Goal: Task Accomplishment & Management: Use online tool/utility

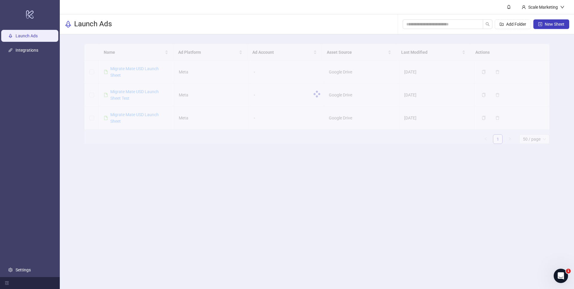
click at [198, 7] on header "Scale Marketing" at bounding box center [317, 7] width 514 height 14
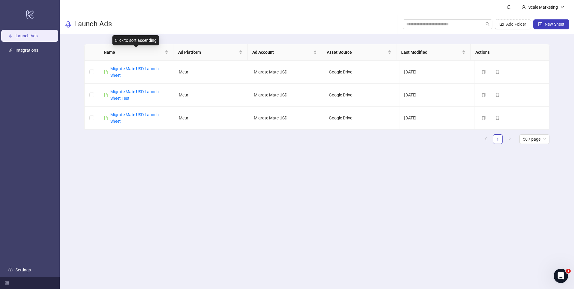
click at [175, 40] on main "Name Ad Platform Ad Account Asset Source Last Modified Actions Migrate Mate USD…" at bounding box center [317, 96] width 475 height 124
click at [139, 175] on main "Scale Marketing Launch Ads Add Folder New Sheet Name Ad Platform Ad Account Ass…" at bounding box center [317, 144] width 514 height 289
click at [137, 70] on link "Migrate Mate USD Launch Sheet" at bounding box center [134, 71] width 48 height 11
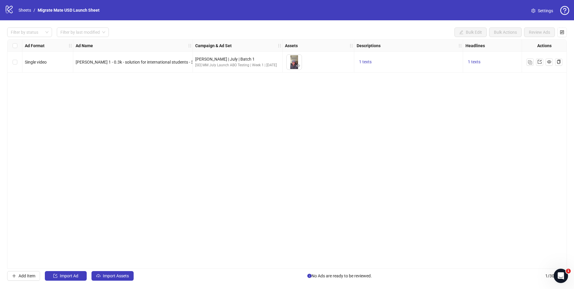
click at [114, 129] on div "Ad Format Ad Name Campaign & Ad Set Assets Descriptions Headlines Primary Texts…" at bounding box center [287, 154] width 560 height 230
click at [119, 276] on span "Import Assets" at bounding box center [116, 276] width 26 height 5
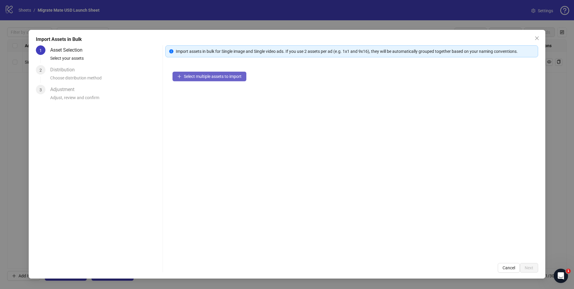
click at [211, 76] on span "Select multiple assets to import" at bounding box center [213, 76] width 58 height 5
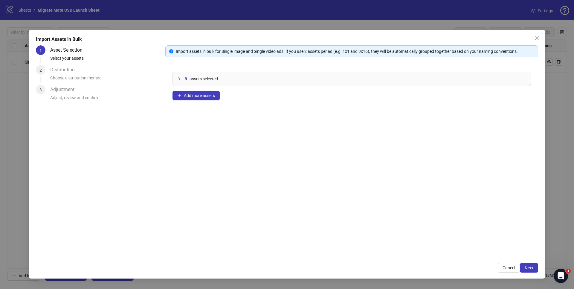
click at [198, 102] on div "9 assets selected Add more assets" at bounding box center [351, 161] width 373 height 192
click at [198, 95] on span "Add more assets" at bounding box center [199, 95] width 31 height 5
click at [527, 266] on span "Next" at bounding box center [529, 268] width 9 height 5
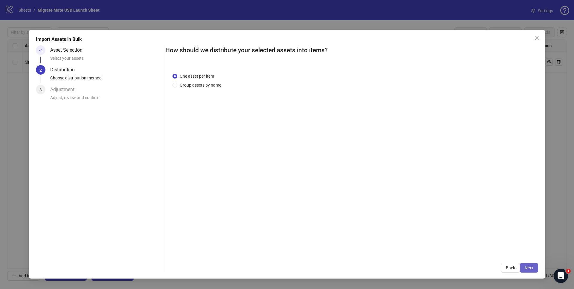
click at [530, 268] on span "Next" at bounding box center [529, 268] width 9 height 5
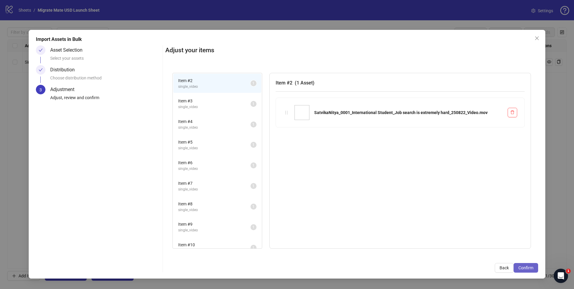
click at [523, 267] on span "Confirm" at bounding box center [525, 268] width 15 height 5
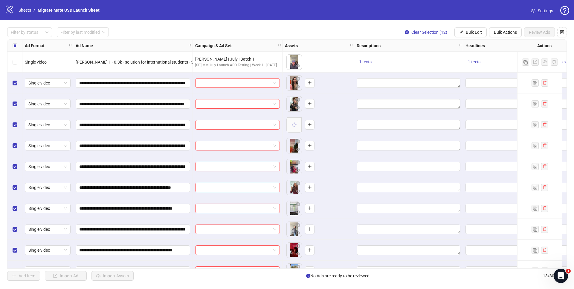
click at [299, 21] on div "**********" at bounding box center [287, 154] width 574 height 268
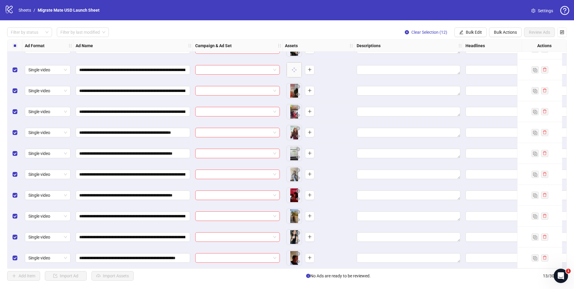
drag, startPoint x: 227, startPoint y: 284, endPoint x: 214, endPoint y: 220, distance: 64.7
click at [228, 284] on div "**********" at bounding box center [287, 154] width 574 height 268
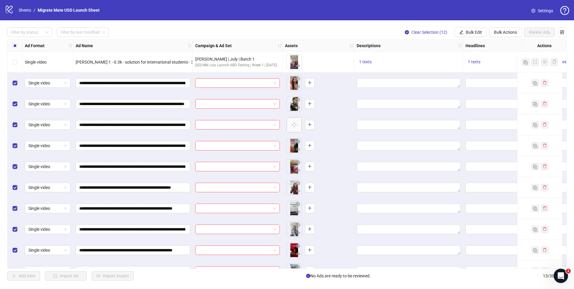
click at [390, 59] on div "1 texts" at bounding box center [409, 62] width 104 height 7
click at [367, 62] on span "1 texts" at bounding box center [365, 61] width 13 height 5
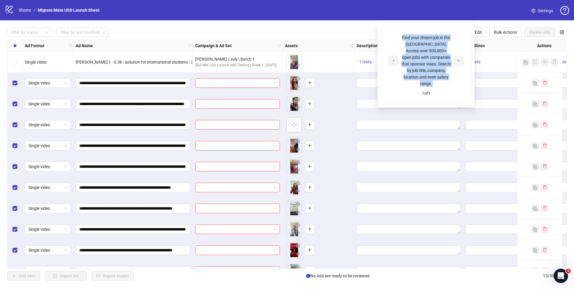
drag, startPoint x: 446, startPoint y: 81, endPoint x: 398, endPoint y: 36, distance: 65.7
click at [398, 36] on div "Find your dream job in the [GEOGRAPHIC_DATA]. Access over 300,000+ open jobs wi…" at bounding box center [425, 65] width 89 height 77
copy div "Find your dream job in the [GEOGRAPHIC_DATA]. Access over 300,000+ open jobs wi…"
click at [354, 82] on div at bounding box center [408, 83] width 109 height 21
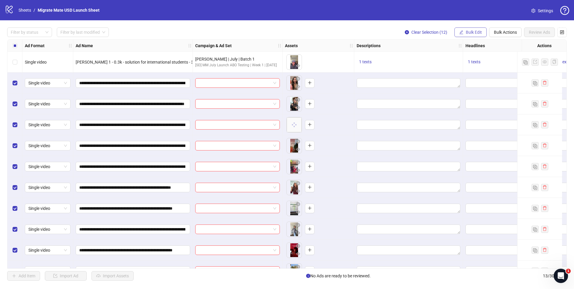
click at [473, 35] on button "Bulk Edit" at bounding box center [470, 32] width 32 height 10
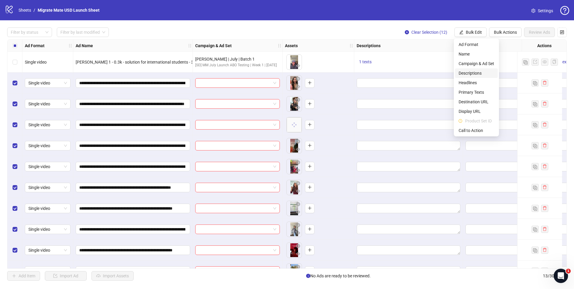
click at [479, 73] on span "Descriptions" at bounding box center [476, 73] width 36 height 7
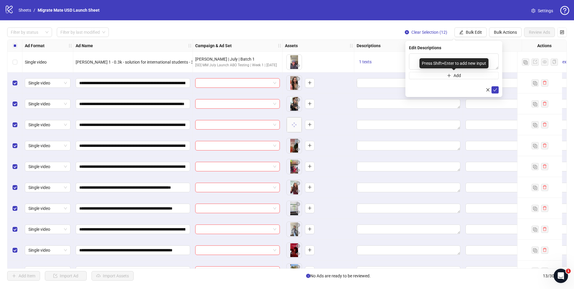
click at [445, 62] on div "Press Shift+Enter to add new input" at bounding box center [453, 63] width 69 height 10
click at [478, 56] on textarea at bounding box center [454, 62] width 90 height 16
paste textarea "**********"
click at [493, 91] on icon "check" at bounding box center [495, 90] width 4 height 4
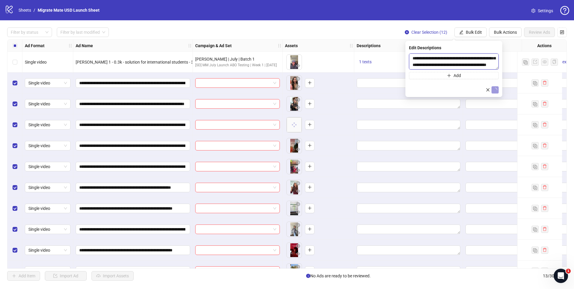
click at [463, 64] on textarea "**********" at bounding box center [454, 62] width 90 height 16
type textarea "**********"
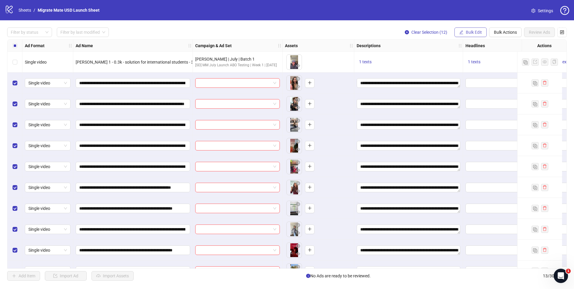
click at [477, 34] on span "Bulk Edit" at bounding box center [474, 32] width 16 height 5
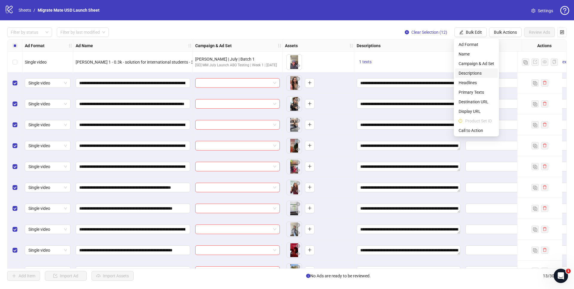
click at [477, 73] on span "Descriptions" at bounding box center [476, 73] width 36 height 7
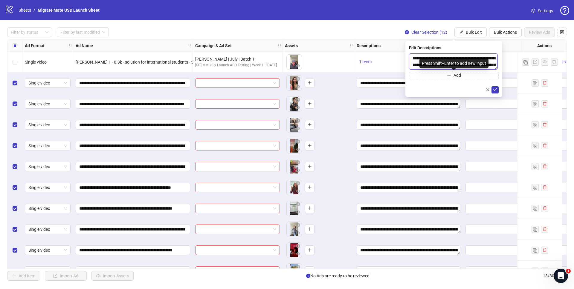
click at [493, 62] on textarea "**********" at bounding box center [453, 62] width 89 height 16
type textarea "**********"
click at [497, 87] on button "submit" at bounding box center [494, 89] width 7 height 7
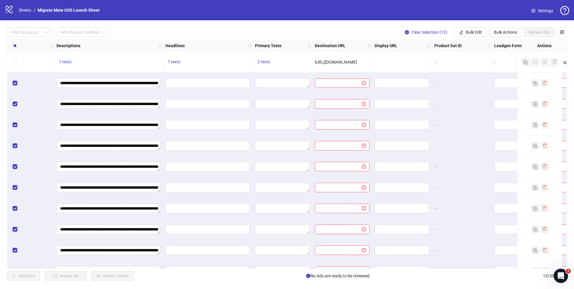
scroll to position [0, 306]
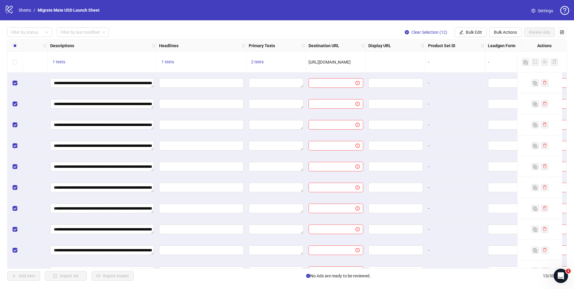
click at [178, 65] on div "1 texts" at bounding box center [201, 62] width 85 height 7
click at [174, 62] on button "1 texts" at bounding box center [167, 62] width 17 height 7
drag, startPoint x: 244, startPoint y: 61, endPoint x: 190, endPoint y: 45, distance: 55.8
click at [190, 45] on div "Looking for a job & visa in the [GEOGRAPHIC_DATA]? 1 of 1" at bounding box center [228, 62] width 89 height 37
copy div "Looking for a job & visa in the [GEOGRAPHIC_DATA]?"
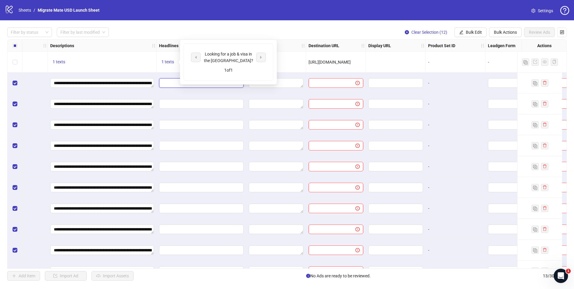
click at [172, 82] on input "Edit values" at bounding box center [201, 83] width 76 height 7
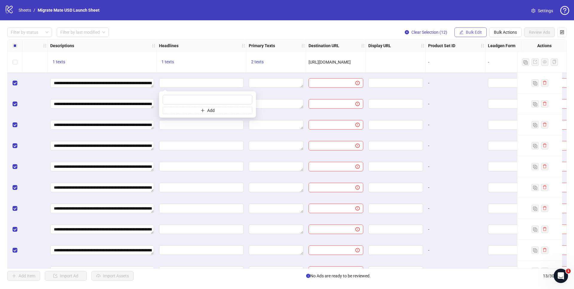
click at [473, 30] on span "Bulk Edit" at bounding box center [474, 32] width 16 height 5
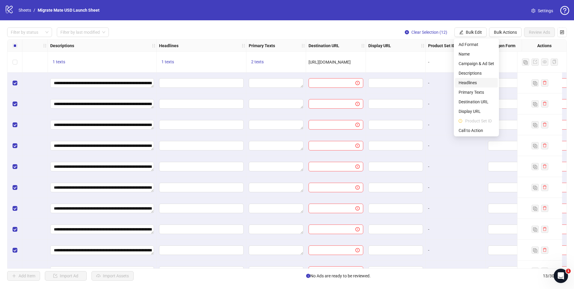
click at [482, 82] on span "Headlines" at bounding box center [476, 83] width 36 height 7
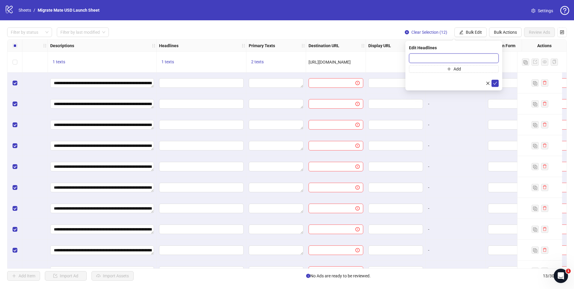
click at [443, 54] on input "text" at bounding box center [454, 59] width 90 height 10
paste input "**********"
type input "**********"
click at [496, 83] on icon "check" at bounding box center [495, 83] width 4 height 4
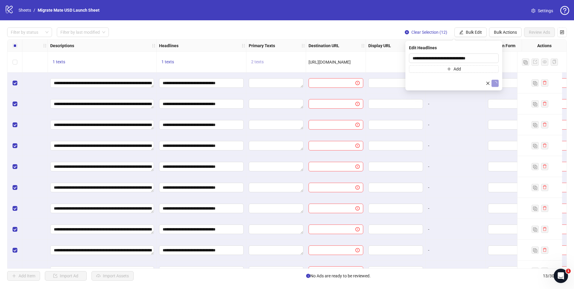
click at [262, 62] on span "2 texts" at bounding box center [257, 61] width 13 height 5
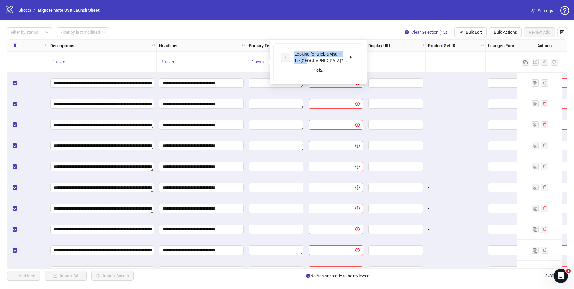
drag, startPoint x: 330, startPoint y: 60, endPoint x: 295, endPoint y: 50, distance: 36.5
click at [295, 50] on div "Looking for a job & visa in the [GEOGRAPHIC_DATA]? 1 of 2" at bounding box center [317, 62] width 89 height 37
copy div "Looking for a job & visa in the [GEOGRAPHIC_DATA]?"
click at [479, 30] on span "Bulk Edit" at bounding box center [474, 32] width 16 height 5
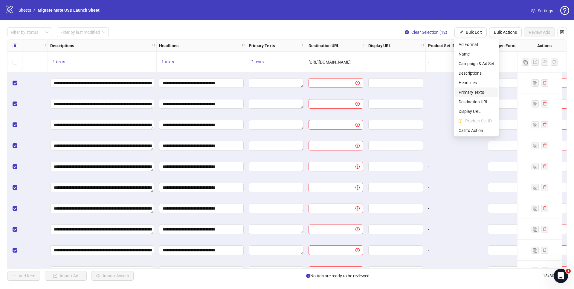
click at [473, 94] on span "Primary Texts" at bounding box center [476, 92] width 36 height 7
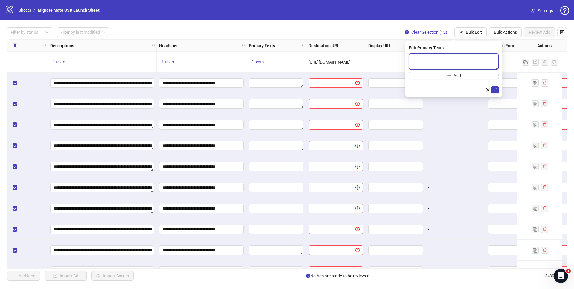
click at [450, 62] on textarea at bounding box center [454, 62] width 90 height 16
paste textarea "**********"
type textarea "**********"
click at [494, 89] on icon "check" at bounding box center [495, 90] width 4 height 4
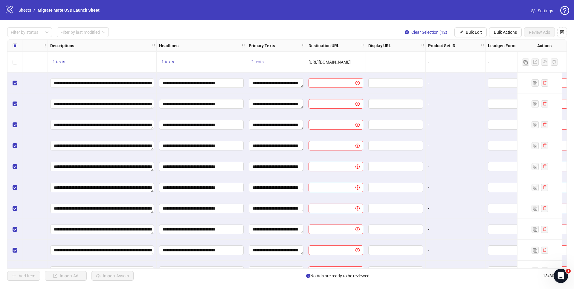
click at [262, 63] on span "2 texts" at bounding box center [257, 61] width 13 height 5
click at [352, 58] on icon "caret-right" at bounding box center [351, 57] width 4 height 4
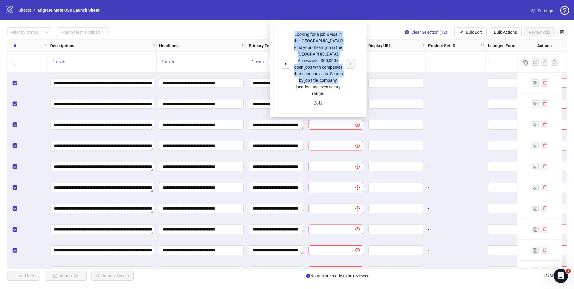
drag, startPoint x: 334, startPoint y: 77, endPoint x: 299, endPoint y: 33, distance: 55.5
click at [294, 33] on div "Looking for a job & visa in the [GEOGRAPHIC_DATA]? Find your dream job in the […" at bounding box center [318, 64] width 50 height 66
copy div "Looking for a job & visa in the [GEOGRAPHIC_DATA]? Find your dream job in the […"
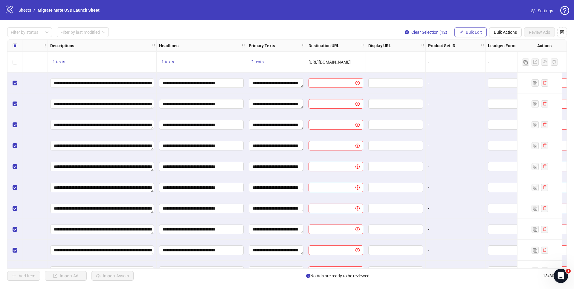
click at [468, 33] on span "Bulk Edit" at bounding box center [474, 32] width 16 height 5
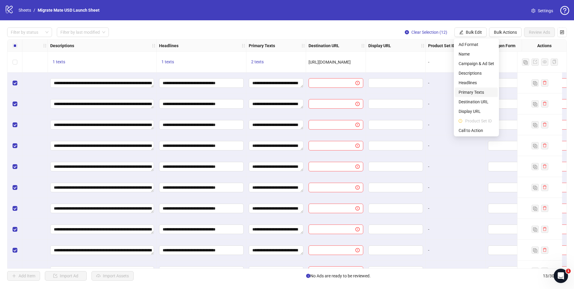
click at [481, 95] on span "Primary Texts" at bounding box center [476, 92] width 36 height 7
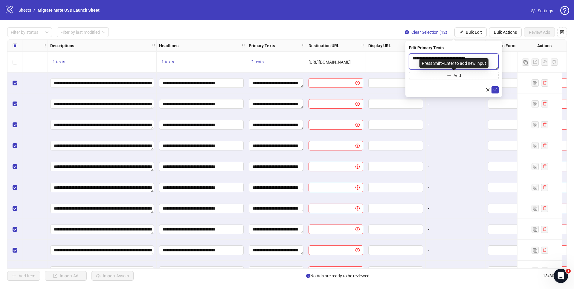
click at [495, 58] on textarea "**********" at bounding box center [454, 62] width 90 height 16
paste textarea "**********"
type textarea "**********"
click at [497, 88] on icon "check" at bounding box center [495, 90] width 4 height 4
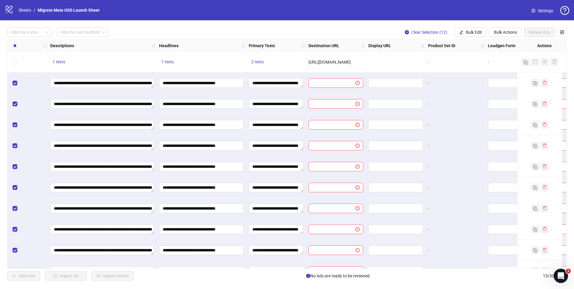
drag, startPoint x: 360, startPoint y: 62, endPoint x: 319, endPoint y: 59, distance: 41.7
click at [309, 61] on div "[URL][DOMAIN_NAME]" at bounding box center [335, 62] width 55 height 7
copy span "[URL][DOMAIN_NAME]"
click at [472, 31] on span "Bulk Edit" at bounding box center [474, 32] width 16 height 5
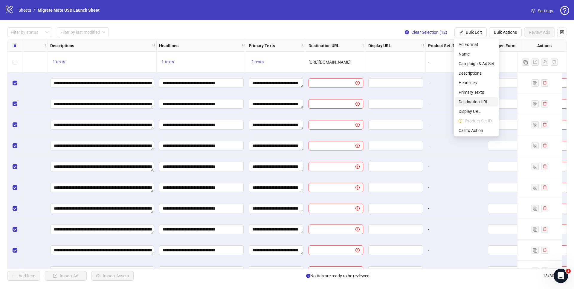
click at [482, 103] on span "Destination URL" at bounding box center [476, 102] width 36 height 7
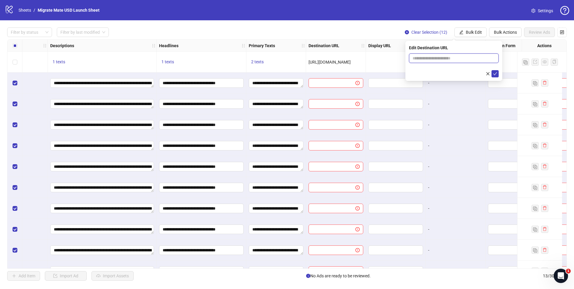
click at [436, 59] on input "text" at bounding box center [451, 58] width 78 height 7
paste input "**********"
type input "**********"
click at [495, 76] on span "submit" at bounding box center [495, 73] width 4 height 5
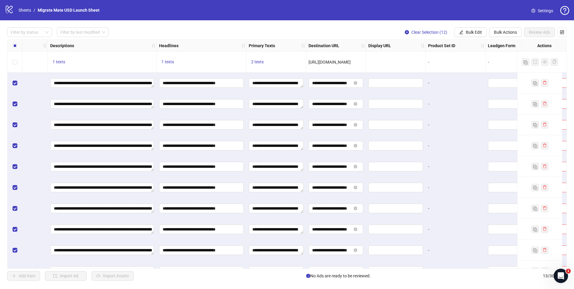
drag, startPoint x: 243, startPoint y: 269, endPoint x: 349, endPoint y: 270, distance: 106.4
click at [349, 272] on div "**********" at bounding box center [287, 154] width 574 height 268
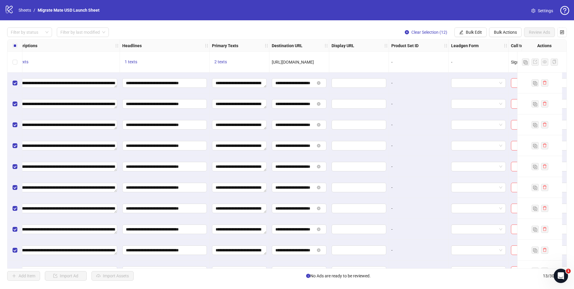
scroll to position [0, 442]
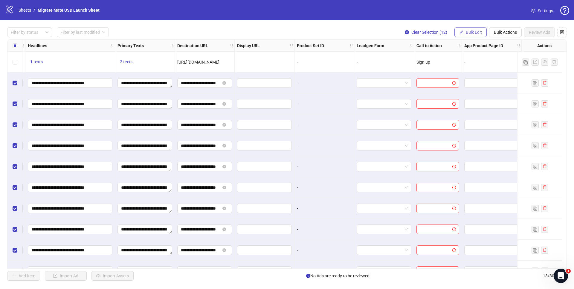
click at [485, 31] on button "Bulk Edit" at bounding box center [470, 32] width 32 height 10
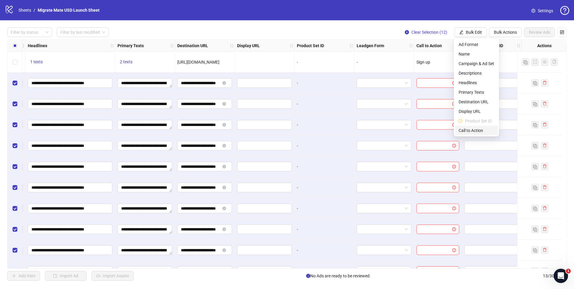
click at [472, 129] on span "Call to Action" at bounding box center [476, 130] width 36 height 7
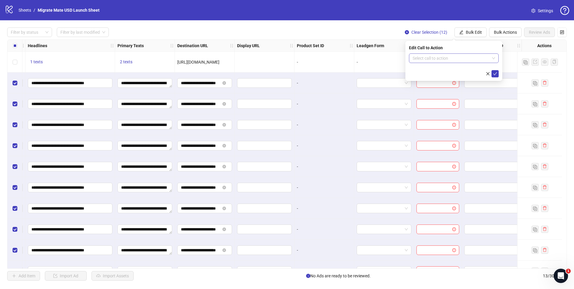
click at [444, 55] on input "search" at bounding box center [450, 58] width 77 height 9
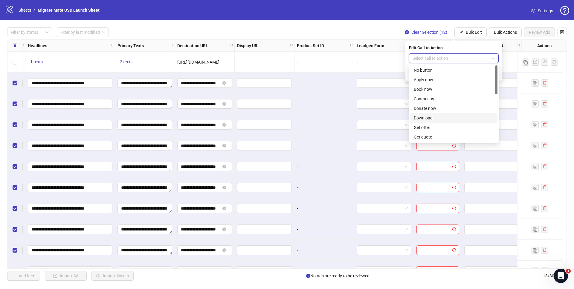
scroll to position [124, 0]
click at [438, 99] on div "Sign up" at bounding box center [454, 99] width 80 height 7
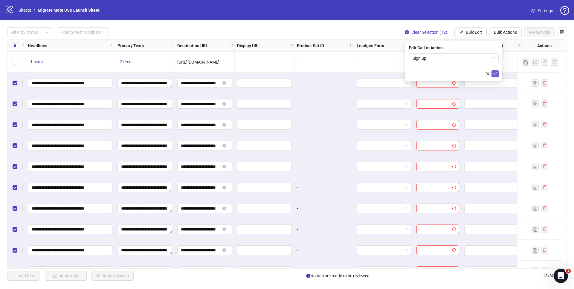
click at [496, 73] on icon "check" at bounding box center [495, 73] width 4 height 3
click at [322, 59] on div "-" at bounding box center [324, 62] width 55 height 7
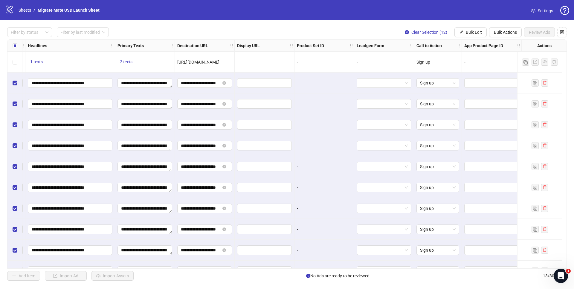
scroll to position [0, 0]
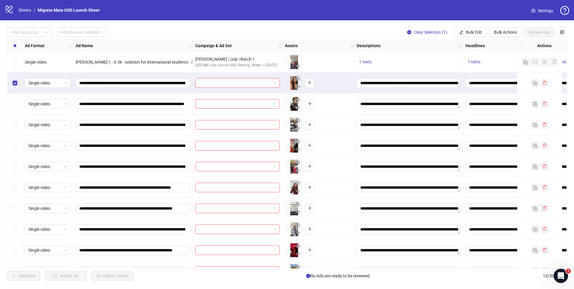
click at [19, 105] on div "Select row 3" at bounding box center [14, 104] width 15 height 21
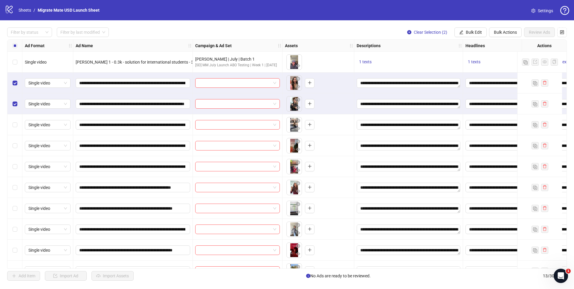
click at [16, 130] on div "Select row 4" at bounding box center [14, 124] width 15 height 21
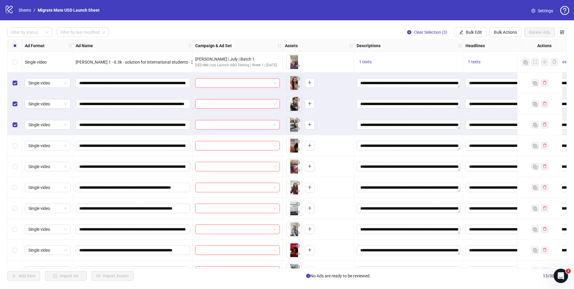
click at [18, 150] on div "Select row 5" at bounding box center [14, 145] width 15 height 21
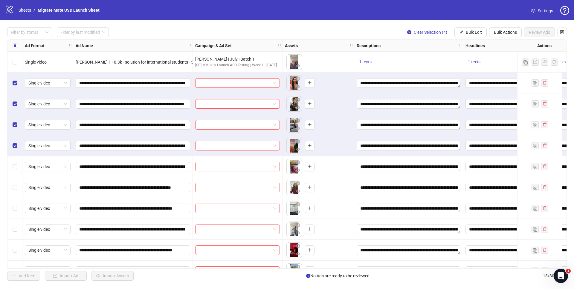
drag, startPoint x: 20, startPoint y: 170, endPoint x: 19, endPoint y: 176, distance: 5.5
click at [20, 171] on div "Select row 6" at bounding box center [14, 166] width 15 height 21
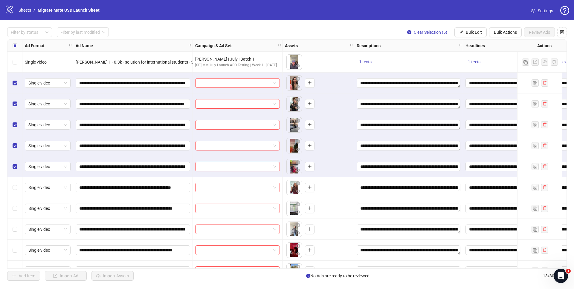
click at [17, 194] on div "Select row 7" at bounding box center [14, 187] width 15 height 21
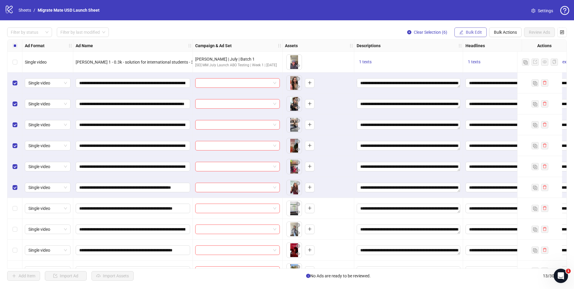
click at [482, 31] on button "Bulk Edit" at bounding box center [470, 32] width 32 height 10
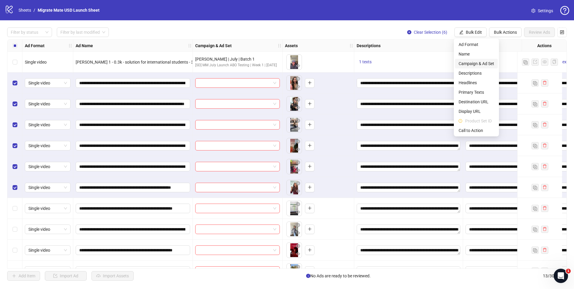
click at [474, 66] on span "Campaign & Ad Set" at bounding box center [476, 63] width 36 height 7
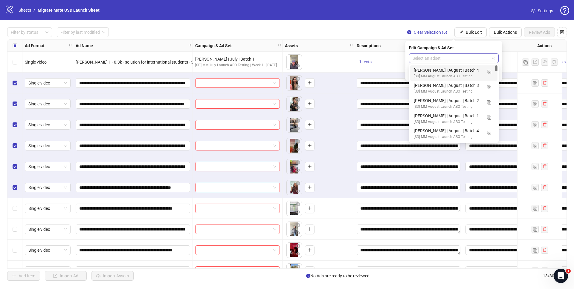
click at [494, 59] on span at bounding box center [453, 58] width 82 height 9
click at [490, 72] on div "Duplicate" at bounding box center [489, 73] width 22 height 10
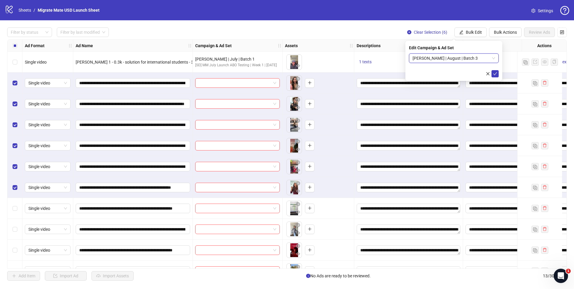
click at [495, 56] on span "[PERSON_NAME] | August | Batch 3" at bounding box center [453, 58] width 82 height 9
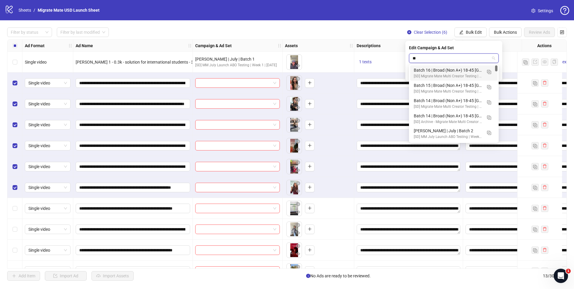
type input "***"
click at [489, 71] on img "button" at bounding box center [489, 72] width 4 height 4
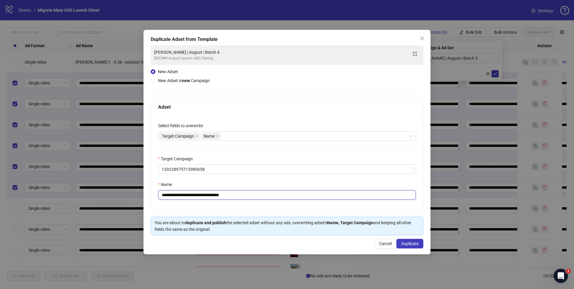
click at [178, 193] on input "**********" at bounding box center [287, 195] width 258 height 10
drag, startPoint x: 185, startPoint y: 195, endPoint x: 41, endPoint y: 188, distance: 144.5
click at [87, 195] on div "**********" at bounding box center [287, 144] width 574 height 289
type input "**********"
click at [409, 246] on span "Duplicate" at bounding box center [409, 243] width 17 height 5
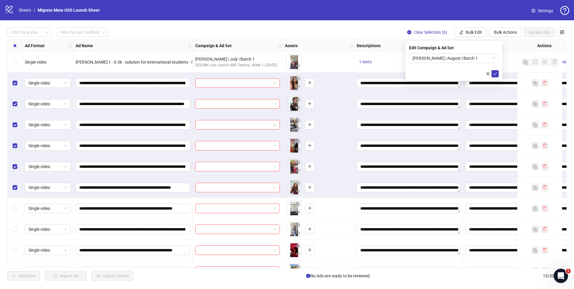
scroll to position [57, 0]
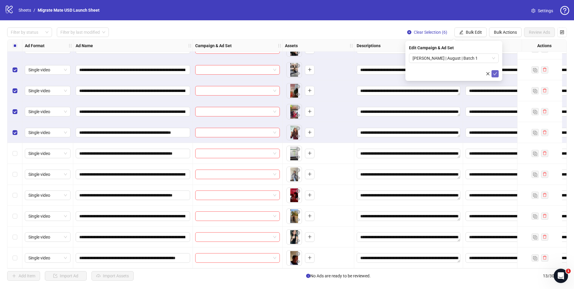
click at [496, 76] on span "submit" at bounding box center [495, 73] width 4 height 5
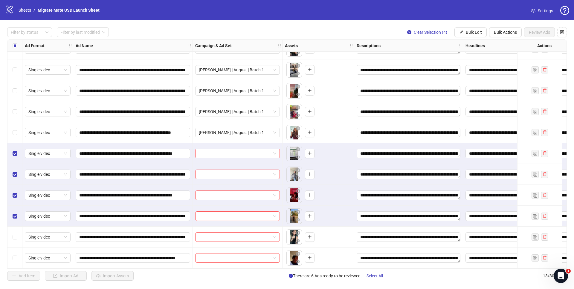
drag, startPoint x: 16, startPoint y: 227, endPoint x: 15, endPoint y: 239, distance: 12.3
click at [16, 228] on div "Select row 12" at bounding box center [14, 237] width 15 height 21
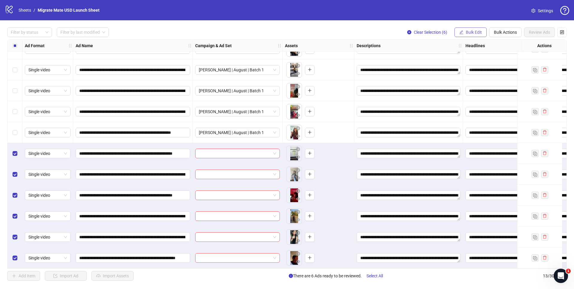
click at [479, 31] on span "Bulk Edit" at bounding box center [474, 32] width 16 height 5
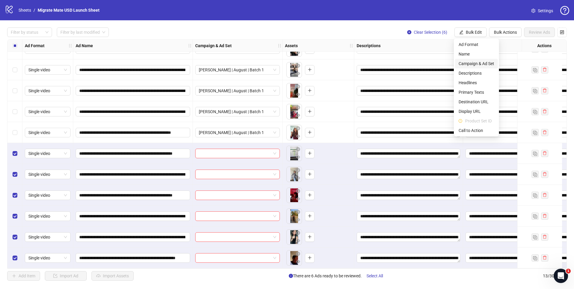
click at [485, 63] on span "Campaign & Ad Set" at bounding box center [476, 63] width 36 height 7
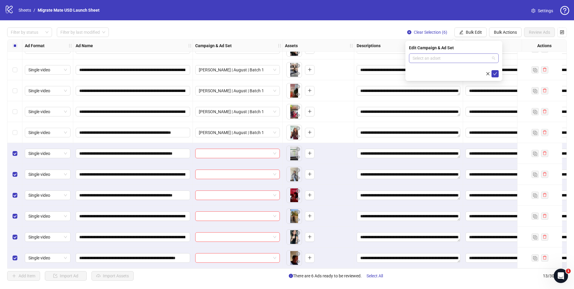
click at [493, 56] on span at bounding box center [453, 58] width 82 height 9
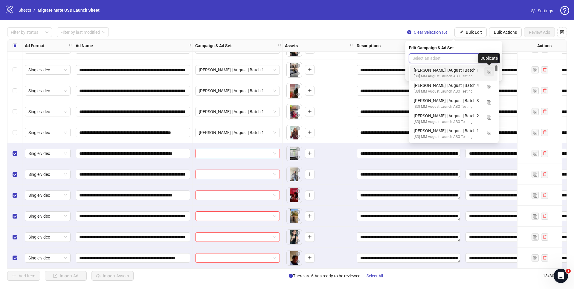
click at [488, 71] on img "button" at bounding box center [489, 72] width 4 height 4
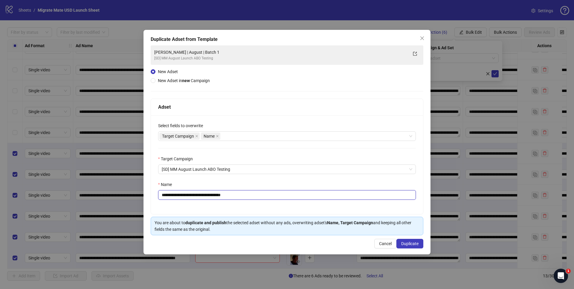
drag, startPoint x: 218, startPoint y: 195, endPoint x: 292, endPoint y: 194, distance: 74.4
click at [292, 194] on input "**********" at bounding box center [287, 195] width 258 height 10
type input "**********"
click at [411, 243] on span "Duplicate" at bounding box center [409, 243] width 17 height 5
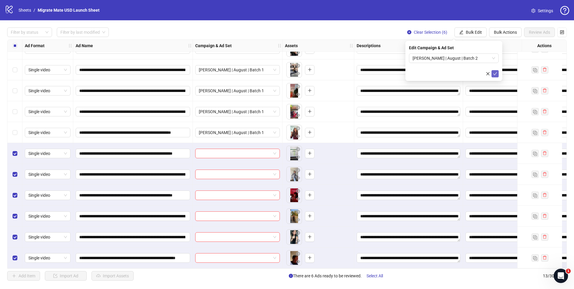
click at [496, 72] on icon "check" at bounding box center [495, 73] width 4 height 3
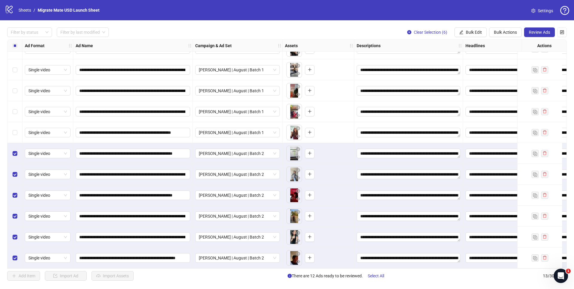
click at [320, 13] on div "logo/logo-mobile Sheets / Migrate Mate USD Launch Sheet Settings" at bounding box center [287, 10] width 564 height 11
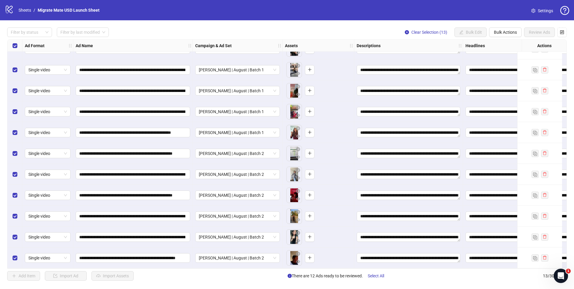
scroll to position [0, 0]
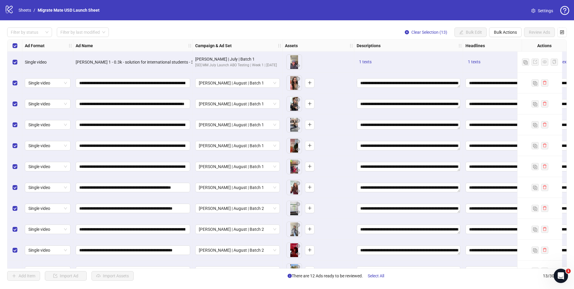
click at [10, 60] on div "Select row 1" at bounding box center [14, 62] width 15 height 21
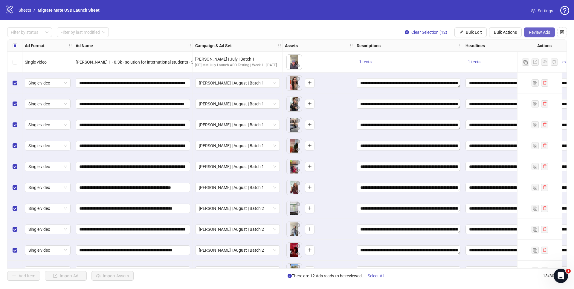
click at [537, 34] on span "Review Ads" at bounding box center [539, 32] width 21 height 5
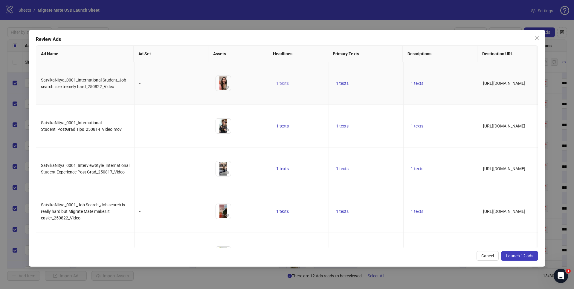
click at [278, 81] on span "1 texts" at bounding box center [282, 83] width 13 height 5
click at [401, 80] on td "1 texts" at bounding box center [366, 83] width 75 height 43
click at [347, 81] on span "1 texts" at bounding box center [342, 83] width 13 height 5
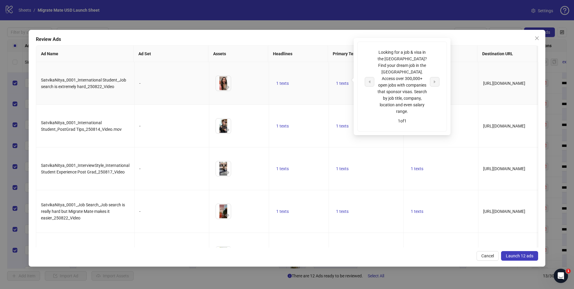
click at [425, 74] on div "Looking for a job & visa in the [GEOGRAPHIC_DATA]? Find your dream job in the […" at bounding box center [402, 82] width 50 height 66
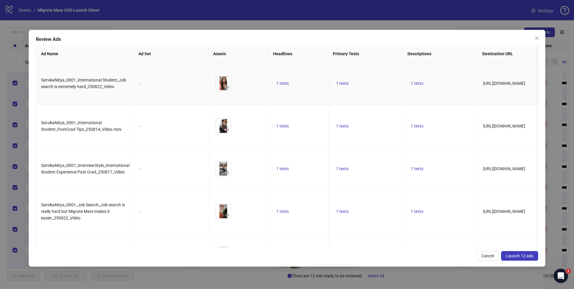
drag, startPoint x: 338, startPoint y: 67, endPoint x: 345, endPoint y: 73, distance: 9.1
click at [338, 67] on td "1 texts" at bounding box center [366, 83] width 75 height 43
click at [419, 81] on span "1 texts" at bounding box center [417, 83] width 13 height 5
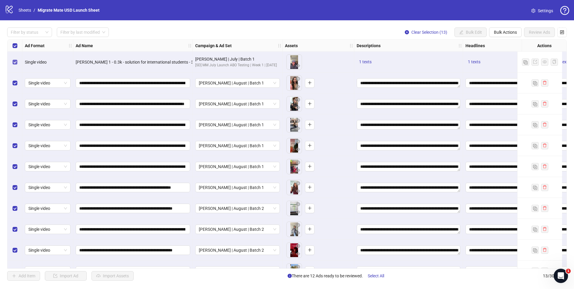
click at [13, 65] on label "Select row 1" at bounding box center [15, 62] width 5 height 7
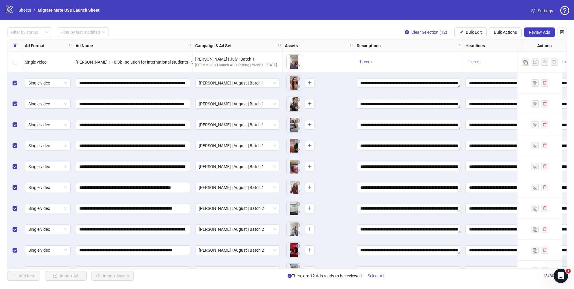
click at [474, 62] on span "1 texts" at bounding box center [474, 61] width 13 height 5
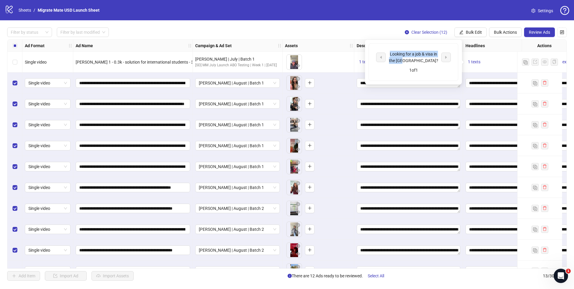
drag, startPoint x: 422, startPoint y: 59, endPoint x: 378, endPoint y: 52, distance: 44.3
click at [378, 52] on div "Looking for a job & visa in the [GEOGRAPHIC_DATA]?" at bounding box center [413, 57] width 75 height 13
copy div "Looking for a job & visa in the [GEOGRAPHIC_DATA]?"
click at [501, 57] on div "1 texts" at bounding box center [508, 62] width 90 height 21
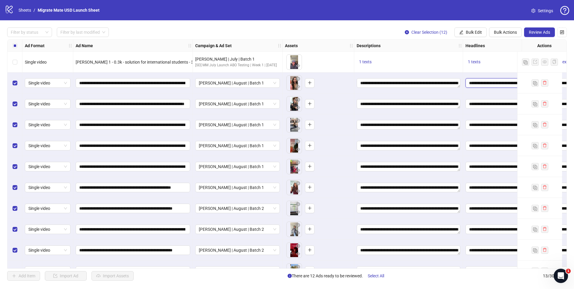
click at [496, 81] on input "**********" at bounding box center [507, 83] width 76 height 7
click at [466, 30] on span "Bulk Edit" at bounding box center [474, 32] width 16 height 5
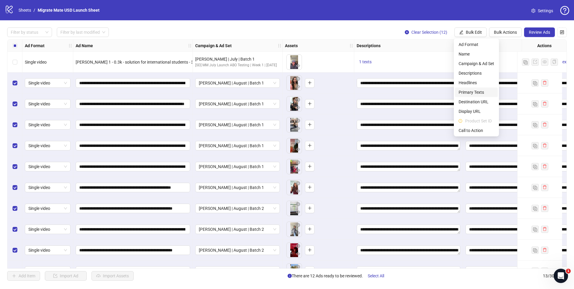
click at [479, 89] on span "Primary Texts" at bounding box center [476, 92] width 36 height 7
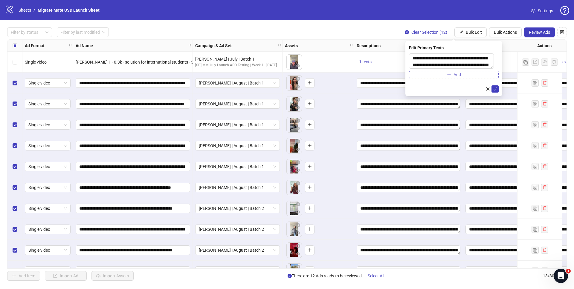
click at [484, 77] on button "Add" at bounding box center [454, 74] width 90 height 7
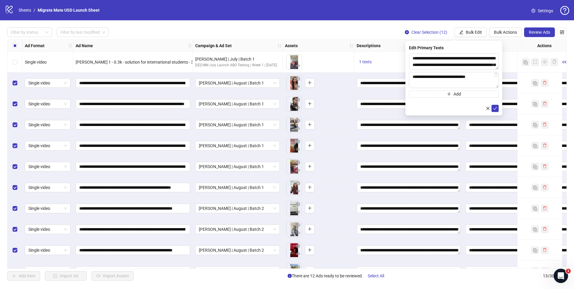
type textarea "**********"
click at [460, 89] on div "**********" at bounding box center [454, 76] width 90 height 44
click at [460, 92] on span "Add" at bounding box center [456, 94] width 7 height 5
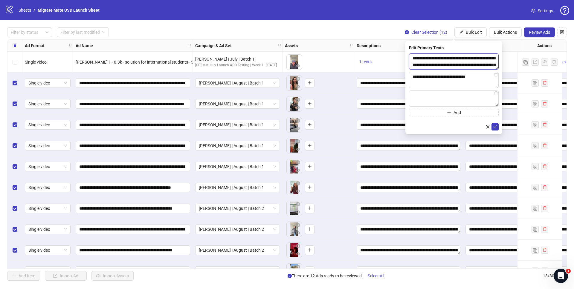
click at [472, 63] on textarea "**********" at bounding box center [454, 62] width 90 height 16
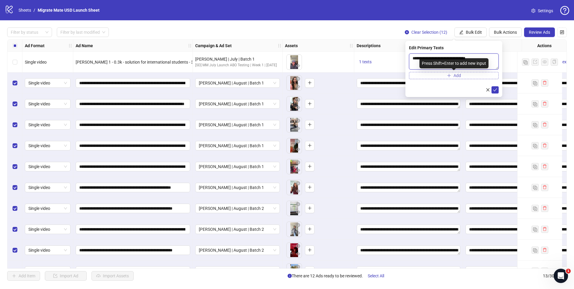
type textarea "**********"
click at [464, 73] on button "Add" at bounding box center [454, 75] width 90 height 7
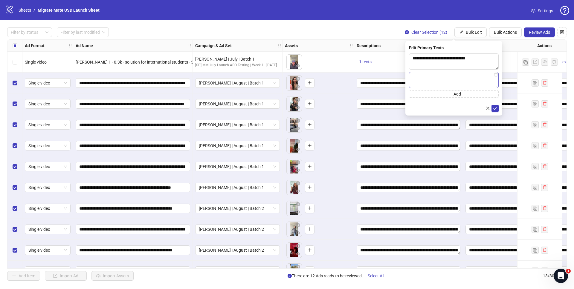
click at [461, 79] on textarea at bounding box center [454, 80] width 90 height 16
type textarea "**********"
click at [494, 109] on icon "check" at bounding box center [495, 108] width 4 height 3
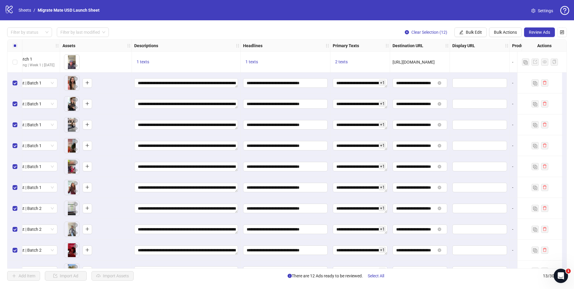
scroll to position [0, 223]
click at [346, 62] on span "2 texts" at bounding box center [340, 61] width 13 height 5
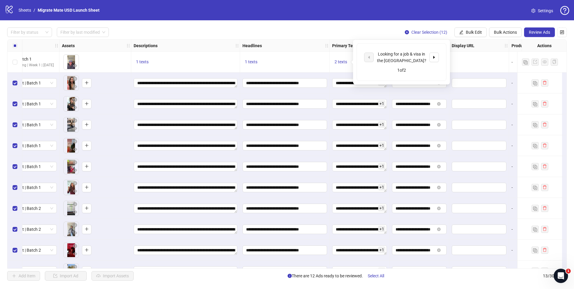
click at [441, 58] on div "Looking for a job & visa in the [GEOGRAPHIC_DATA]? 1 of 2" at bounding box center [401, 62] width 89 height 37
click at [438, 58] on button "button" at bounding box center [434, 58] width 10 height 10
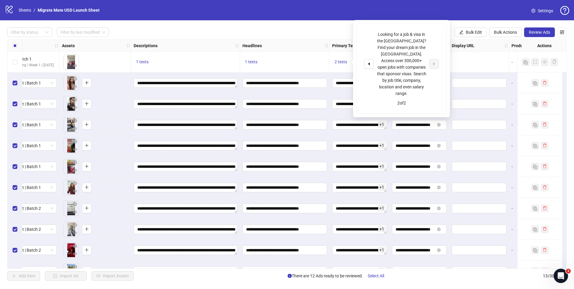
drag, startPoint x: 469, startPoint y: 58, endPoint x: 487, endPoint y: 53, distance: 19.0
click at [470, 58] on div at bounding box center [479, 62] width 60 height 21
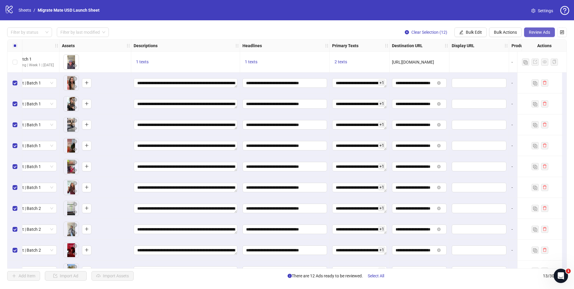
click at [545, 29] on button "Review Ads" at bounding box center [539, 32] width 31 height 10
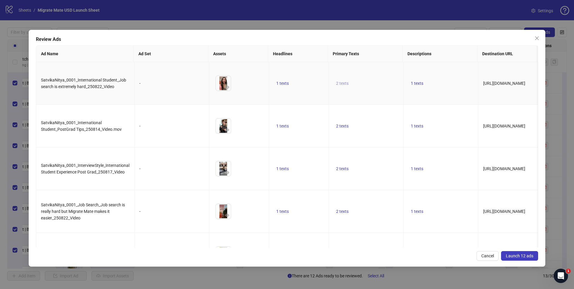
click at [350, 80] on button "2 texts" at bounding box center [342, 83] width 17 height 7
click at [437, 78] on button "button" at bounding box center [435, 76] width 10 height 10
click at [467, 78] on td "1 texts" at bounding box center [440, 83] width 75 height 43
click at [422, 81] on button "1 texts" at bounding box center [416, 83] width 17 height 7
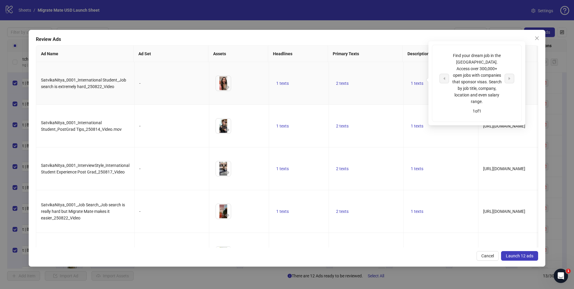
click at [387, 94] on td "2 texts" at bounding box center [366, 83] width 75 height 43
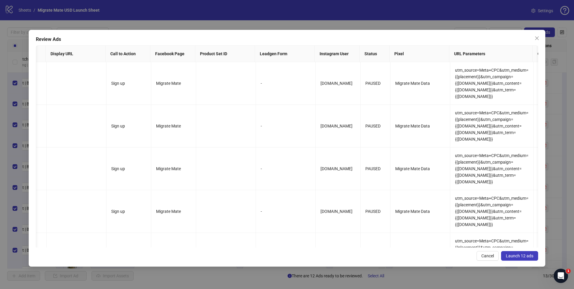
scroll to position [0, 496]
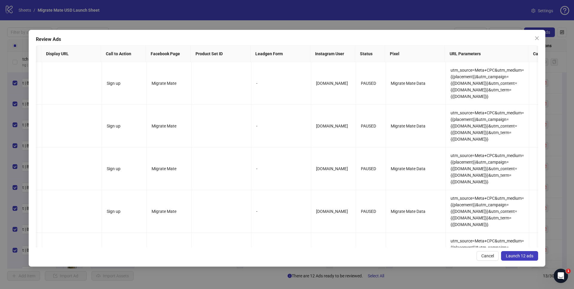
click at [518, 259] on button "Launch 12 ads" at bounding box center [519, 256] width 37 height 10
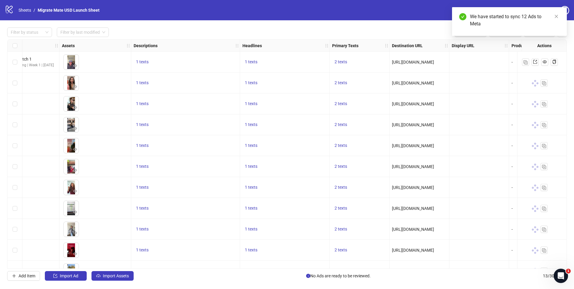
click at [555, 13] on div "We have started to sync 12 Ads to Meta" at bounding box center [509, 21] width 115 height 29
click at [557, 17] on icon "close" at bounding box center [556, 16] width 4 height 4
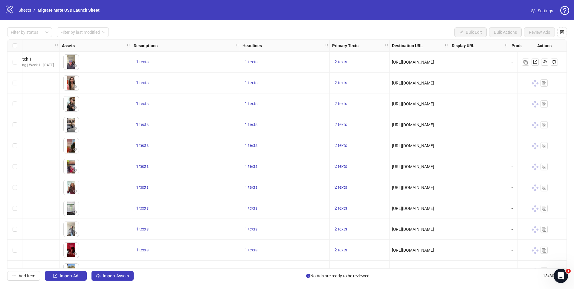
click at [424, 30] on div "Filter by status Filter by last modified Bulk Edit Bulk Actions Review Ads" at bounding box center [287, 32] width 560 height 10
click at [429, 29] on div "Filter by status Filter by last modified Bulk Edit Bulk Actions Review Ads" at bounding box center [287, 32] width 560 height 10
click at [356, 31] on div "Filter by status Filter by last modified Bulk Edit Bulk Actions Review Ads" at bounding box center [287, 32] width 560 height 10
click at [300, 33] on div "Filter by status Filter by last modified Bulk Edit Bulk Actions Review Ads" at bounding box center [287, 32] width 560 height 10
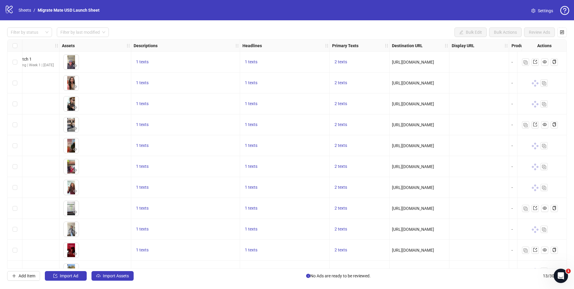
click at [276, 25] on div "Filter by status Filter by last modified Bulk Edit Bulk Actions Review Ads Ad F…" at bounding box center [287, 154] width 574 height 268
click at [107, 281] on button "Import Assets" at bounding box center [112, 276] width 42 height 10
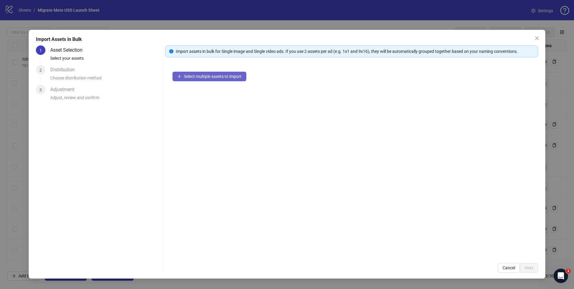
click at [221, 80] on button "Select multiple assets to import" at bounding box center [209, 77] width 74 height 10
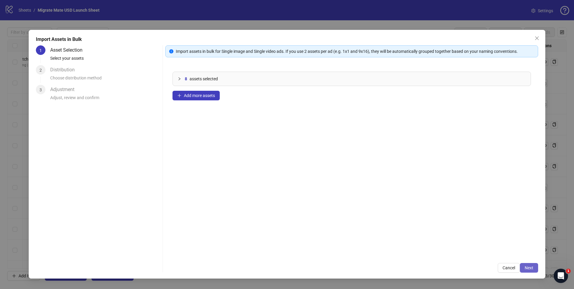
click at [528, 265] on button "Next" at bounding box center [529, 268] width 18 height 10
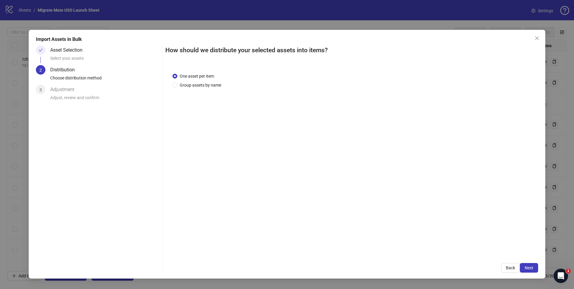
drag, startPoint x: 533, startPoint y: 273, endPoint x: 533, endPoint y: 269, distance: 3.9
click at [533, 273] on div "Import Assets in Bulk Asset Selection Select your assets 2 Distribution Choose …" at bounding box center [287, 154] width 516 height 249
click at [527, 266] on span "Next" at bounding box center [529, 268] width 9 height 5
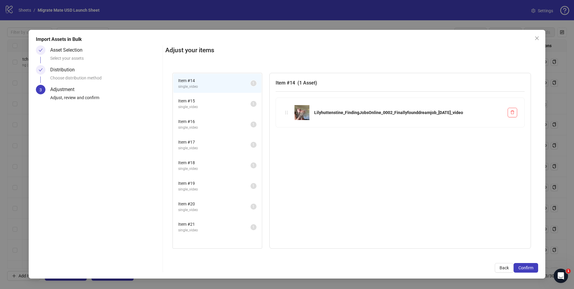
click at [82, 55] on div "Select your assets" at bounding box center [105, 60] width 110 height 10
click at [504, 268] on span "Back" at bounding box center [503, 268] width 9 height 5
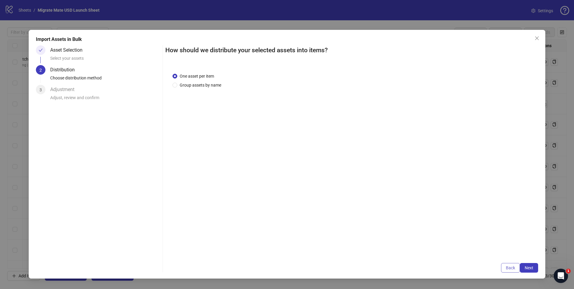
click at [502, 268] on button "Back" at bounding box center [510, 268] width 19 height 10
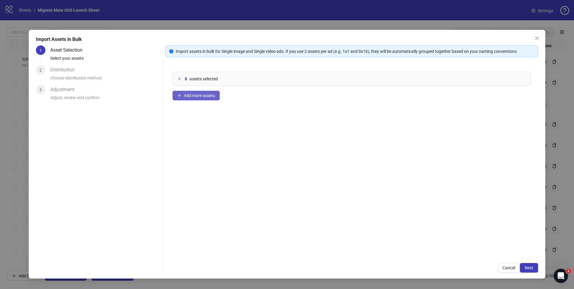
click at [198, 98] on button "Add more assets" at bounding box center [195, 96] width 47 height 10
click at [527, 269] on span "Next" at bounding box center [529, 268] width 9 height 5
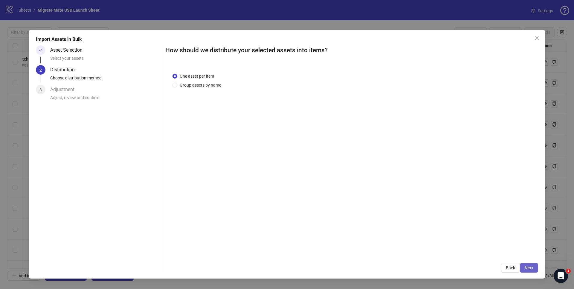
click at [524, 268] on button "Next" at bounding box center [529, 268] width 18 height 10
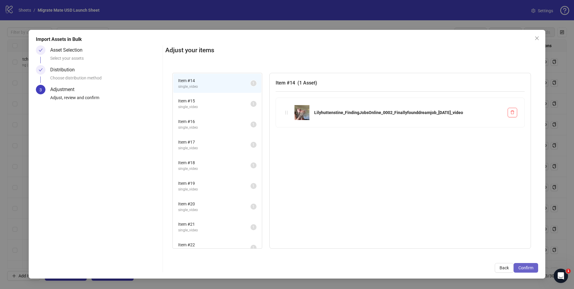
click at [535, 265] on button "Confirm" at bounding box center [525, 268] width 25 height 10
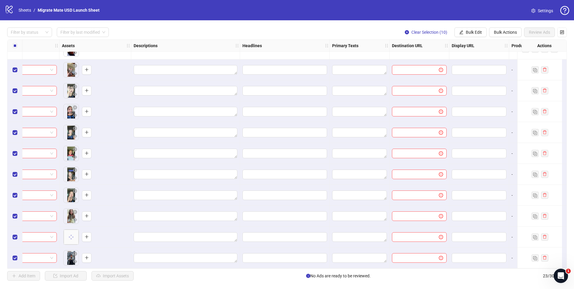
scroll to position [213, 223]
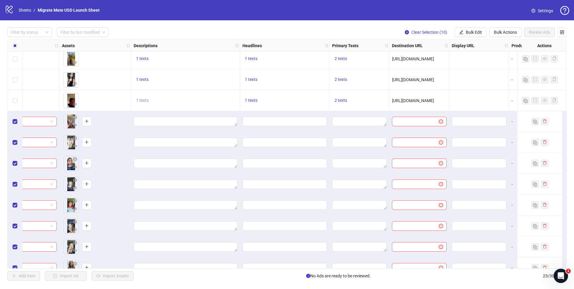
click at [138, 102] on span "1 texts" at bounding box center [142, 100] width 13 height 5
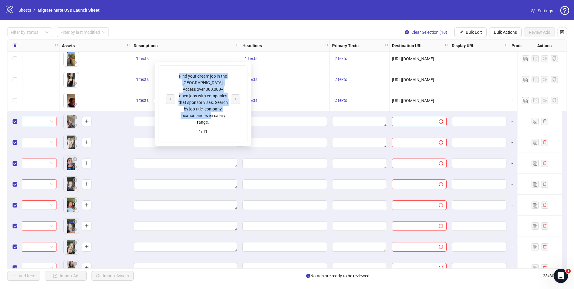
drag, startPoint x: 204, startPoint y: 102, endPoint x: 175, endPoint y: 73, distance: 41.2
click at [175, 73] on div "Find your dream job in the [GEOGRAPHIC_DATA]. Access over 300,000+ open jobs wi…" at bounding box center [203, 99] width 75 height 53
copy div "Find your dream job in the [GEOGRAPHIC_DATA]. Access over 300,000+ open jobs wi…"
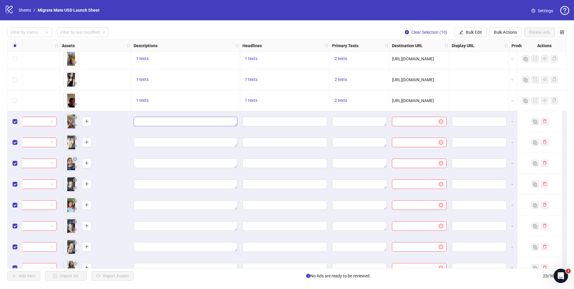
click at [142, 126] on div at bounding box center [185, 121] width 109 height 21
click at [473, 31] on span "Bulk Edit" at bounding box center [474, 32] width 16 height 5
click at [474, 74] on span "Descriptions" at bounding box center [476, 73] width 36 height 7
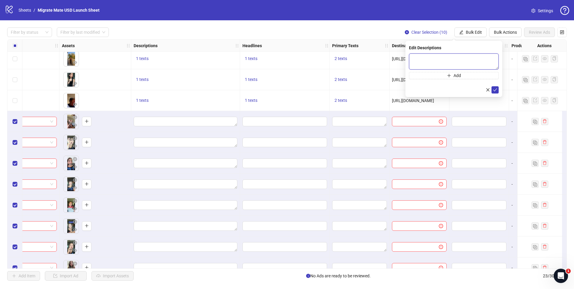
click at [463, 68] on textarea at bounding box center [454, 62] width 90 height 16
paste textarea "**********"
type textarea "**********"
click at [495, 88] on icon "check" at bounding box center [495, 90] width 4 height 4
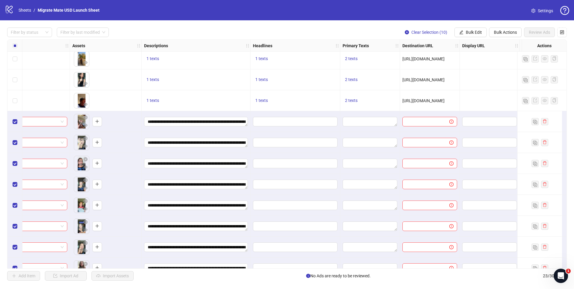
scroll to position [213, 242]
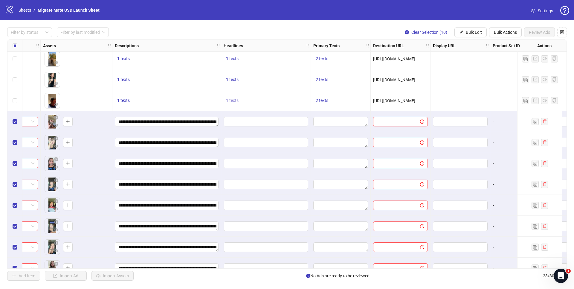
click at [239, 100] on button "1 texts" at bounding box center [232, 100] width 17 height 7
drag, startPoint x: 304, startPoint y: 100, endPoint x: 267, endPoint y: 92, distance: 38.5
click at [267, 92] on div "Looking for a job & visa in the [GEOGRAPHIC_DATA]?" at bounding box center [293, 95] width 75 height 13
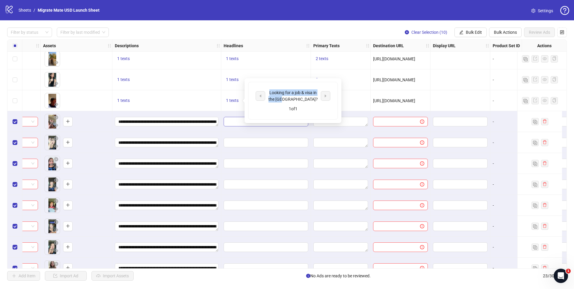
copy div "Looking for a job & visa in the [GEOGRAPHIC_DATA]?"
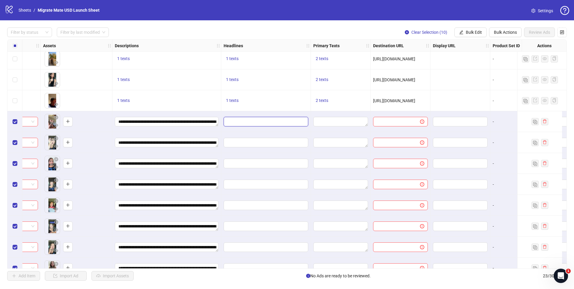
click at [236, 121] on input "Edit values" at bounding box center [265, 121] width 76 height 7
click at [463, 32] on button "Bulk Edit" at bounding box center [470, 32] width 32 height 10
click at [475, 83] on span "Headlines" at bounding box center [476, 83] width 36 height 7
click at [476, 56] on input "text" at bounding box center [454, 59] width 90 height 10
paste input "**********"
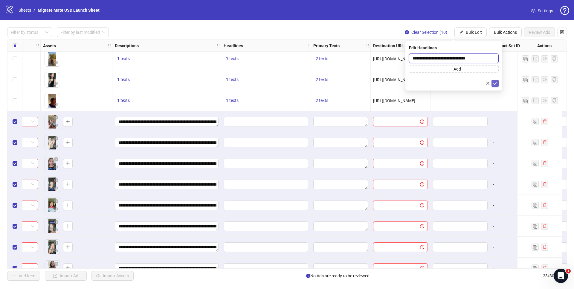
type input "**********"
click at [497, 83] on button "submit" at bounding box center [494, 83] width 7 height 7
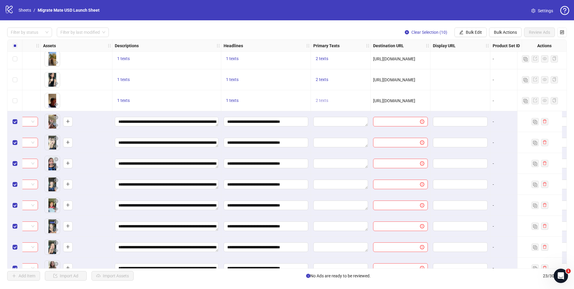
click at [327, 101] on span "2 texts" at bounding box center [322, 100] width 13 height 5
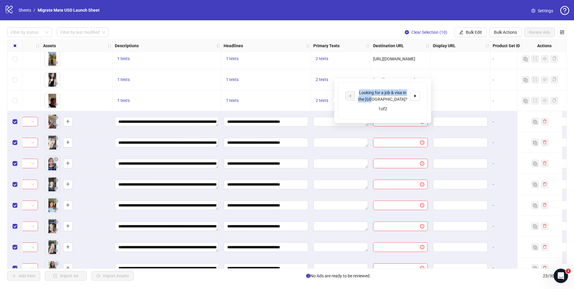
drag, startPoint x: 391, startPoint y: 100, endPoint x: 358, endPoint y: 91, distance: 33.9
click at [358, 91] on div "Looking for a job & visa in the [GEOGRAPHIC_DATA]?" at bounding box center [383, 95] width 50 height 13
copy div "Looking for a job & visa in the [GEOGRAPHIC_DATA]?"
click at [479, 32] on span "Bulk Edit" at bounding box center [474, 32] width 16 height 5
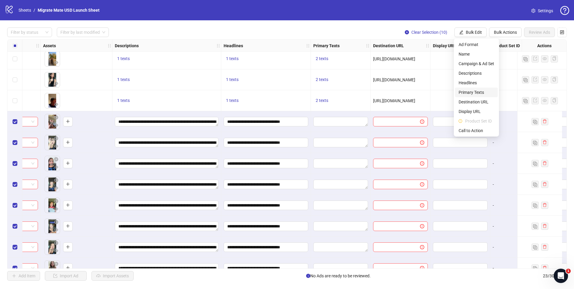
click at [474, 94] on span "Primary Texts" at bounding box center [476, 92] width 36 height 7
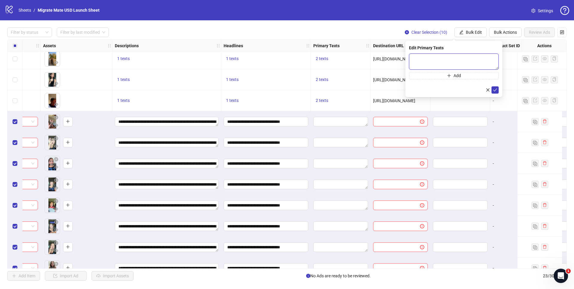
click at [451, 65] on textarea at bounding box center [454, 62] width 90 height 16
paste textarea "**********"
type textarea "**********"
click at [494, 88] on icon "check" at bounding box center [495, 90] width 4 height 4
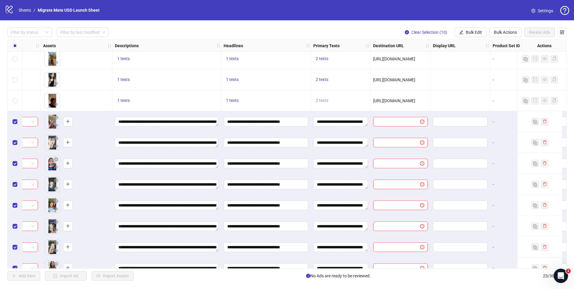
click at [325, 101] on span "2 texts" at bounding box center [322, 100] width 13 height 5
click at [417, 97] on icon "caret-right" at bounding box center [415, 96] width 4 height 4
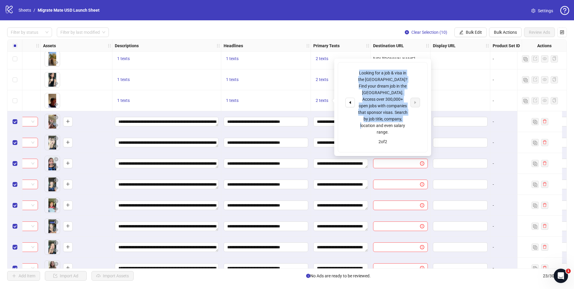
drag, startPoint x: 401, startPoint y: 117, endPoint x: 402, endPoint y: 56, distance: 61.3
click at [358, 70] on div "Looking for a job & visa in the [GEOGRAPHIC_DATA]? Find your dream job in the […" at bounding box center [383, 103] width 50 height 66
copy div "Looking for a job & visa in the [GEOGRAPHIC_DATA]? Find your dream job in the […"
click at [476, 30] on span "Bulk Edit" at bounding box center [474, 32] width 16 height 5
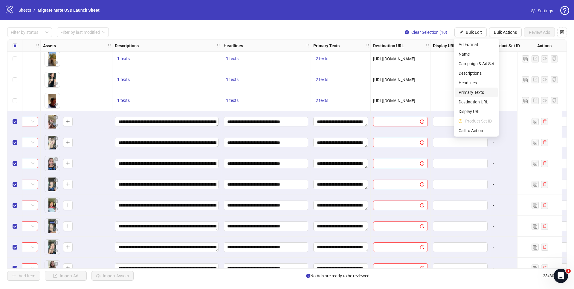
click at [482, 92] on span "Primary Texts" at bounding box center [476, 92] width 36 height 7
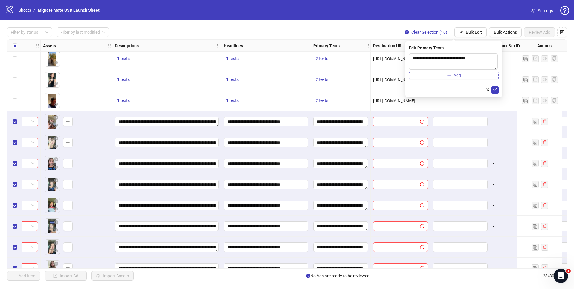
click at [486, 76] on button "Add" at bounding box center [454, 75] width 90 height 7
click at [468, 85] on textarea at bounding box center [454, 80] width 90 height 16
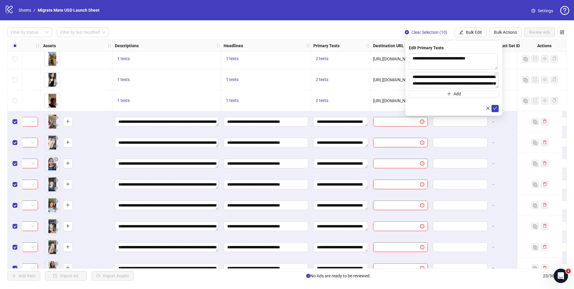
scroll to position [18, 0]
type textarea "**********"
click at [493, 108] on icon "check" at bounding box center [495, 108] width 4 height 4
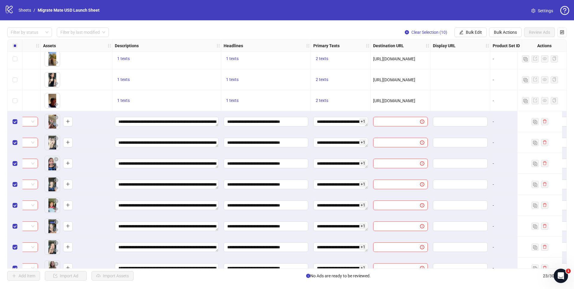
drag, startPoint x: 387, startPoint y: 101, endPoint x: 401, endPoint y: 100, distance: 14.1
click at [387, 101] on span "[URL][DOMAIN_NAME]" at bounding box center [394, 100] width 42 height 5
drag, startPoint x: 417, startPoint y: 103, endPoint x: 366, endPoint y: 99, distance: 51.0
click at [473, 30] on span "Bulk Edit" at bounding box center [474, 32] width 16 height 5
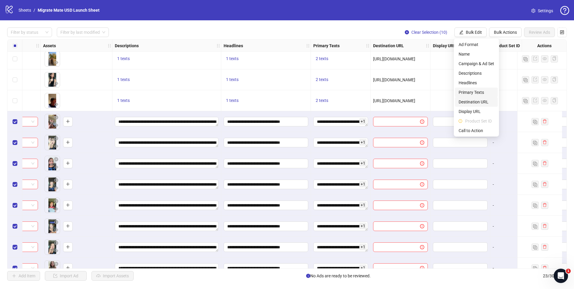
click at [485, 100] on span "Destination URL" at bounding box center [476, 102] width 36 height 7
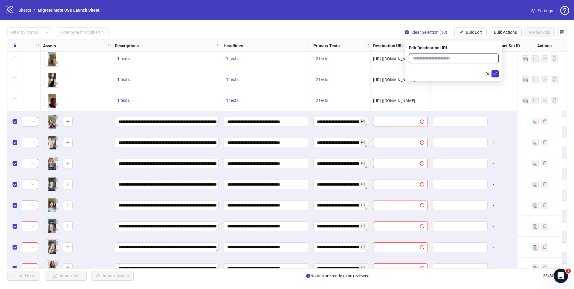
click at [459, 59] on input "text" at bounding box center [451, 58] width 78 height 7
paste input "**********"
type input "**********"
click at [496, 73] on icon "check" at bounding box center [495, 73] width 4 height 3
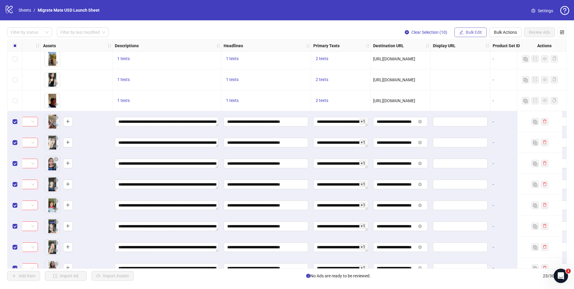
click at [466, 33] on span "Bulk Edit" at bounding box center [474, 32] width 16 height 5
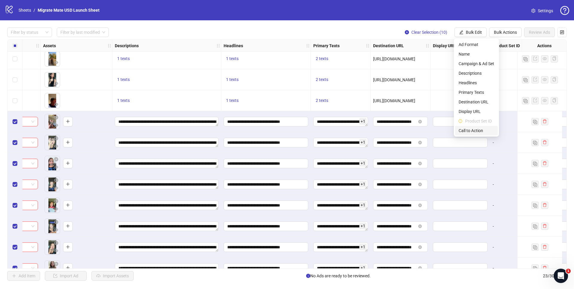
click at [475, 130] on span "Call to Action" at bounding box center [476, 130] width 36 height 7
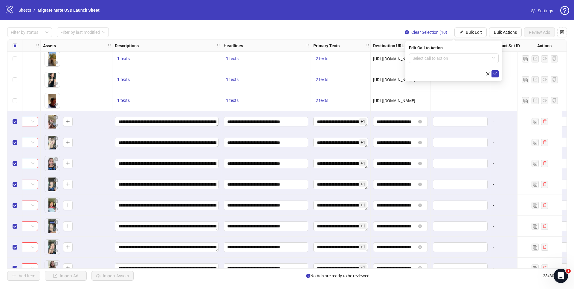
scroll to position [267, 242]
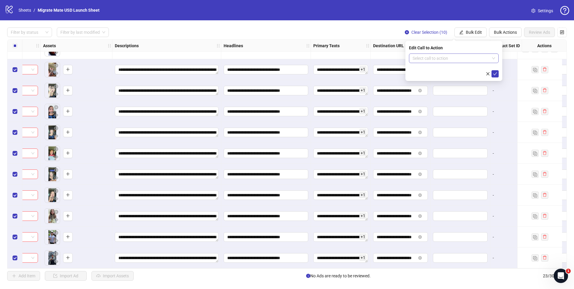
click at [464, 58] on input "search" at bounding box center [450, 58] width 77 height 9
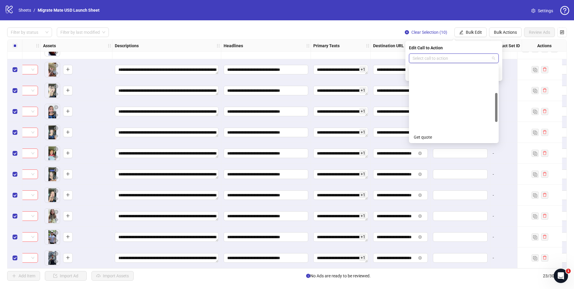
scroll to position [124, 0]
click at [449, 100] on div "Sign up" at bounding box center [454, 99] width 80 height 7
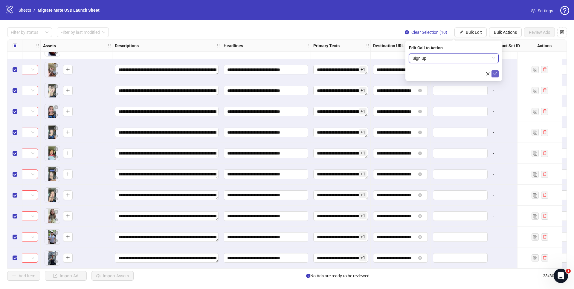
click at [496, 73] on icon "check" at bounding box center [495, 74] width 4 height 4
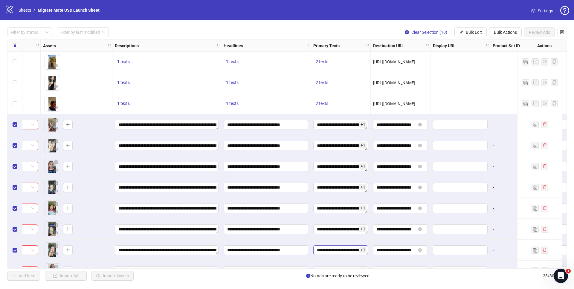
scroll to position [7, 0]
click at [321, 265] on div "**********" at bounding box center [341, 271] width 60 height 21
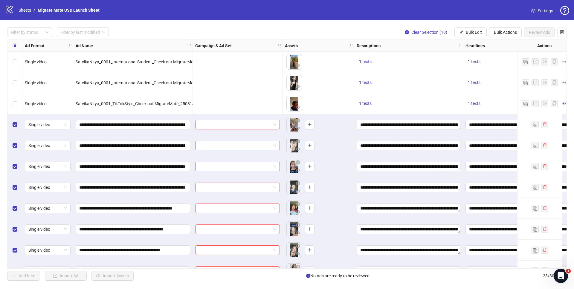
click at [325, 104] on div "To pick up a draggable item, press the space bar. While dragging, use the arrow…" at bounding box center [318, 103] width 67 height 19
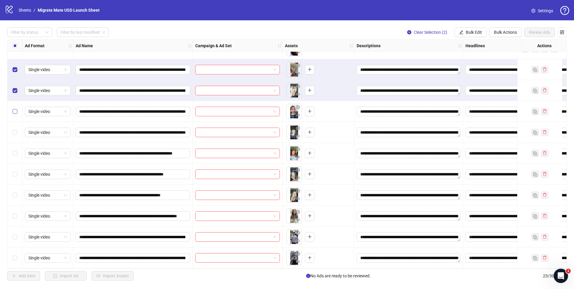
click at [15, 112] on label "Select row 16" at bounding box center [15, 111] width 5 height 7
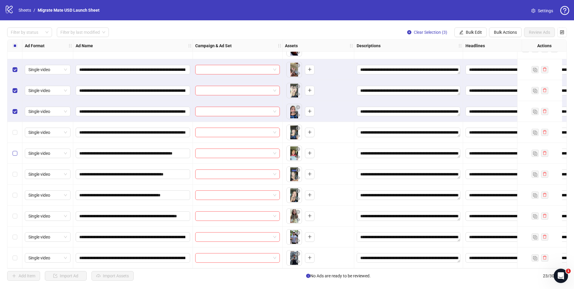
drag, startPoint x: 16, startPoint y: 136, endPoint x: 15, endPoint y: 147, distance: 11.4
click at [16, 136] on div "Select row 17" at bounding box center [14, 132] width 15 height 21
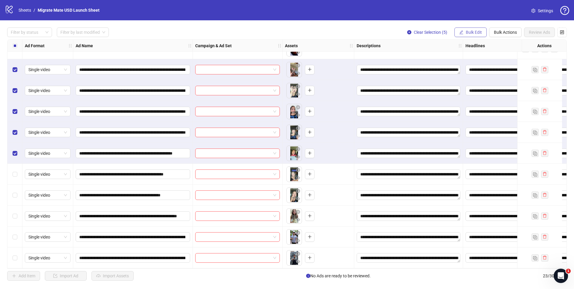
click at [476, 30] on button "Bulk Edit" at bounding box center [470, 32] width 32 height 10
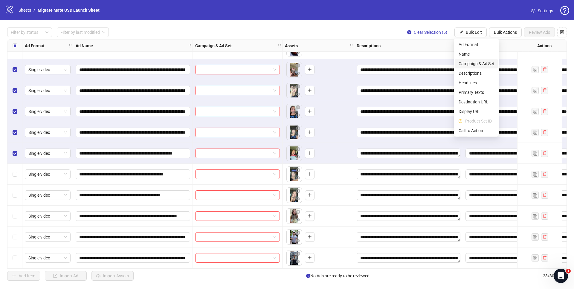
click at [477, 62] on span "Campaign & Ad Set" at bounding box center [476, 63] width 36 height 7
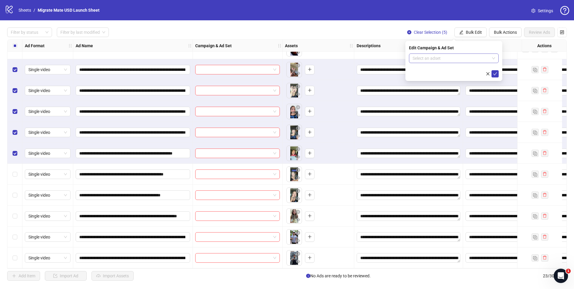
click at [493, 59] on span at bounding box center [453, 58] width 82 height 9
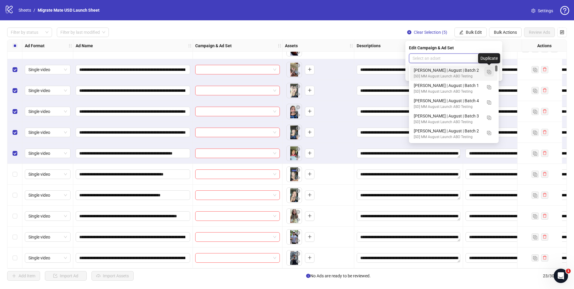
click at [491, 71] on button "button" at bounding box center [489, 72] width 10 height 10
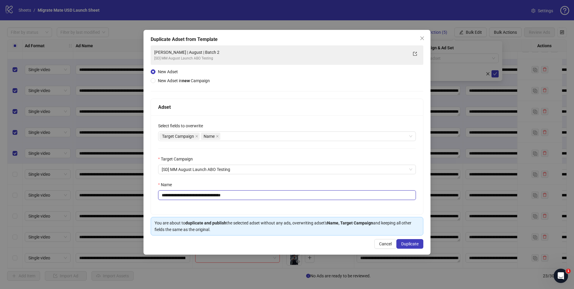
click at [186, 196] on input "**********" at bounding box center [287, 195] width 258 height 10
drag, startPoint x: 186, startPoint y: 195, endPoint x: 74, endPoint y: 187, distance: 112.1
click at [85, 188] on div "**********" at bounding box center [287, 144] width 574 height 289
type input "**********"
click at [412, 244] on span "Duplicate" at bounding box center [409, 243] width 17 height 5
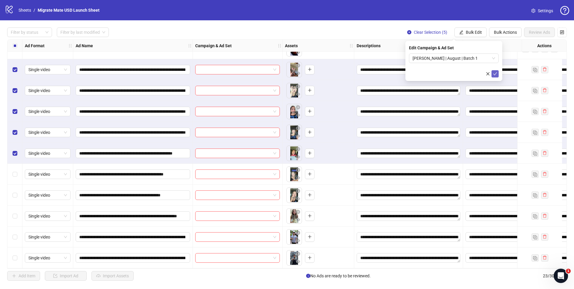
click at [494, 75] on icon "check" at bounding box center [495, 74] width 4 height 4
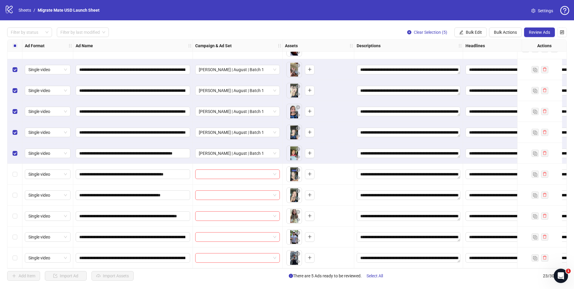
click at [12, 44] on div "Select all rows" at bounding box center [14, 46] width 15 height 12
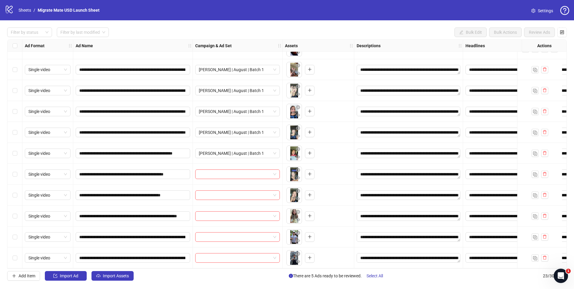
drag, startPoint x: 12, startPoint y: 173, endPoint x: 14, endPoint y: 185, distance: 12.4
click at [12, 173] on div "Select row 19" at bounding box center [14, 174] width 15 height 21
click at [16, 195] on label "Select row 20" at bounding box center [15, 195] width 5 height 7
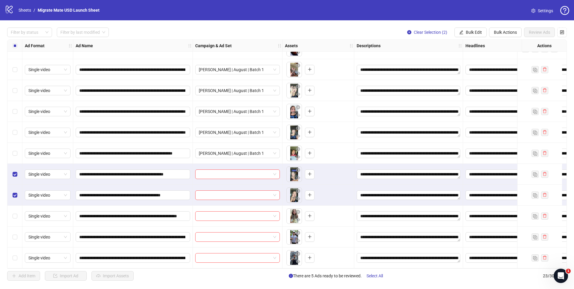
drag, startPoint x: 17, startPoint y: 220, endPoint x: 18, endPoint y: 224, distance: 3.3
click at [17, 220] on div "Select row 21" at bounding box center [14, 216] width 15 height 21
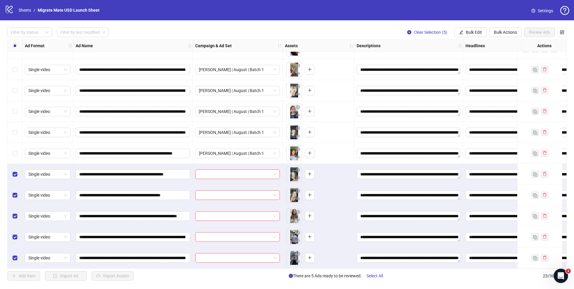
click at [479, 38] on div "**********" at bounding box center [287, 154] width 574 height 268
click at [479, 36] on button "Bulk Edit" at bounding box center [470, 32] width 32 height 10
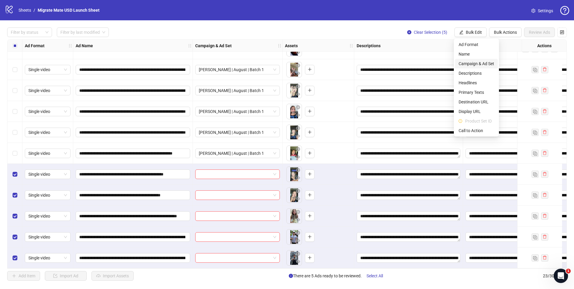
click at [484, 65] on span "Campaign & Ad Set" at bounding box center [476, 63] width 36 height 7
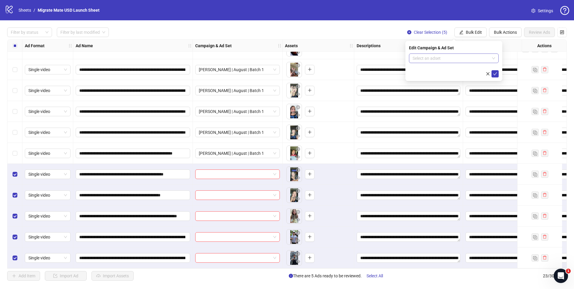
click at [493, 59] on span at bounding box center [453, 58] width 82 height 9
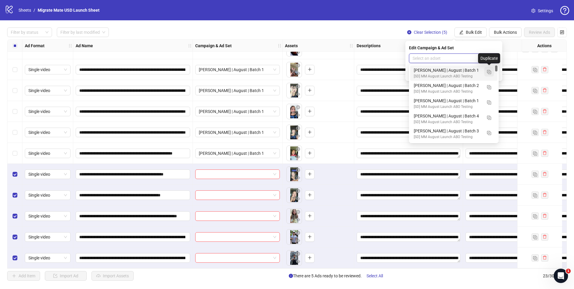
click at [489, 70] on img "button" at bounding box center [489, 72] width 4 height 4
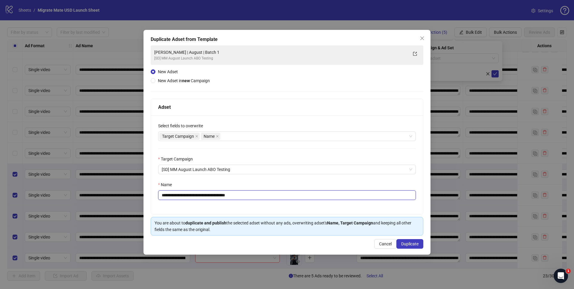
drag, startPoint x: 223, startPoint y: 196, endPoint x: 287, endPoint y: 198, distance: 64.0
click at [286, 198] on input "**********" at bounding box center [287, 195] width 258 height 10
type input "**********"
click at [417, 245] on span "Duplicate" at bounding box center [409, 243] width 17 height 5
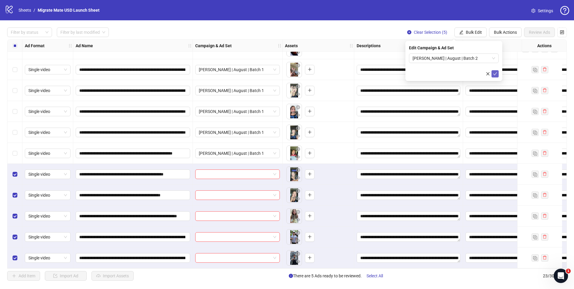
click at [496, 73] on icon "check" at bounding box center [495, 74] width 4 height 4
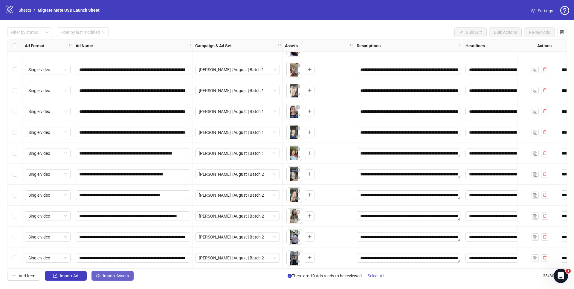
click at [118, 276] on span "Import Assets" at bounding box center [116, 275] width 26 height 5
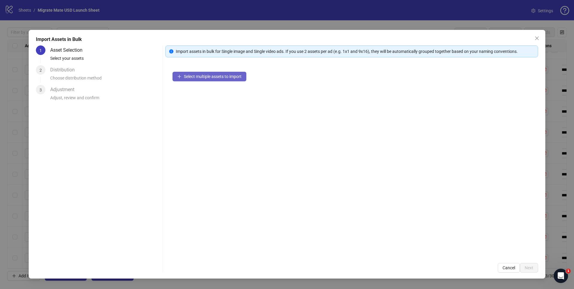
click at [218, 77] on span "Select multiple assets to import" at bounding box center [213, 76] width 58 height 5
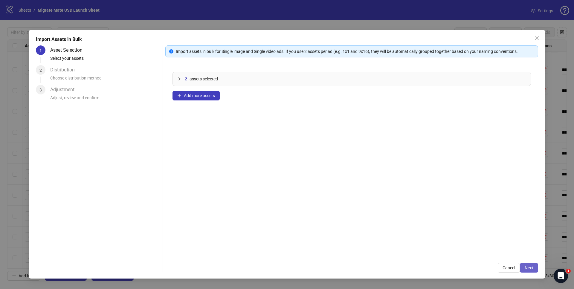
click at [532, 270] on span "Next" at bounding box center [529, 267] width 9 height 5
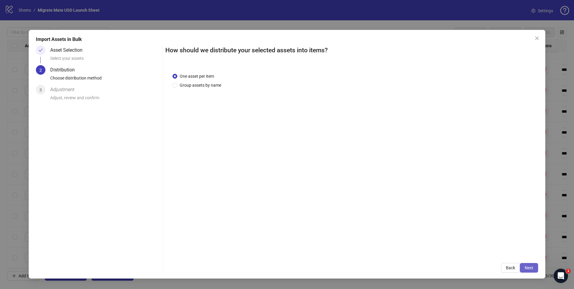
click at [533, 267] on span "Next" at bounding box center [529, 267] width 9 height 5
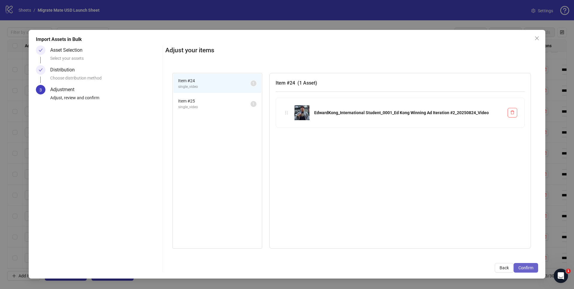
click at [529, 268] on span "Confirm" at bounding box center [525, 267] width 15 height 5
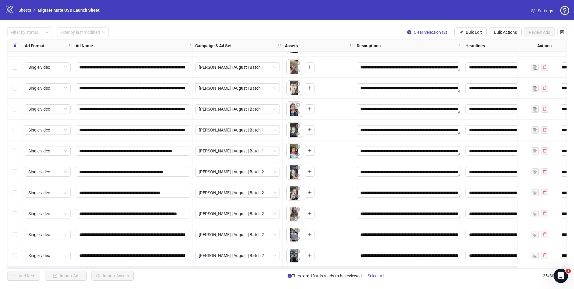
scroll to position [309, 0]
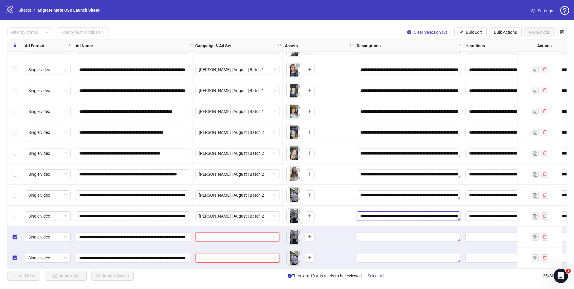
click at [427, 213] on textarea "**********" at bounding box center [409, 216] width 104 height 10
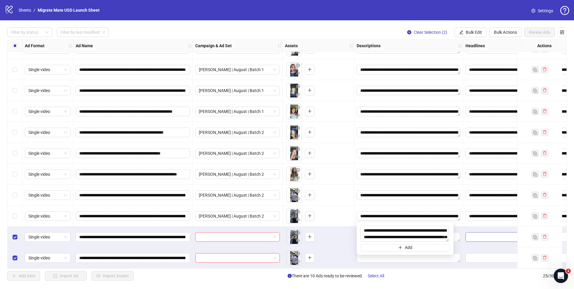
click at [480, 236] on input "Edit values" at bounding box center [507, 237] width 76 height 7
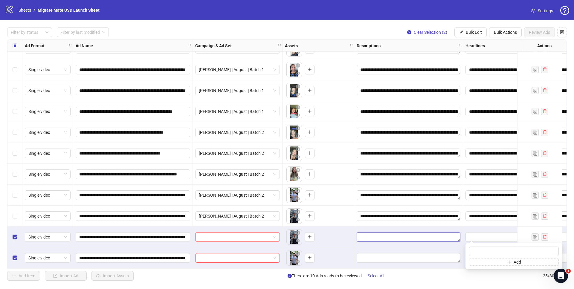
click at [406, 235] on textarea "Edit values" at bounding box center [409, 237] width 104 height 10
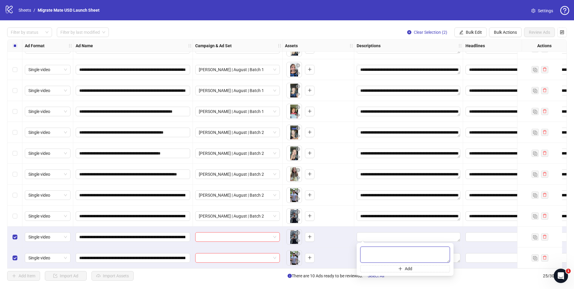
paste textarea "**********"
type textarea "**********"
click at [462, 248] on div at bounding box center [408, 257] width 109 height 21
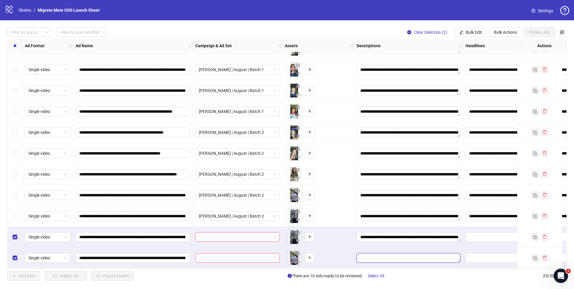
click at [431, 254] on textarea "Edit values" at bounding box center [409, 258] width 104 height 10
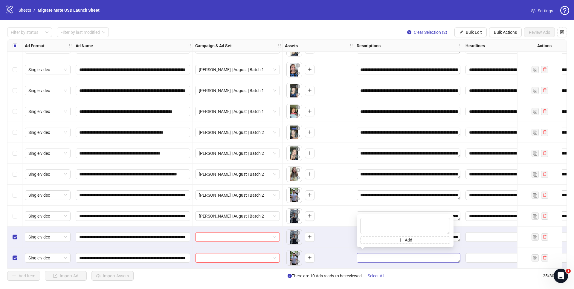
type textarea "**********"
click at [475, 248] on div at bounding box center [508, 257] width 90 height 21
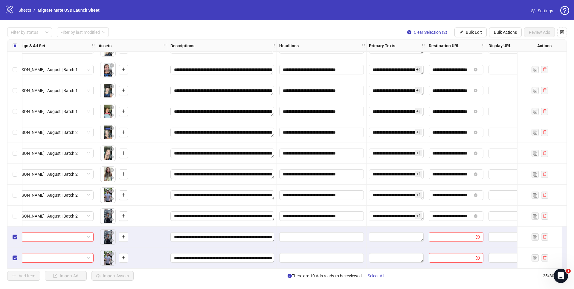
scroll to position [309, 272]
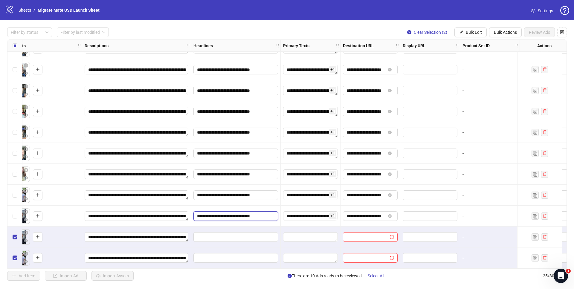
click at [260, 213] on input "**********" at bounding box center [235, 216] width 76 height 7
click at [249, 255] on input "Edit values" at bounding box center [235, 258] width 76 height 7
type input "**********"
drag, startPoint x: 320, startPoint y: 238, endPoint x: 314, endPoint y: 238, distance: 6.6
click at [320, 238] on textarea "Edit values" at bounding box center [310, 237] width 55 height 10
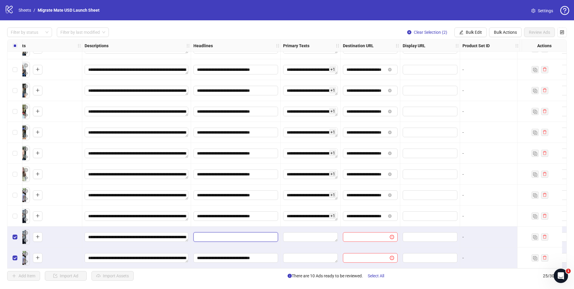
click at [257, 238] on input "Edit values" at bounding box center [235, 237] width 76 height 7
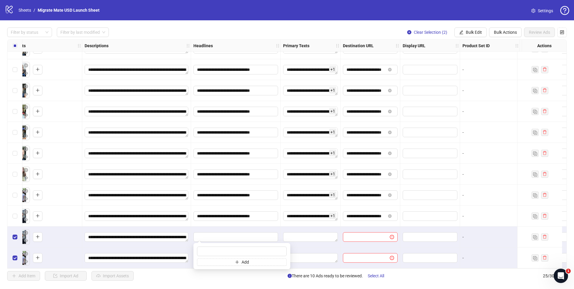
type input "**********"
click at [312, 234] on textarea "Edit values" at bounding box center [310, 237] width 55 height 10
click at [310, 213] on textarea "**********" at bounding box center [310, 216] width 55 height 10
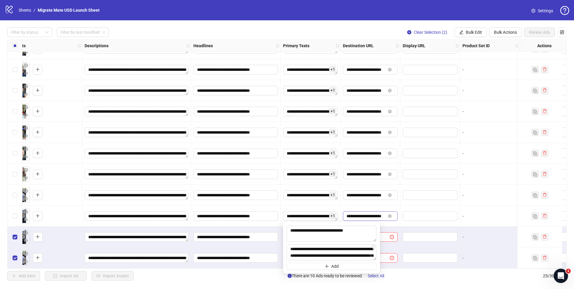
click at [365, 214] on input "**********" at bounding box center [365, 216] width 39 height 7
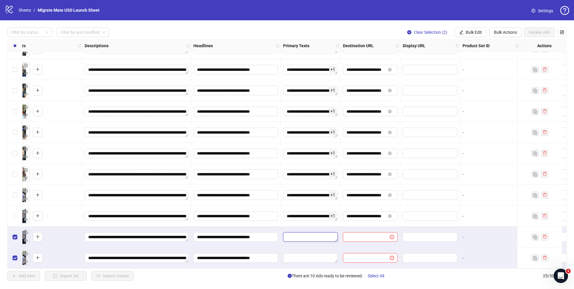
click at [320, 234] on textarea "Edit values" at bounding box center [310, 237] width 55 height 10
paste textarea "**********"
type textarea "**********"
click at [354, 227] on div at bounding box center [370, 237] width 60 height 21
click at [308, 253] on textarea "Edit values" at bounding box center [310, 258] width 55 height 10
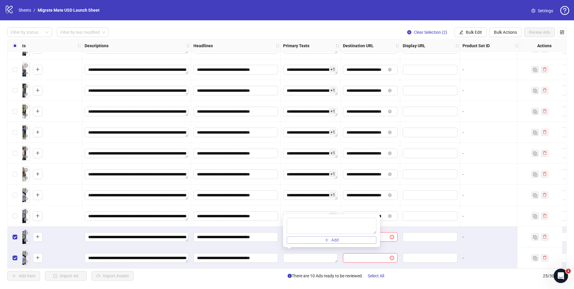
type textarea "**********"
click at [371, 213] on input "**********" at bounding box center [365, 216] width 39 height 7
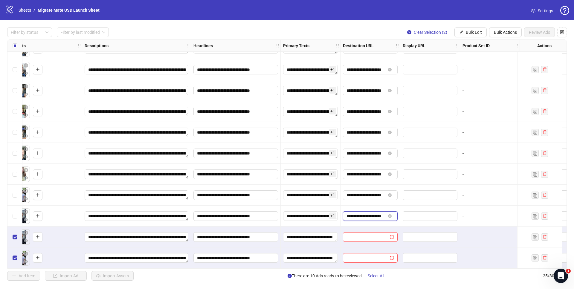
click at [375, 213] on input "**********" at bounding box center [365, 216] width 39 height 7
click at [377, 234] on input "text" at bounding box center [363, 237] width 35 height 7
paste input "**********"
type input "**********"
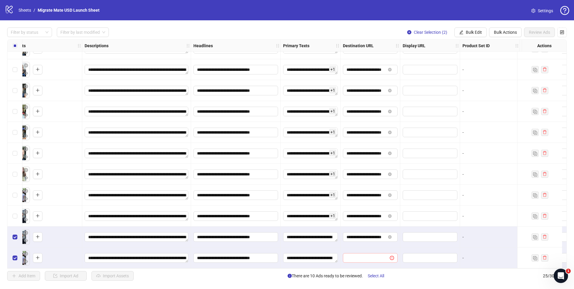
click at [381, 253] on span at bounding box center [370, 258] width 55 height 10
click at [375, 255] on input "text" at bounding box center [363, 258] width 35 height 7
paste input "**********"
type input "**********"
click at [307, 215] on textarea "**********" at bounding box center [310, 216] width 55 height 10
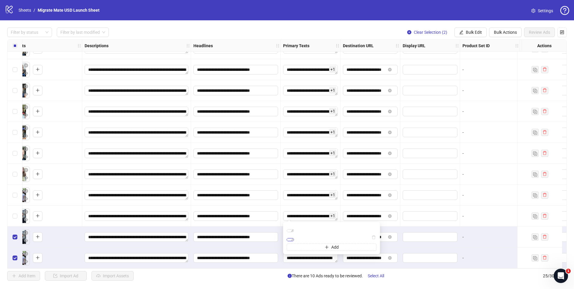
click at [294, 241] on textarea "**********" at bounding box center [290, 239] width 7 height 3
click at [337, 220] on div "**********" at bounding box center [311, 216] width 60 height 21
click at [310, 237] on textarea "**********" at bounding box center [310, 237] width 55 height 10
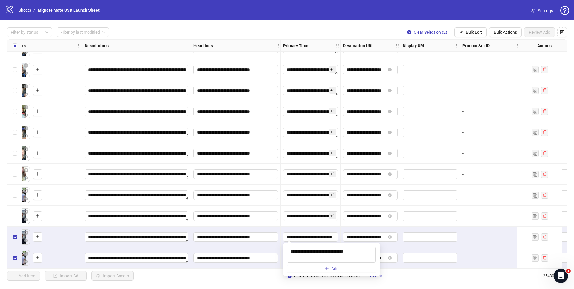
click at [323, 266] on button "Add" at bounding box center [332, 268] width 90 height 7
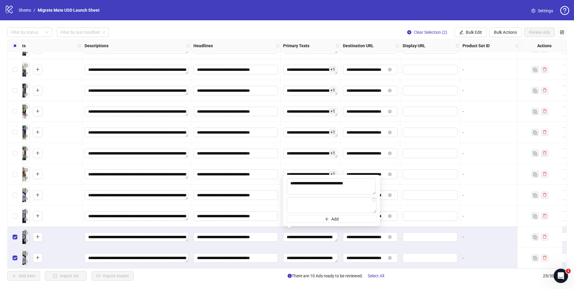
type textarea "**********"
click at [305, 254] on textarea "**********" at bounding box center [310, 258] width 55 height 10
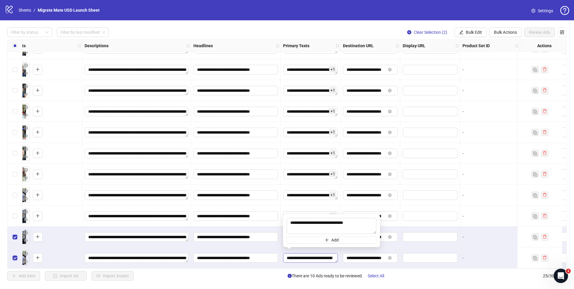
click at [305, 257] on textarea "**********" at bounding box center [310, 258] width 55 height 10
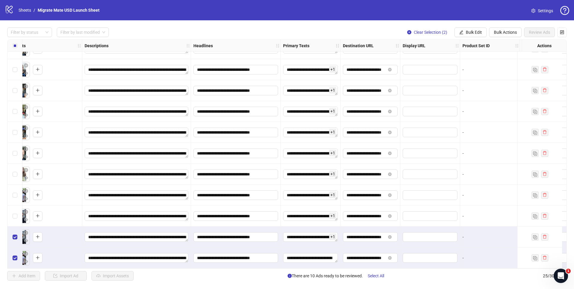
click at [312, 249] on div "**********" at bounding box center [311, 257] width 60 height 21
click at [314, 253] on textarea "**********" at bounding box center [310, 258] width 55 height 10
click at [314, 240] on button "Add" at bounding box center [332, 239] width 90 height 7
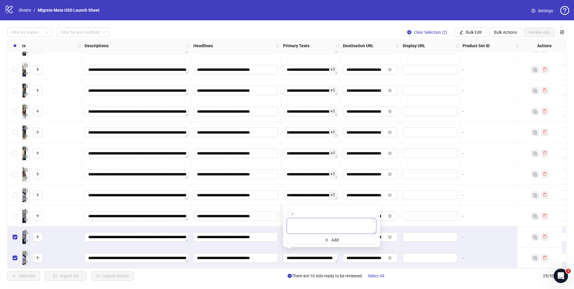
type textarea "**********"
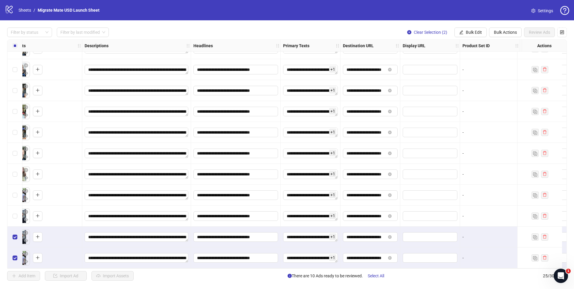
click at [484, 194] on div "-" at bounding box center [489, 195] width 55 height 7
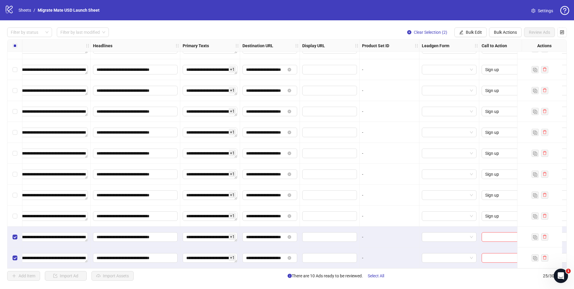
scroll to position [309, 442]
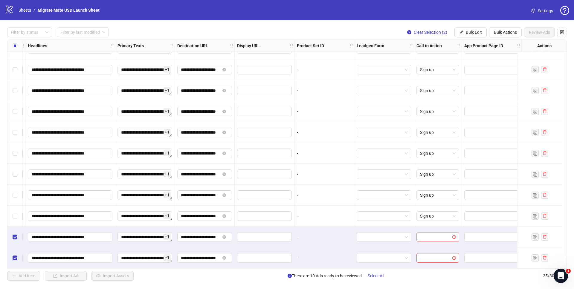
click at [439, 234] on input "search" at bounding box center [435, 237] width 30 height 9
click at [432, 182] on div "Sign up" at bounding box center [433, 184] width 33 height 7
click at [430, 261] on div at bounding box center [438, 257] width 48 height 21
click at [431, 257] on input "search" at bounding box center [435, 257] width 30 height 9
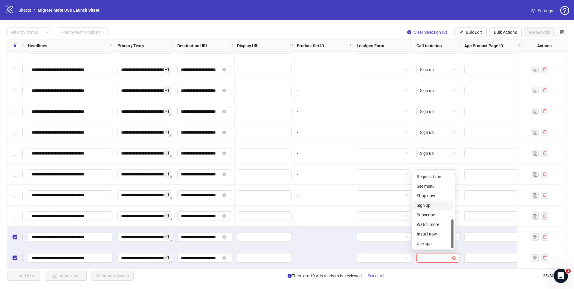
click at [434, 207] on div "Sign up" at bounding box center [433, 205] width 33 height 7
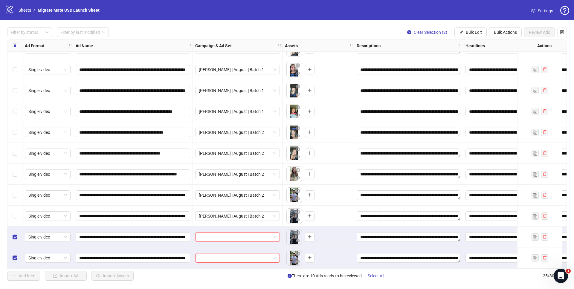
click at [234, 228] on div at bounding box center [238, 237] width 90 height 21
click at [232, 233] on input "search" at bounding box center [235, 237] width 72 height 9
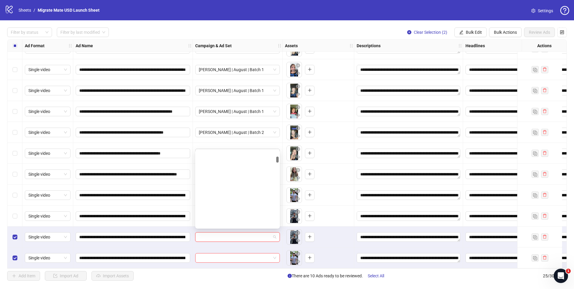
scroll to position [253, 0]
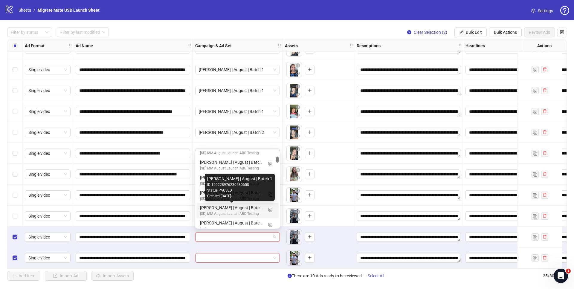
click at [239, 209] on div "[PERSON_NAME] | August | Batch 1" at bounding box center [231, 207] width 63 height 7
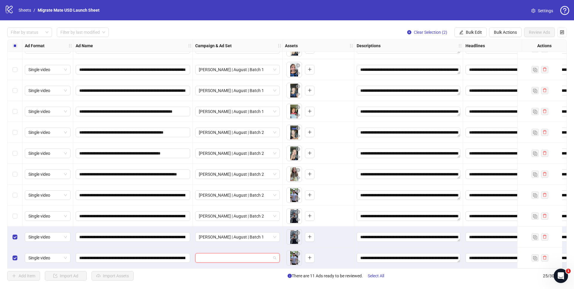
click at [240, 255] on input "search" at bounding box center [235, 257] width 72 height 9
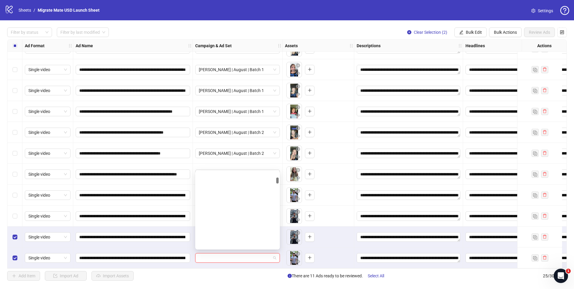
scroll to position [261, 0]
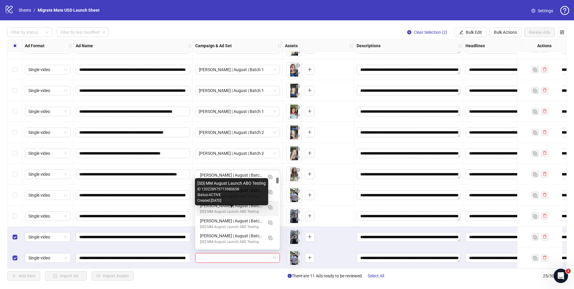
click at [243, 204] on div "[SD] MM August Launch ABO Testing ID: 120228975713980658 Status: ACTIVE Created…" at bounding box center [231, 191] width 73 height 27
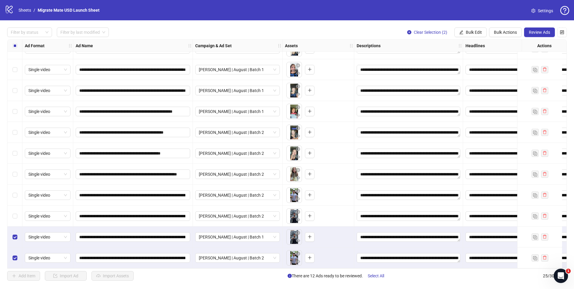
click at [347, 29] on div "Filter by status Filter by last modified Clear Selection (2) Bulk Edit Bulk Act…" at bounding box center [287, 32] width 560 height 10
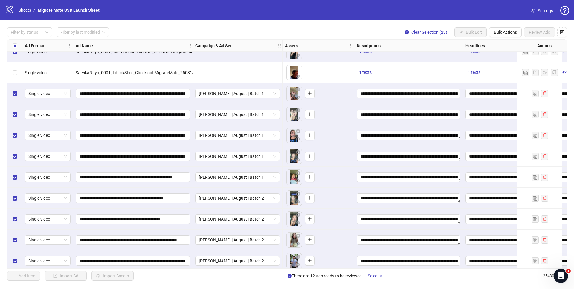
scroll to position [62, 0]
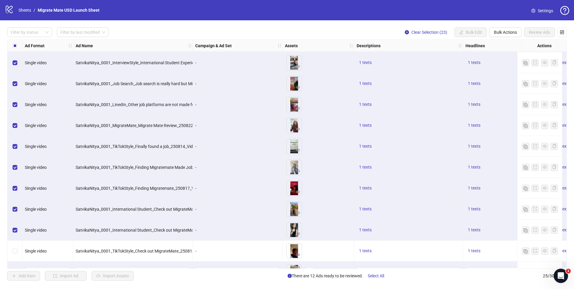
click at [13, 51] on div "Select all rows" at bounding box center [14, 46] width 15 height 12
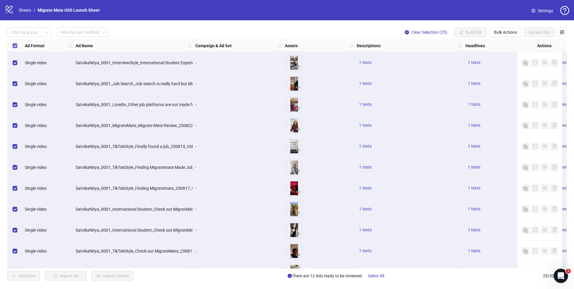
click at [15, 48] on label "Select all rows" at bounding box center [15, 45] width 5 height 7
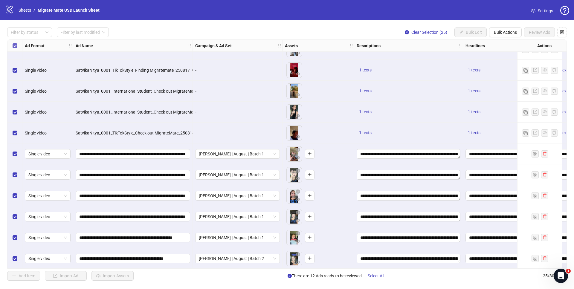
click at [13, 43] on label "Select all rows" at bounding box center [15, 45] width 5 height 7
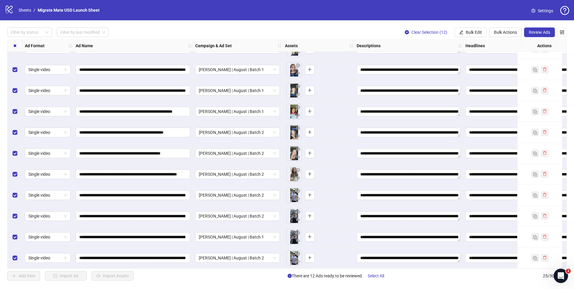
scroll to position [135, 0]
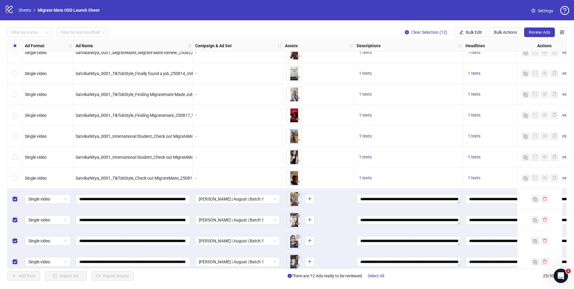
click at [544, 29] on button "Review Ads" at bounding box center [539, 32] width 31 height 10
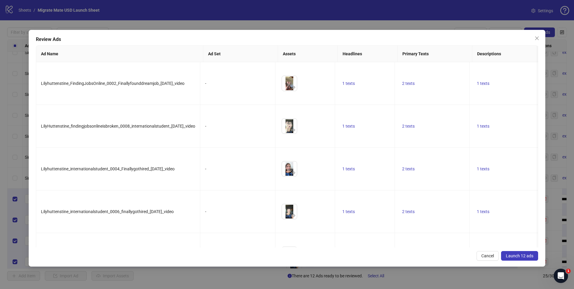
click at [519, 256] on span "Launch 12 ads" at bounding box center [519, 255] width 27 height 5
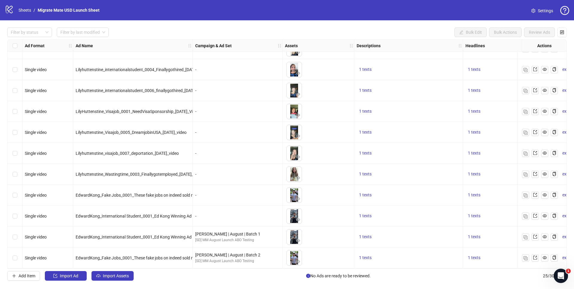
scroll to position [309, 0]
click at [15, 238] on label "Select row 24" at bounding box center [15, 237] width 5 height 7
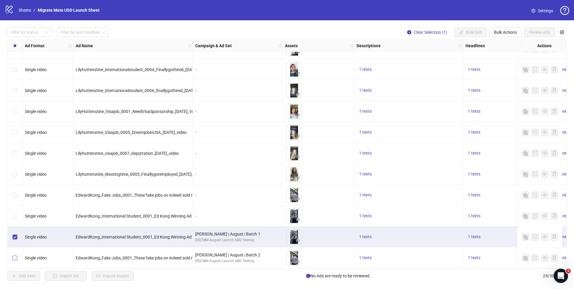
click at [13, 259] on label "Select row 25" at bounding box center [15, 258] width 5 height 7
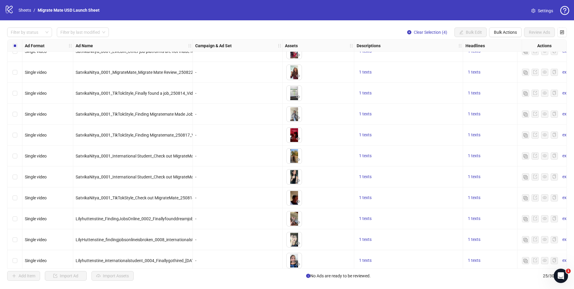
scroll to position [120, 0]
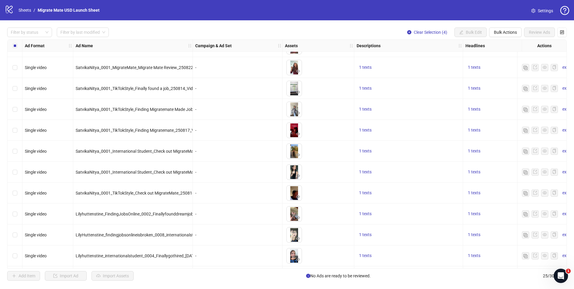
click at [15, 196] on div "Select row 13" at bounding box center [14, 193] width 15 height 21
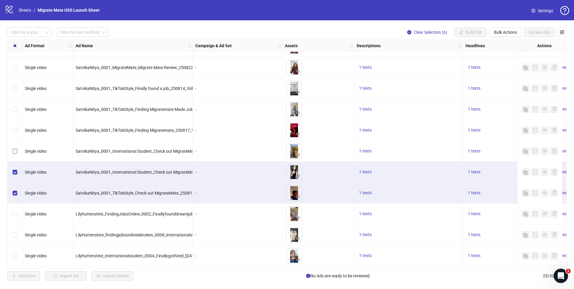
click at [14, 149] on label "Select row 11" at bounding box center [15, 151] width 5 height 7
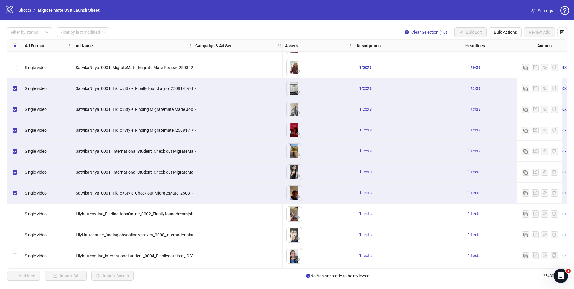
click at [17, 68] on div "Select row 7" at bounding box center [14, 67] width 15 height 21
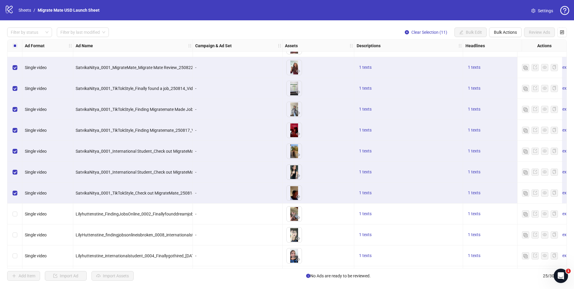
scroll to position [0, 0]
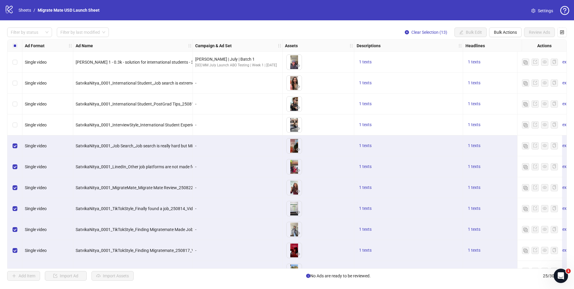
click at [17, 119] on div "Select row 4" at bounding box center [14, 124] width 15 height 21
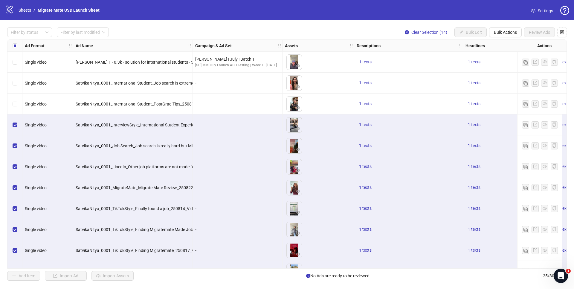
click at [13, 95] on div "Select row 3" at bounding box center [14, 104] width 15 height 21
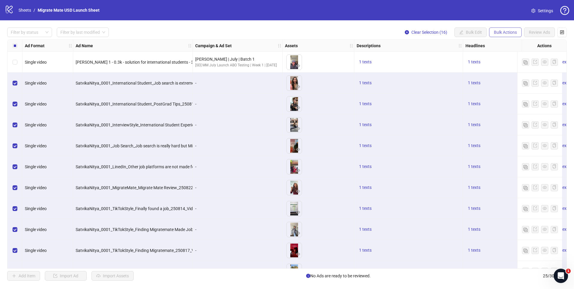
drag, startPoint x: 506, startPoint y: 32, endPoint x: 505, endPoint y: 37, distance: 4.6
click at [506, 32] on span "Bulk Actions" at bounding box center [505, 32] width 23 height 5
click at [503, 46] on span "Delete" at bounding box center [513, 44] width 41 height 7
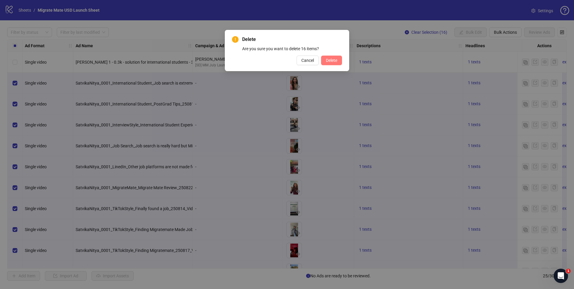
click at [327, 61] on span "Delete" at bounding box center [331, 60] width 11 height 5
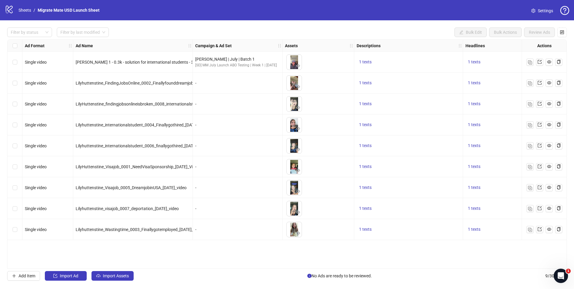
click at [170, 28] on div "Filter by status Filter by last modified Bulk Edit Bulk Actions Review Ads" at bounding box center [287, 32] width 560 height 10
click at [289, 28] on div "Filter by status Filter by last modified Bulk Edit Bulk Actions Review Ads" at bounding box center [287, 32] width 560 height 10
click at [257, 9] on div "logo/logo-mobile Sheets / Migrate Mate USD Launch Sheet Settings" at bounding box center [287, 10] width 564 height 11
click at [14, 43] on label "Select all rows" at bounding box center [15, 45] width 5 height 7
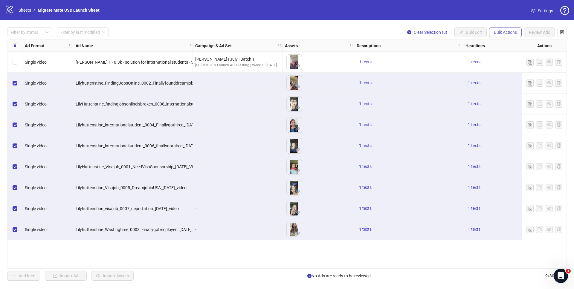
click at [504, 34] on span "Bulk Actions" at bounding box center [505, 32] width 23 height 5
click at [507, 45] on span "Delete" at bounding box center [513, 44] width 41 height 7
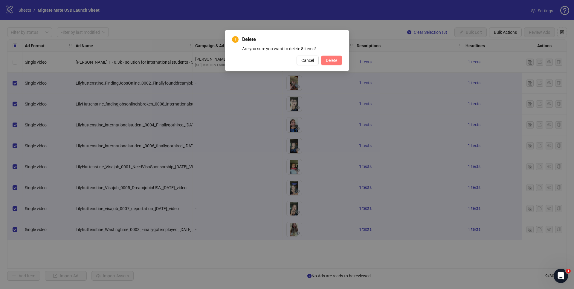
click at [331, 59] on span "Delete" at bounding box center [331, 60] width 11 height 5
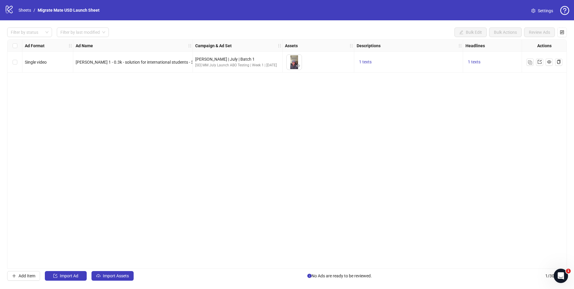
click at [163, 190] on div "Ad Format Ad Name Campaign & Ad Set Assets Descriptions Headlines Primary Texts…" at bounding box center [287, 153] width 560 height 229
click at [114, 275] on span "Import Assets" at bounding box center [116, 275] width 26 height 5
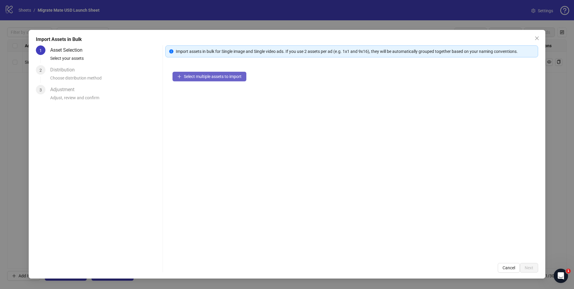
click at [221, 78] on span "Select multiple assets to import" at bounding box center [213, 76] width 58 height 5
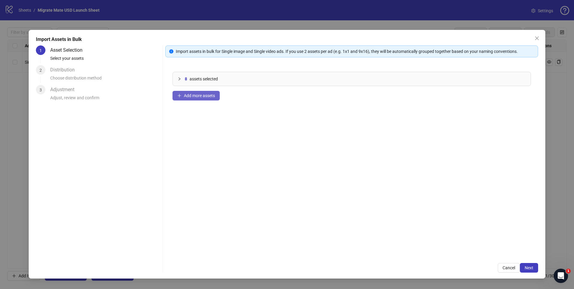
click at [207, 99] on button "Add more assets" at bounding box center [195, 96] width 47 height 10
click at [256, 112] on div "10 assets selected Add more assets" at bounding box center [351, 160] width 373 height 191
click at [204, 94] on span "Add more assets" at bounding box center [199, 95] width 31 height 5
click at [533, 270] on span "Next" at bounding box center [529, 267] width 9 height 5
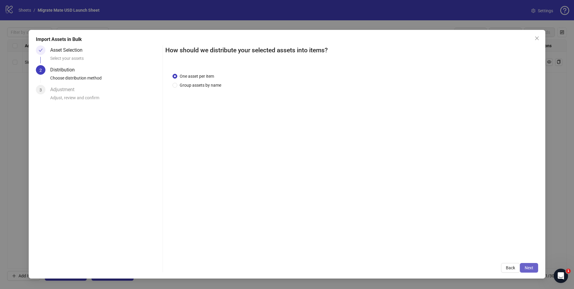
click at [530, 269] on span "Next" at bounding box center [529, 267] width 9 height 5
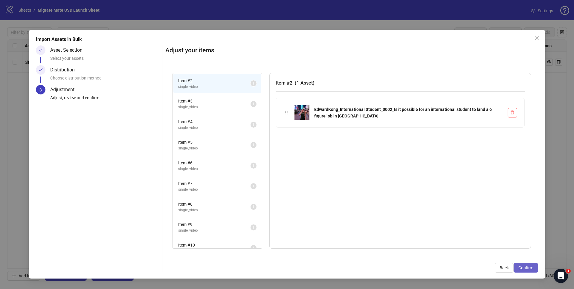
click at [532, 265] on button "Confirm" at bounding box center [525, 268] width 25 height 10
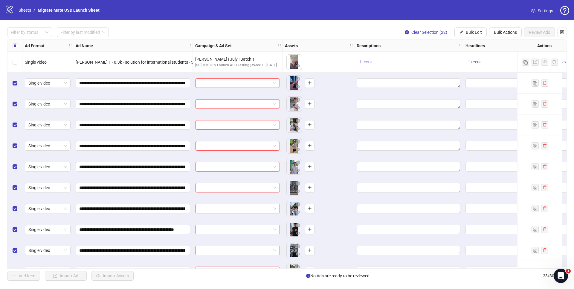
click at [364, 61] on span "1 texts" at bounding box center [365, 61] width 13 height 5
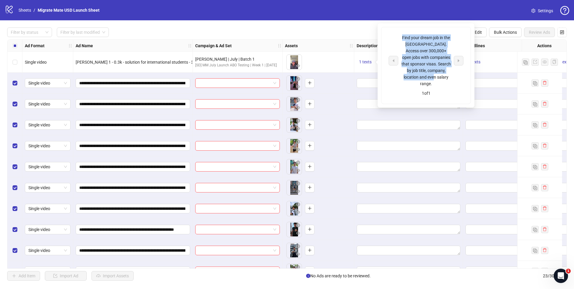
drag, startPoint x: 441, startPoint y: 78, endPoint x: 399, endPoint y: 35, distance: 59.6
click at [399, 35] on div "Find your dream job in the [GEOGRAPHIC_DATA]. Access over 300,000+ open jobs wi…" at bounding box center [426, 60] width 75 height 53
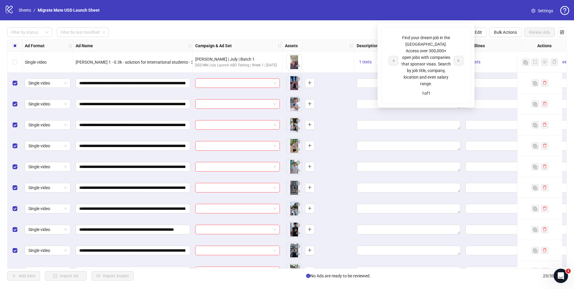
drag, startPoint x: 328, startPoint y: 32, endPoint x: 408, endPoint y: 34, distance: 79.8
click at [328, 32] on div "Filter by status Filter by last modified Clear Selection (22) Bulk Edit Bulk Ac…" at bounding box center [287, 32] width 560 height 10
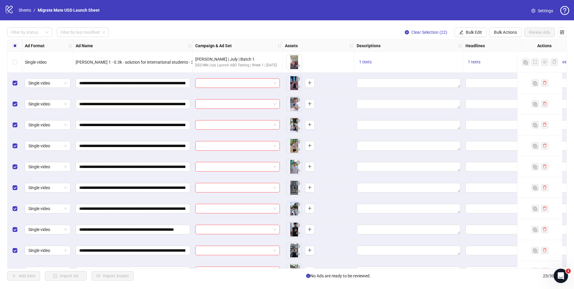
click at [471, 35] on span "Bulk Edit" at bounding box center [474, 32] width 16 height 5
click at [475, 74] on span "Descriptions" at bounding box center [476, 73] width 36 height 7
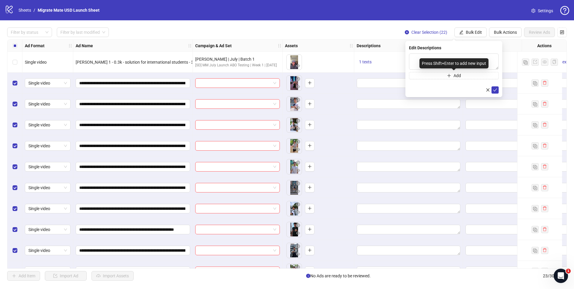
click at [439, 63] on div "Press Shift+Enter to add new input" at bounding box center [453, 63] width 69 height 10
click at [490, 59] on textarea at bounding box center [454, 62] width 90 height 16
paste textarea "**********"
type textarea "**********"
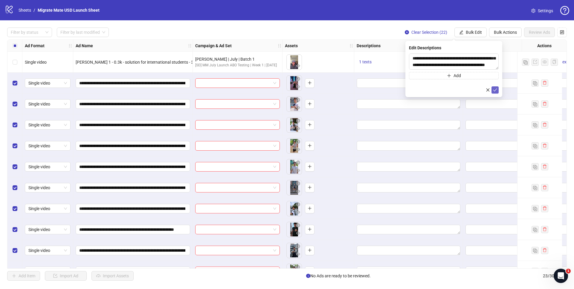
click at [494, 89] on icon "check" at bounding box center [495, 90] width 4 height 4
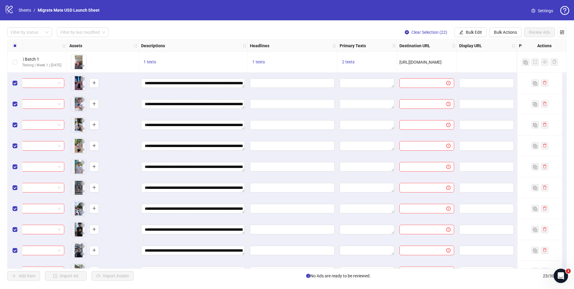
scroll to position [0, 258]
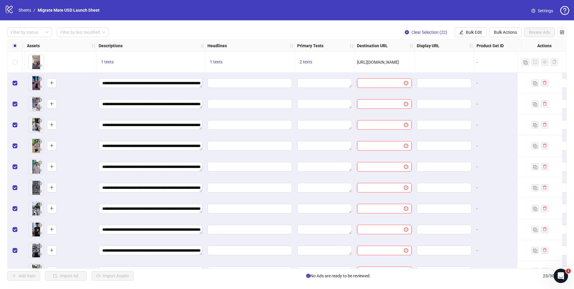
click at [228, 60] on div "1 texts" at bounding box center [249, 62] width 85 height 7
click at [218, 62] on span "1 texts" at bounding box center [216, 61] width 13 height 5
drag, startPoint x: 280, startPoint y: 56, endPoint x: 255, endPoint y: 49, distance: 25.7
click at [255, 49] on div "Looking for a job & visa in the [GEOGRAPHIC_DATA]? 1 of 1" at bounding box center [276, 62] width 89 height 37
click at [473, 32] on span "Bulk Edit" at bounding box center [474, 32] width 16 height 5
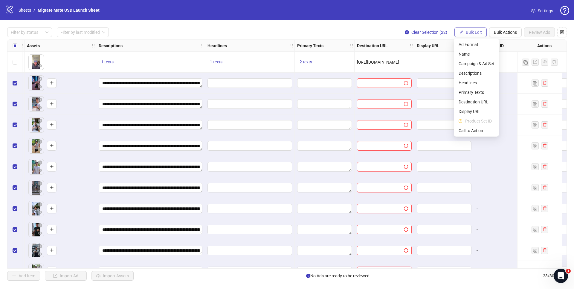
click at [474, 32] on span "Bulk Edit" at bounding box center [474, 32] width 16 height 5
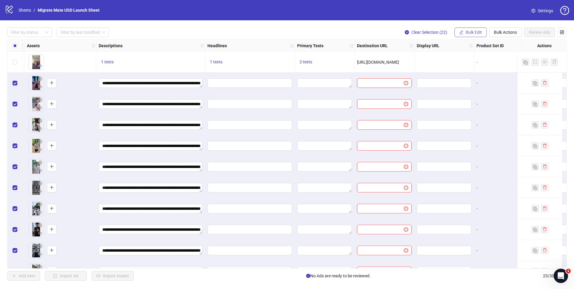
click at [475, 33] on span "Bulk Edit" at bounding box center [474, 32] width 16 height 5
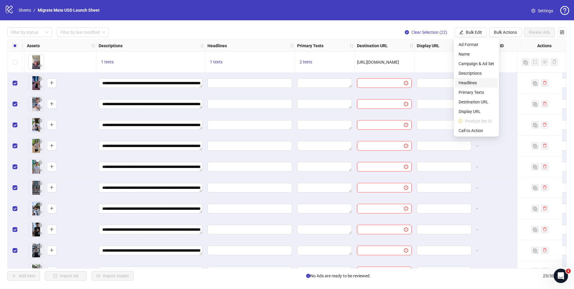
click at [467, 83] on span "Headlines" at bounding box center [476, 83] width 36 height 7
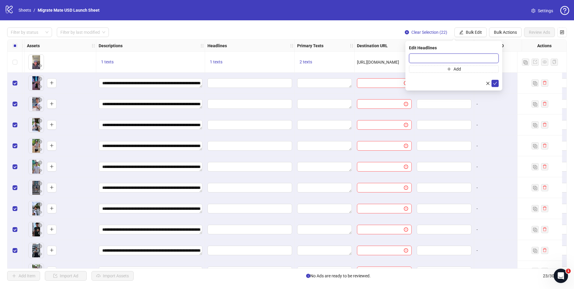
click at [450, 56] on input "text" at bounding box center [454, 59] width 90 height 10
paste input "**********"
type input "**********"
click at [495, 83] on icon "check" at bounding box center [495, 83] width 4 height 3
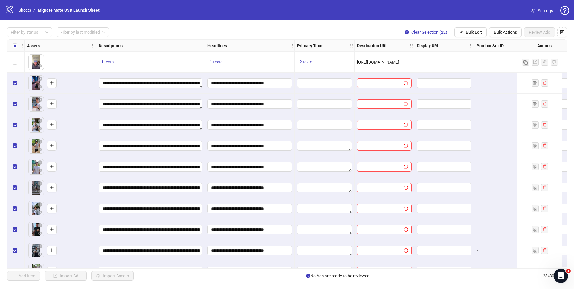
drag, startPoint x: 306, startPoint y: 269, endPoint x: 337, endPoint y: 265, distance: 30.7
click at [337, 270] on div "**********" at bounding box center [287, 154] width 574 height 268
click at [337, 266] on div at bounding box center [325, 271] width 60 height 21
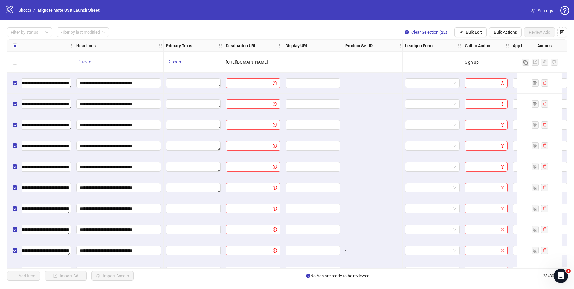
scroll to position [0, 411]
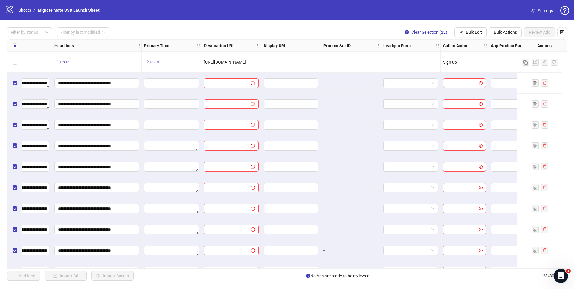
click at [158, 59] on span "2 texts" at bounding box center [152, 61] width 13 height 5
click at [157, 61] on span "2 texts" at bounding box center [152, 61] width 13 height 5
click at [165, 62] on div "2 texts" at bounding box center [171, 62] width 55 height 7
click at [155, 62] on span "2 texts" at bounding box center [152, 61] width 13 height 5
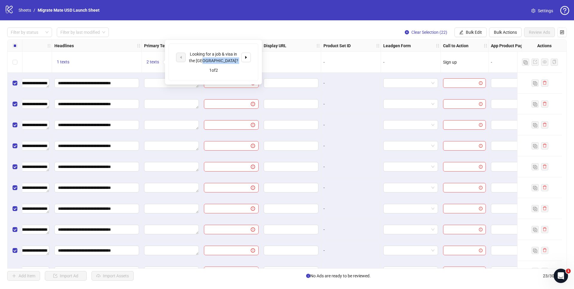
click at [227, 62] on div "Looking for a job & visa in the [GEOGRAPHIC_DATA]? 1 of 2" at bounding box center [213, 62] width 89 height 37
click at [227, 61] on div "Looking for a job & visa in the [GEOGRAPHIC_DATA]?" at bounding box center [214, 57] width 50 height 13
drag, startPoint x: 227, startPoint y: 60, endPoint x: 188, endPoint y: 53, distance: 39.3
click at [188, 53] on div "Looking for a job & visa in the [GEOGRAPHIC_DATA]?" at bounding box center [213, 57] width 75 height 13
click at [470, 32] on span "Bulk Edit" at bounding box center [474, 32] width 16 height 5
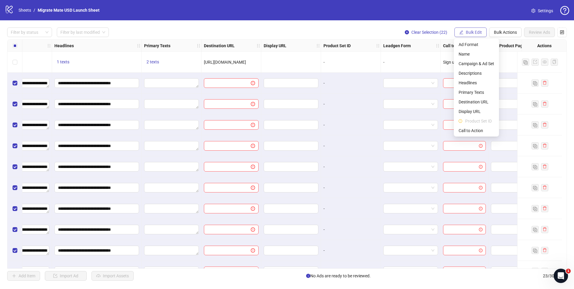
click at [470, 34] on span "Bulk Edit" at bounding box center [474, 32] width 16 height 5
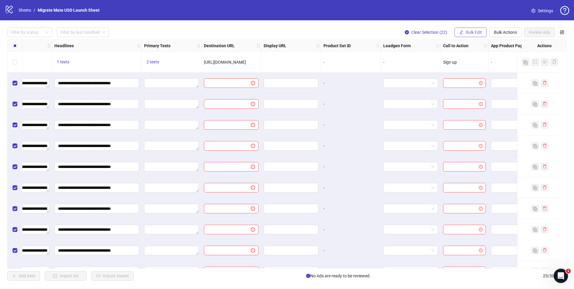
click at [476, 32] on span "Bulk Edit" at bounding box center [474, 32] width 16 height 5
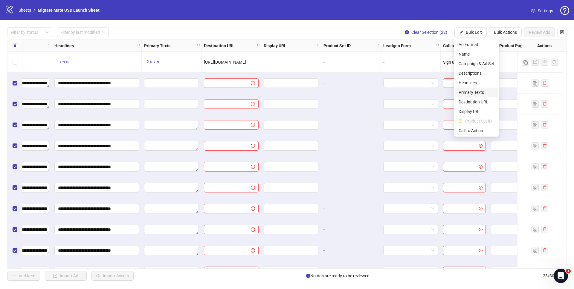
click at [468, 93] on span "Primary Texts" at bounding box center [476, 92] width 36 height 7
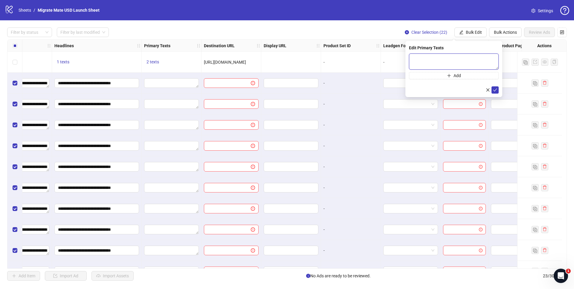
click at [445, 56] on textarea at bounding box center [454, 62] width 90 height 16
paste textarea "**********"
type textarea "**********"
click at [495, 88] on icon "check" at bounding box center [495, 90] width 4 height 4
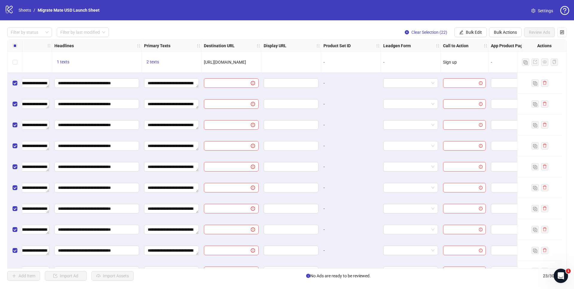
click at [151, 57] on div "2 texts" at bounding box center [172, 62] width 60 height 21
click at [153, 62] on span "2 texts" at bounding box center [152, 61] width 13 height 5
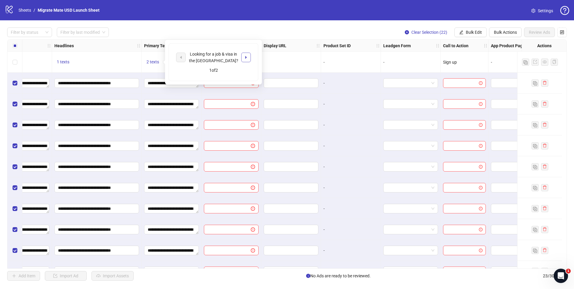
click at [250, 56] on button "button" at bounding box center [246, 58] width 10 height 10
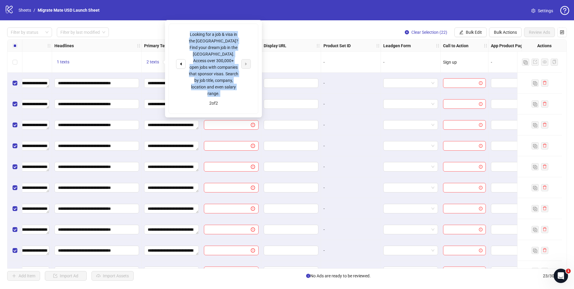
drag, startPoint x: 238, startPoint y: 84, endPoint x: 187, endPoint y: 32, distance: 72.1
click at [187, 32] on div "Looking for a job & visa in the [GEOGRAPHIC_DATA]? Find your dream job in the […" at bounding box center [213, 69] width 89 height 90
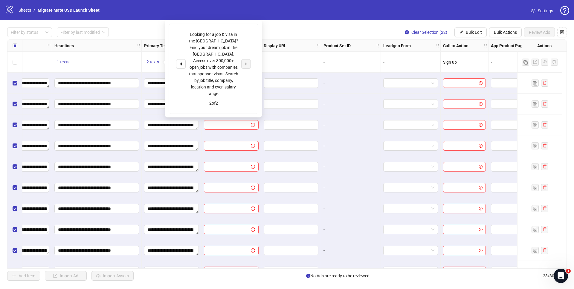
drag, startPoint x: 351, startPoint y: 24, endPoint x: 390, endPoint y: 26, distance: 39.2
click at [351, 24] on div "**********" at bounding box center [287, 154] width 574 height 268
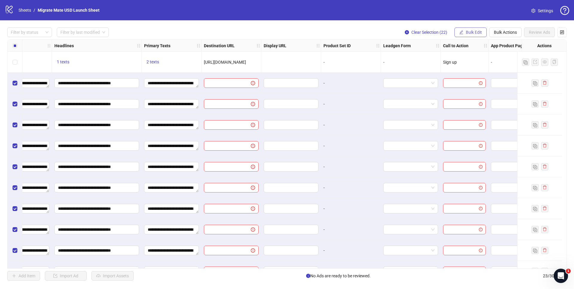
click at [475, 33] on span "Bulk Edit" at bounding box center [474, 32] width 16 height 5
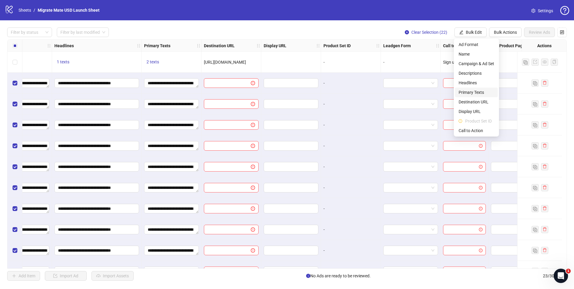
click at [469, 91] on span "Primary Texts" at bounding box center [476, 92] width 36 height 7
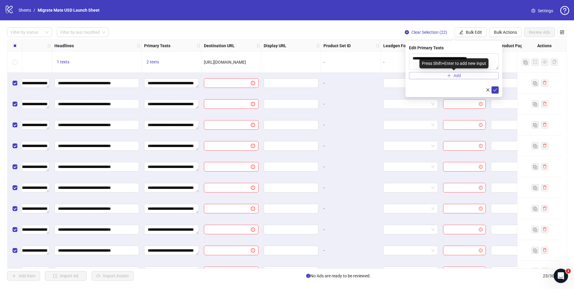
click at [464, 79] on button "Add" at bounding box center [454, 75] width 90 height 7
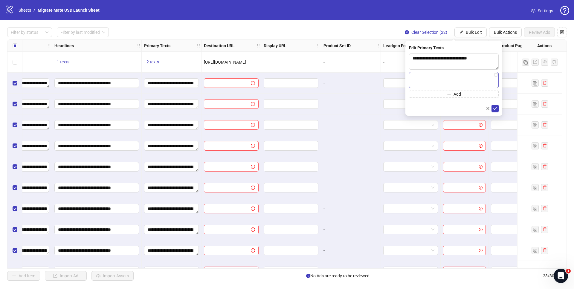
click at [464, 81] on textarea at bounding box center [454, 80] width 90 height 16
type textarea "**********"
click at [497, 108] on button "submit" at bounding box center [494, 108] width 7 height 7
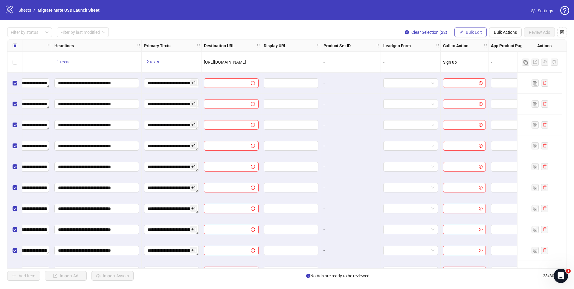
click at [474, 30] on span "Bulk Edit" at bounding box center [474, 32] width 16 height 5
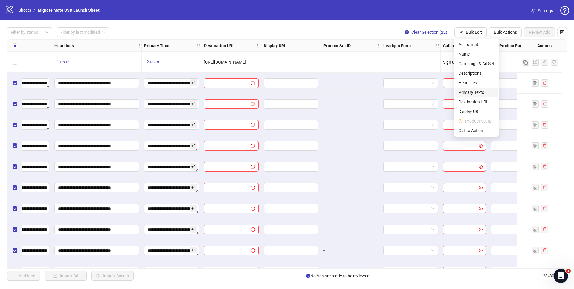
click at [472, 92] on span "Primary Texts" at bounding box center [476, 92] width 36 height 7
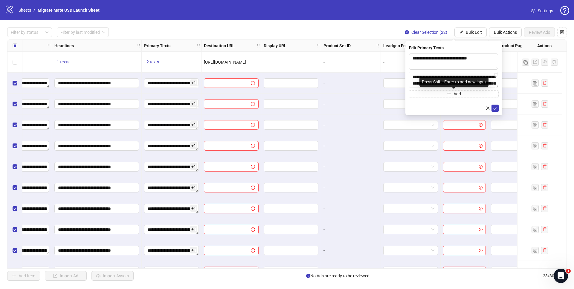
click at [472, 85] on div "Press Shift+Enter to add new input" at bounding box center [453, 82] width 69 height 10
click at [487, 83] on div "Press Shift+Enter to add new input" at bounding box center [453, 82] width 69 height 10
click at [491, 83] on textarea "**********" at bounding box center [453, 80] width 89 height 16
type textarea "**********"
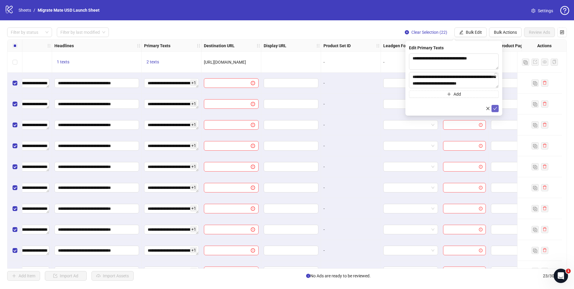
click at [497, 107] on button "submit" at bounding box center [494, 108] width 7 height 7
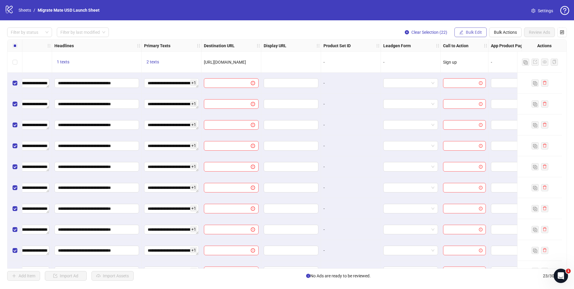
click at [473, 34] on span "Bulk Edit" at bounding box center [474, 32] width 16 height 5
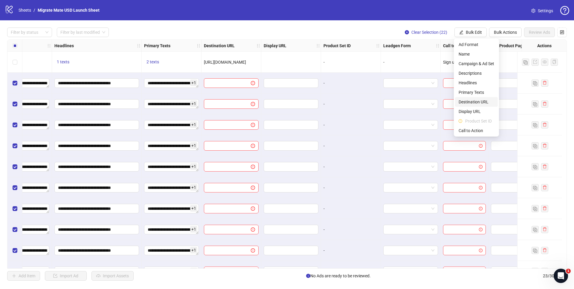
click at [482, 103] on span "Destination URL" at bounding box center [476, 102] width 36 height 7
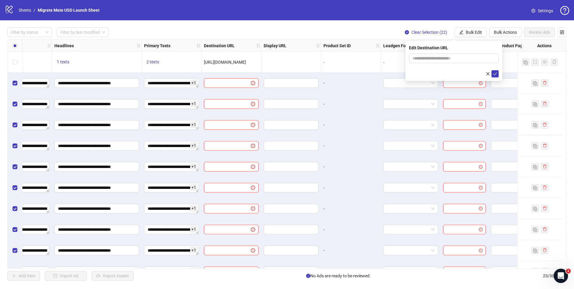
click at [478, 65] on form at bounding box center [454, 66] width 90 height 24
click at [480, 59] on input "text" at bounding box center [451, 58] width 78 height 7
type input "**********"
click at [317, 18] on div "logo/logo-mobile Sheets / Migrate Mate USD Launch Sheet Settings" at bounding box center [287, 10] width 574 height 20
click at [461, 33] on icon "edit" at bounding box center [461, 32] width 4 height 4
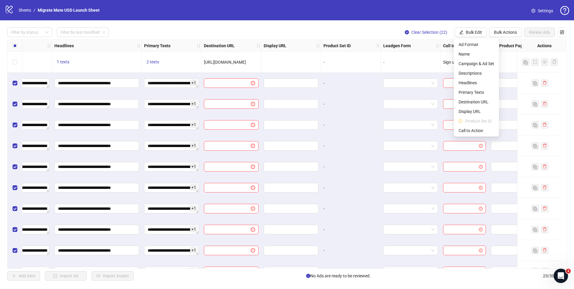
click at [246, 60] on span "[URL][DOMAIN_NAME]" at bounding box center [225, 62] width 42 height 5
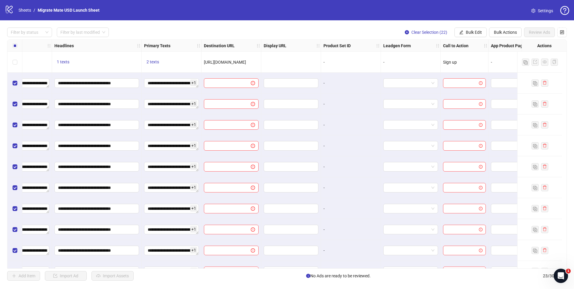
drag, startPoint x: 255, startPoint y: 64, endPoint x: 203, endPoint y: 59, distance: 51.6
click at [203, 59] on div "[URL][DOMAIN_NAME]" at bounding box center [231, 62] width 60 height 21
click at [468, 31] on span "Bulk Edit" at bounding box center [474, 32] width 16 height 5
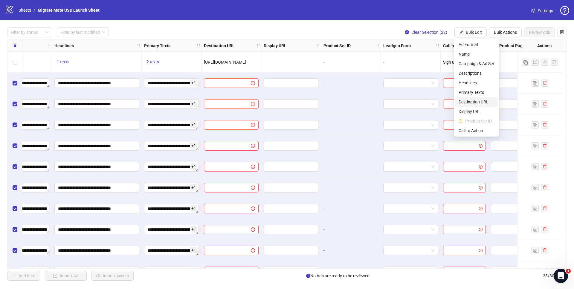
click at [483, 102] on span "Destination URL" at bounding box center [476, 102] width 36 height 7
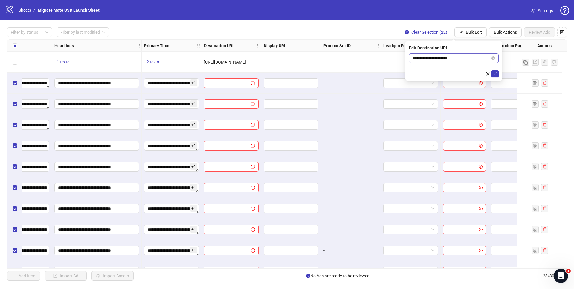
click at [493, 59] on icon "close-circle" at bounding box center [493, 58] width 4 height 4
click at [478, 58] on input "text" at bounding box center [451, 58] width 78 height 7
paste input "**********"
type input "**********"
click at [497, 74] on icon "check" at bounding box center [495, 74] width 4 height 4
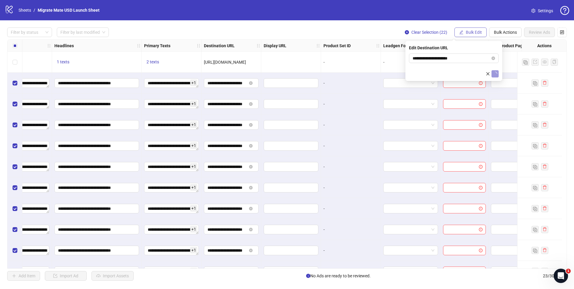
click at [479, 33] on span "Bulk Edit" at bounding box center [474, 32] width 16 height 5
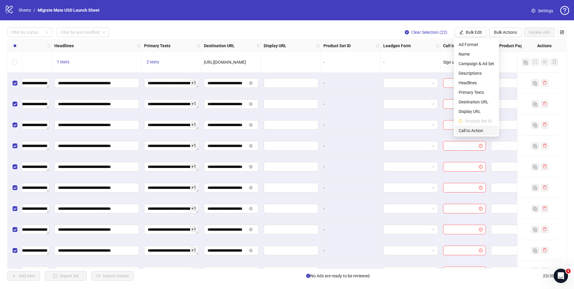
click at [472, 130] on span "Call to Action" at bounding box center [476, 130] width 36 height 7
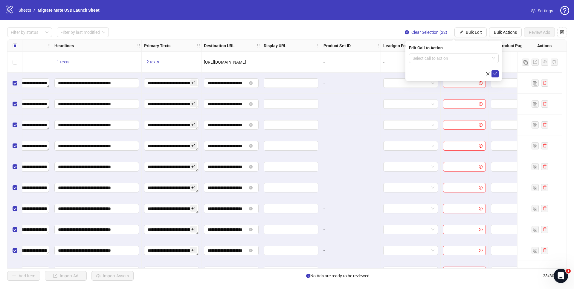
click at [476, 51] on div "Edit Call to Action Select call to action" at bounding box center [453, 61] width 97 height 40
click at [492, 58] on span at bounding box center [453, 58] width 82 height 9
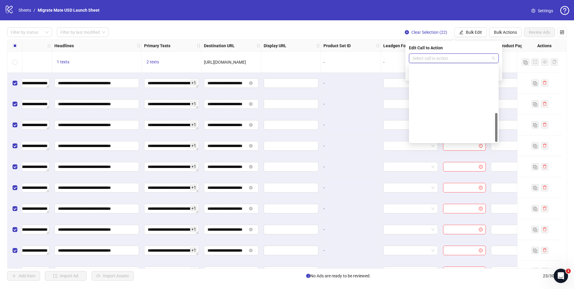
scroll to position [124, 0]
click at [446, 98] on div "Sign up" at bounding box center [454, 99] width 80 height 7
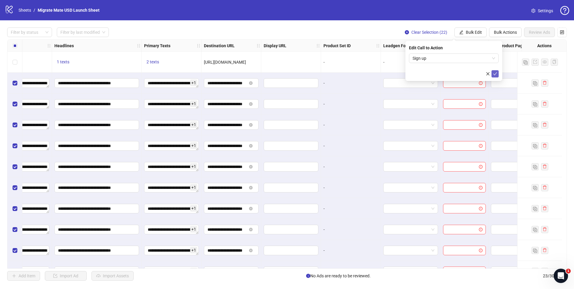
click at [496, 72] on icon "check" at bounding box center [495, 74] width 4 height 4
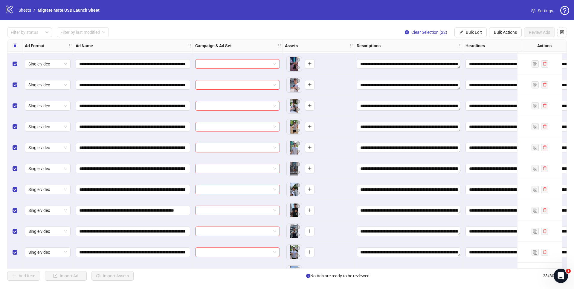
scroll to position [0, 0]
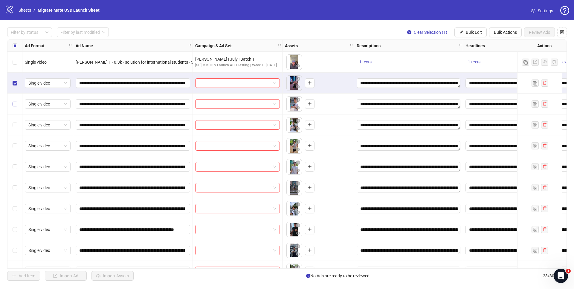
click at [16, 101] on div "Select row 3" at bounding box center [14, 104] width 15 height 21
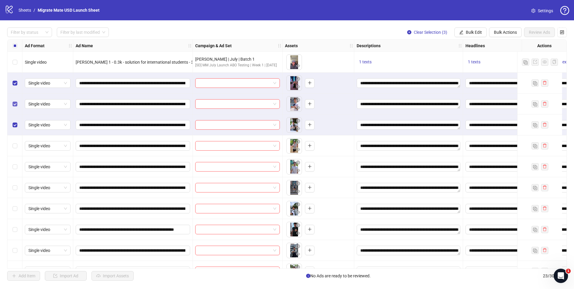
click at [17, 104] on div "Select row 3" at bounding box center [14, 104] width 15 height 21
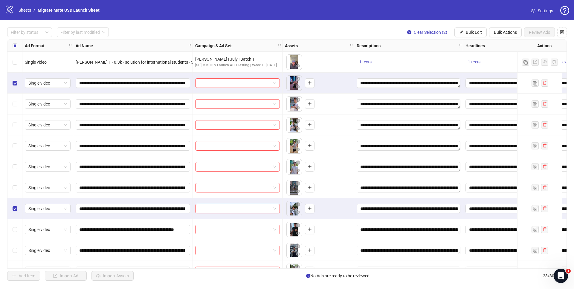
drag, startPoint x: 16, startPoint y: 226, endPoint x: 18, endPoint y: 246, distance: 20.4
click at [16, 226] on div "Select row 9" at bounding box center [14, 229] width 15 height 21
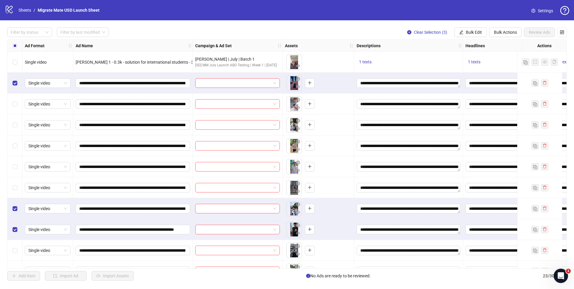
click at [18, 252] on div "Select row 10" at bounding box center [14, 250] width 15 height 21
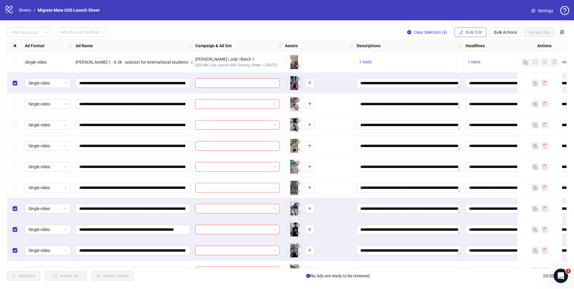
click at [469, 33] on span "Bulk Edit" at bounding box center [474, 32] width 16 height 5
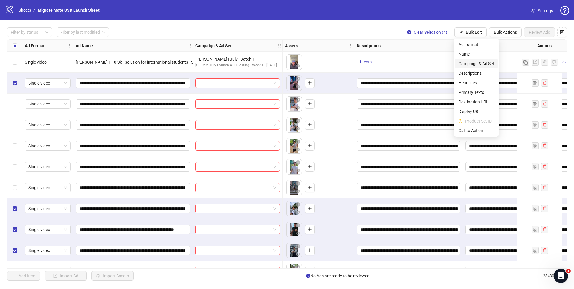
click at [484, 63] on span "Campaign & Ad Set" at bounding box center [476, 63] width 36 height 7
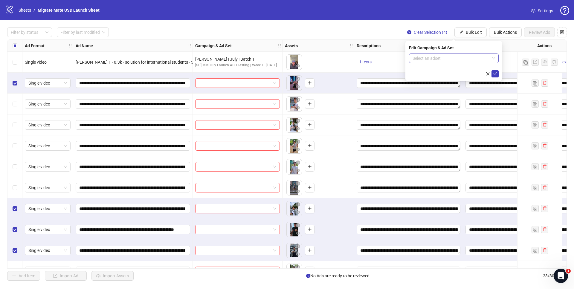
click at [452, 60] on input "search" at bounding box center [450, 58] width 77 height 9
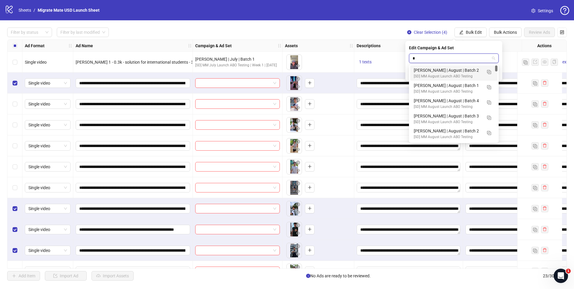
type input "**"
click at [458, 89] on div "[SD] MM August Launch ABO Testing" at bounding box center [448, 92] width 68 height 6
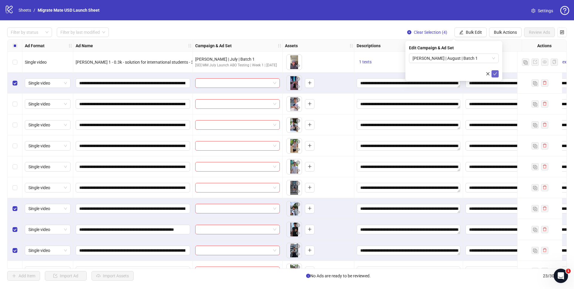
click at [495, 73] on icon "check" at bounding box center [495, 74] width 4 height 4
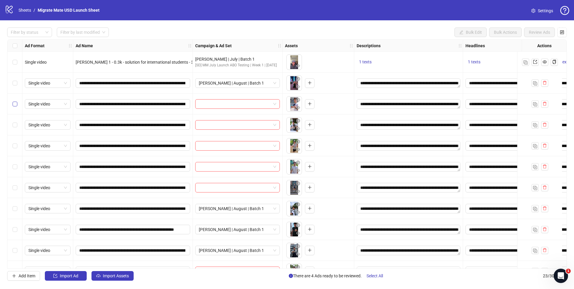
click at [14, 101] on label "Select row 3" at bounding box center [15, 104] width 5 height 7
click at [14, 122] on div "Select row 4" at bounding box center [14, 124] width 15 height 21
click at [15, 143] on label "Select row 5" at bounding box center [15, 146] width 5 height 7
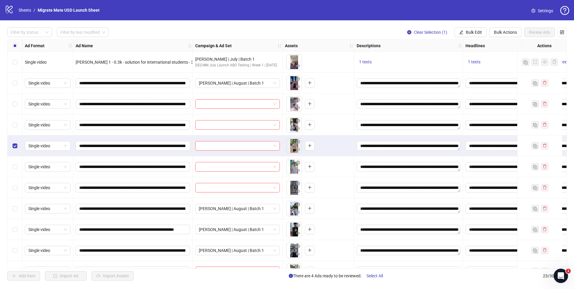
click at [19, 123] on div "Select row 4" at bounding box center [14, 124] width 15 height 21
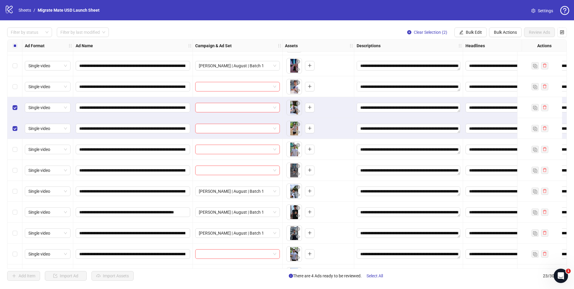
scroll to position [16, 0]
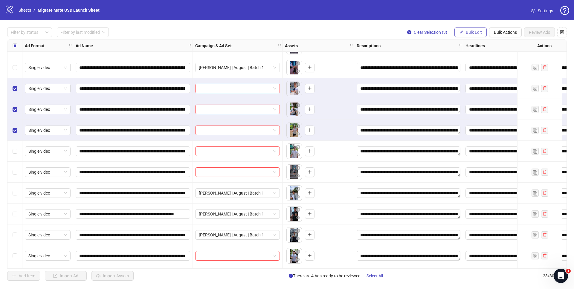
click at [479, 32] on span "Bulk Edit" at bounding box center [474, 32] width 16 height 5
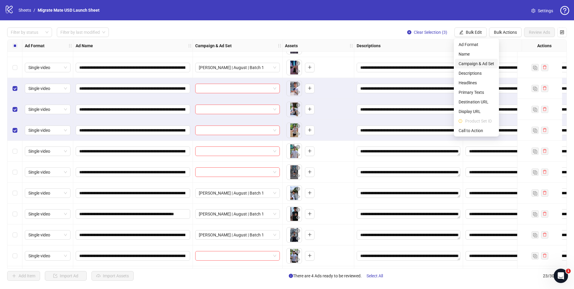
click at [484, 64] on span "Campaign & Ad Set" at bounding box center [476, 63] width 36 height 7
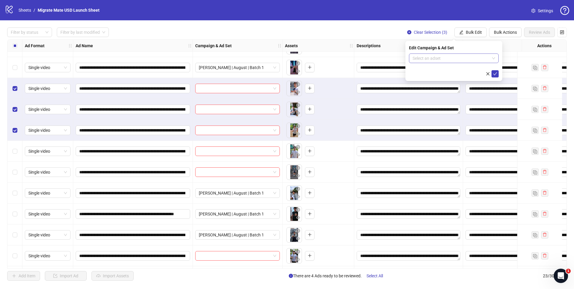
click at [494, 57] on span at bounding box center [453, 58] width 82 height 9
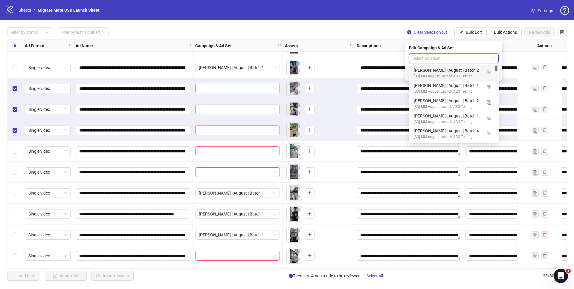
click at [459, 59] on input "search" at bounding box center [450, 58] width 77 height 9
type input "**"
click at [470, 70] on div "[PERSON_NAME] | August | Batch 2" at bounding box center [448, 70] width 68 height 7
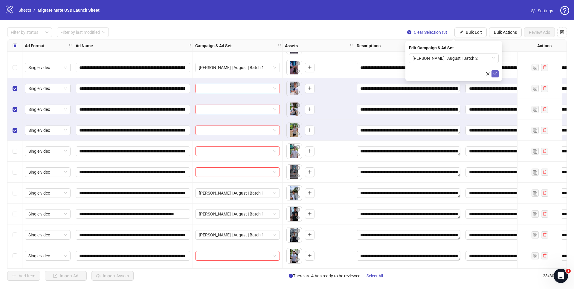
click at [494, 72] on icon "check" at bounding box center [495, 74] width 4 height 4
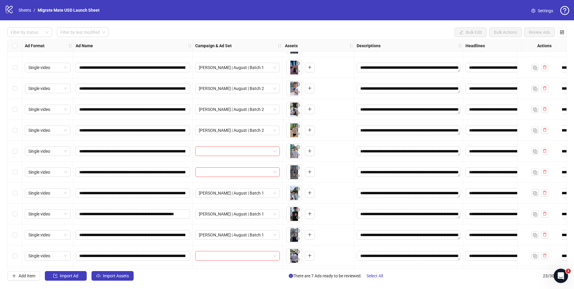
click at [13, 168] on div "Select row 7" at bounding box center [14, 172] width 15 height 21
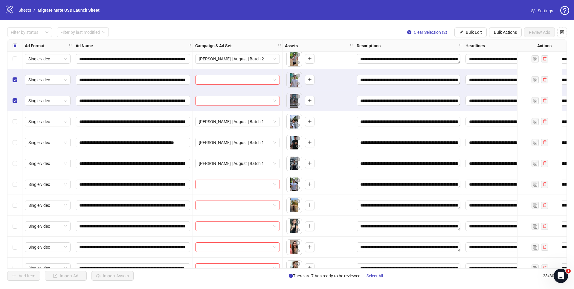
scroll to position [87, 0]
click at [13, 207] on label "Select row 12" at bounding box center [15, 205] width 5 height 7
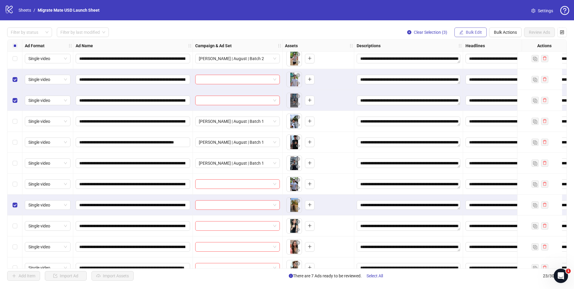
click at [477, 30] on span "Bulk Edit" at bounding box center [474, 32] width 16 height 5
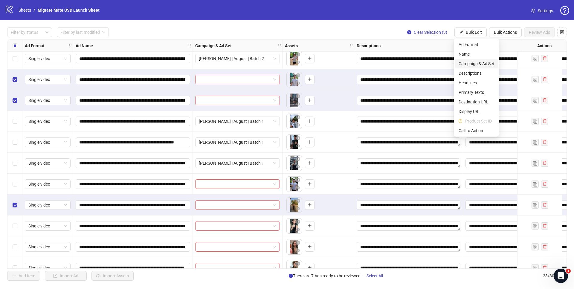
click at [490, 64] on span "Campaign & Ad Set" at bounding box center [476, 63] width 36 height 7
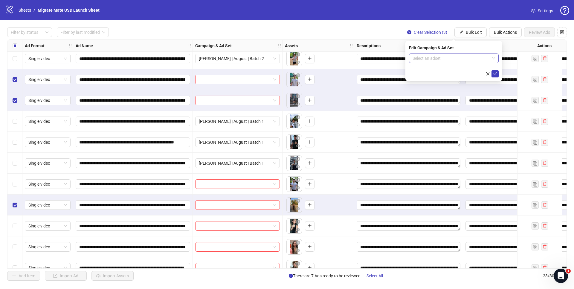
click at [490, 58] on span at bounding box center [453, 58] width 82 height 9
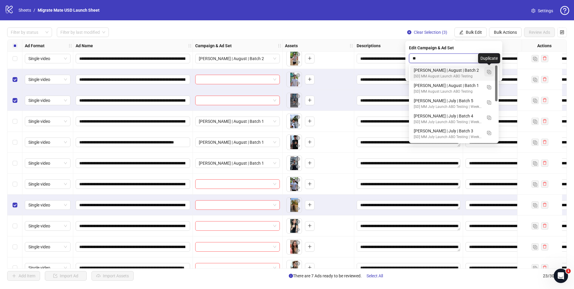
click at [491, 72] on img "button" at bounding box center [489, 72] width 4 height 4
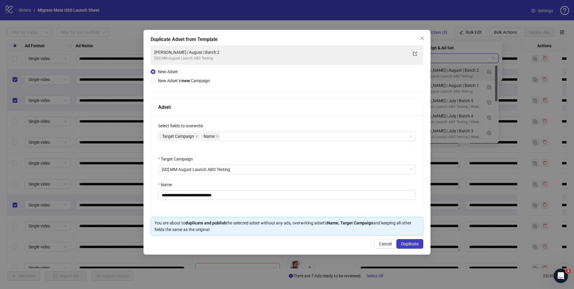
type input "**"
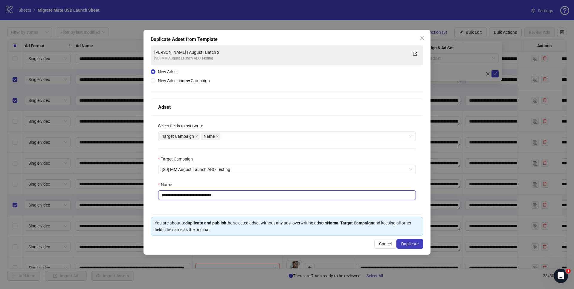
drag, startPoint x: 208, startPoint y: 196, endPoint x: 252, endPoint y: 198, distance: 44.0
click at [252, 198] on input "**********" at bounding box center [287, 195] width 258 height 10
type input "**********"
click at [414, 245] on span "Duplicate" at bounding box center [409, 243] width 17 height 5
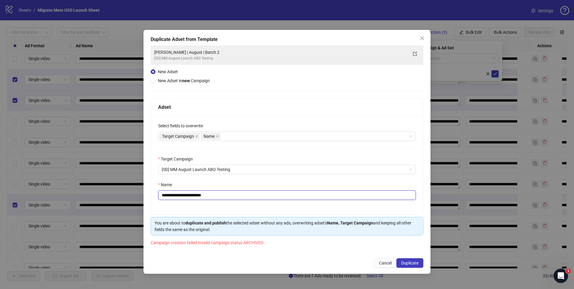
click at [226, 197] on input "**********" at bounding box center [287, 195] width 258 height 10
click at [226, 195] on input "**********" at bounding box center [287, 195] width 258 height 10
click at [408, 259] on button "Duplicate" at bounding box center [409, 263] width 27 height 10
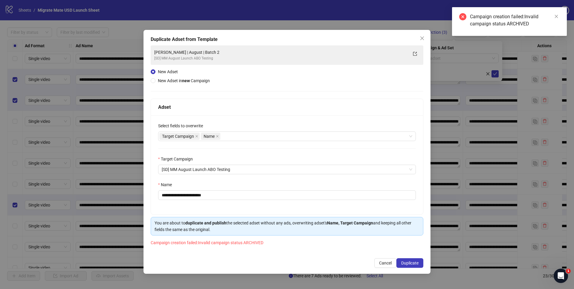
click at [284, 163] on div "Target Campaign" at bounding box center [287, 160] width 258 height 9
click at [282, 166] on span "[SD] MM August Launch ABO Testing" at bounding box center [287, 169] width 250 height 9
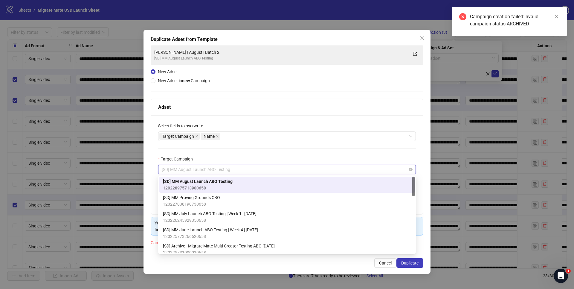
click at [280, 170] on span "[SD] MM August Launch ABO Testing" at bounding box center [287, 169] width 250 height 9
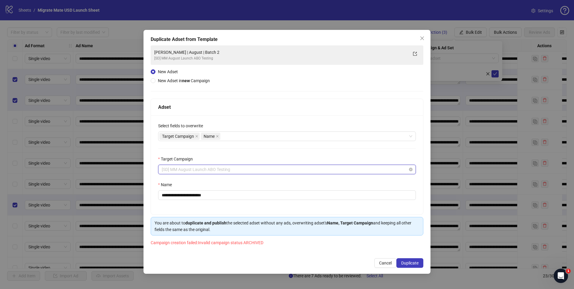
click at [267, 167] on span "[SD] MM August Launch ABO Testing" at bounding box center [287, 169] width 250 height 9
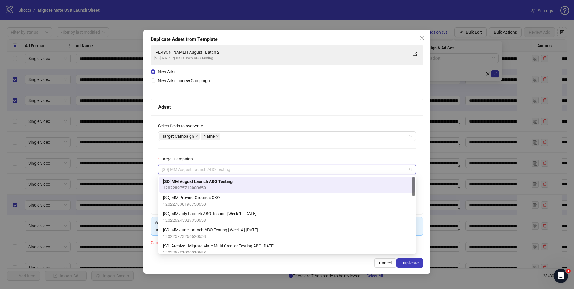
click at [260, 182] on div "[SD] MM August Launch ABO Testing 120228975713980658" at bounding box center [287, 184] width 248 height 13
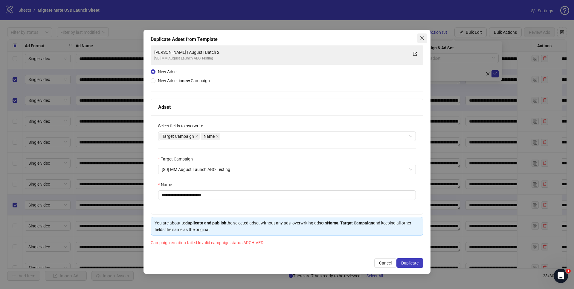
click at [421, 38] on icon "close" at bounding box center [422, 38] width 4 height 4
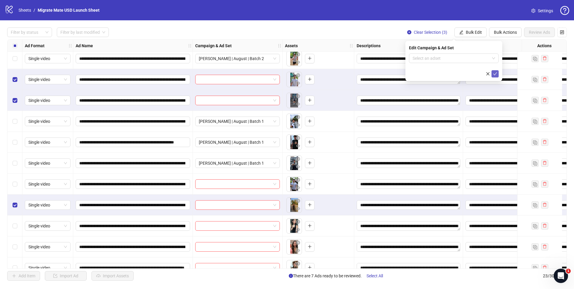
click at [493, 72] on icon "check" at bounding box center [495, 74] width 4 height 4
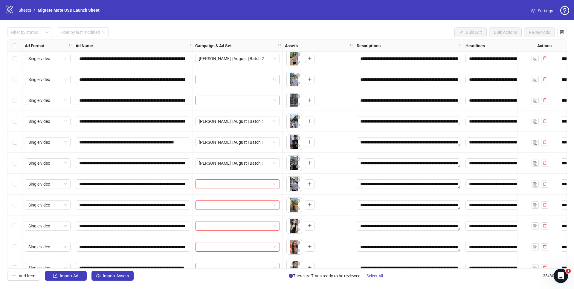
click at [276, 78] on span at bounding box center [237, 79] width 77 height 9
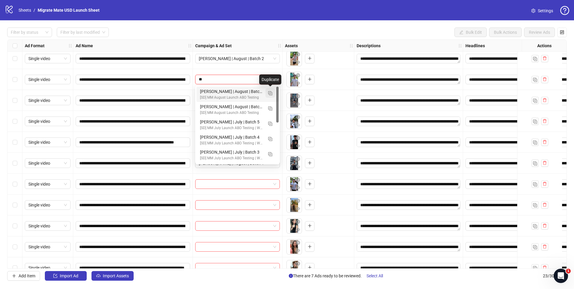
click at [269, 94] on img "button" at bounding box center [270, 93] width 4 height 4
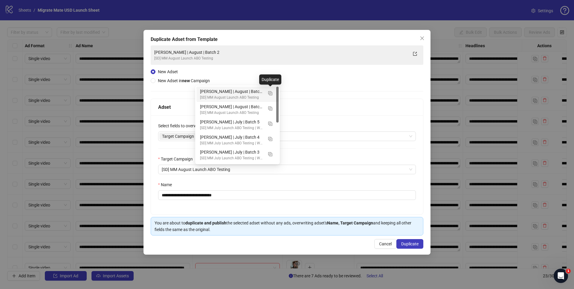
type input "**"
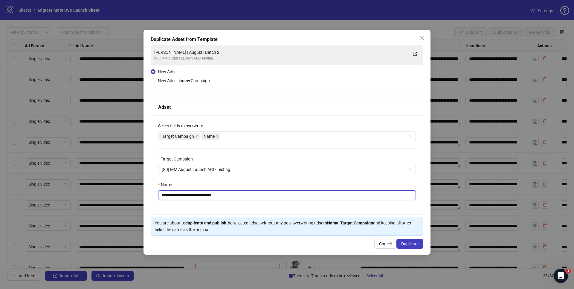
drag, startPoint x: 208, startPoint y: 195, endPoint x: 276, endPoint y: 198, distance: 68.3
click at [272, 198] on input "**********" at bounding box center [287, 195] width 258 height 10
type input "**********"
click at [411, 245] on span "Duplicate" at bounding box center [409, 243] width 17 height 5
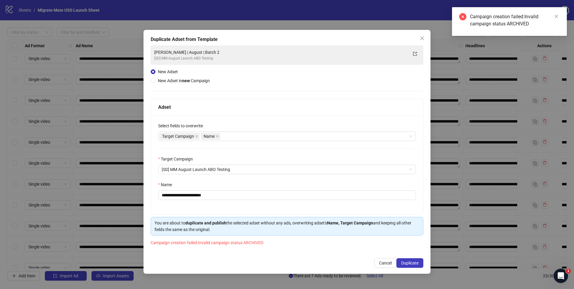
click at [563, 14] on div "Campaign creation failed:Invalid campaign status ARCHIVED" at bounding box center [509, 21] width 115 height 29
click at [560, 16] on div "Campaign creation failed:Invalid campaign status ARCHIVED" at bounding box center [509, 21] width 115 height 29
click at [558, 16] on link "Close" at bounding box center [556, 16] width 7 height 7
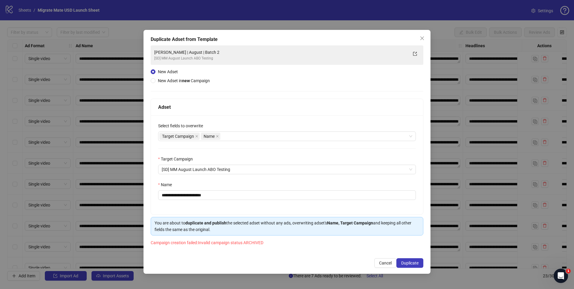
click at [418, 38] on span "Close" at bounding box center [422, 38] width 10 height 5
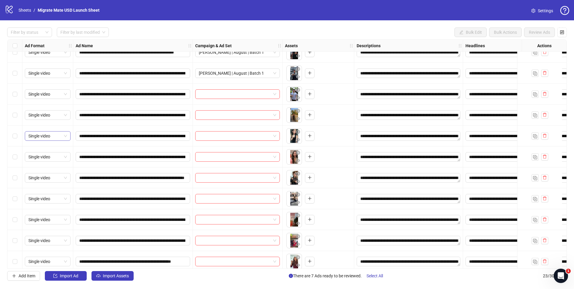
scroll to position [181, 0]
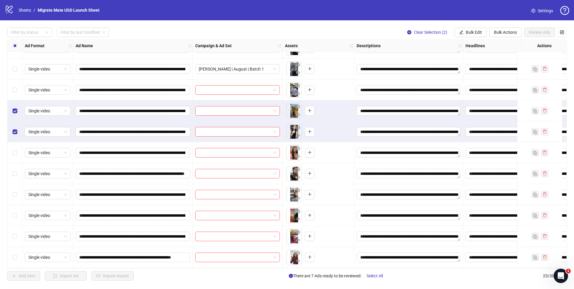
click at [17, 157] on div "Select row 14" at bounding box center [14, 152] width 15 height 21
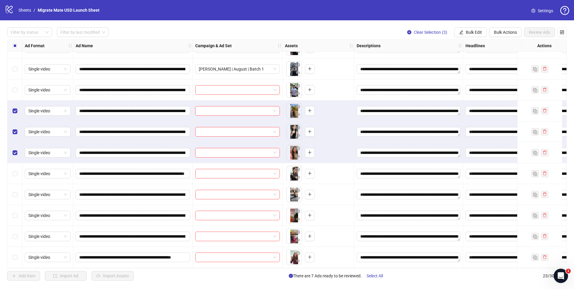
click at [18, 178] on div "Select row 15" at bounding box center [14, 173] width 15 height 21
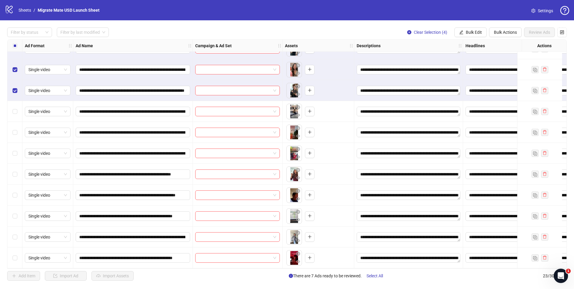
scroll to position [267, 0]
click at [468, 30] on span "Bulk Edit" at bounding box center [474, 32] width 16 height 5
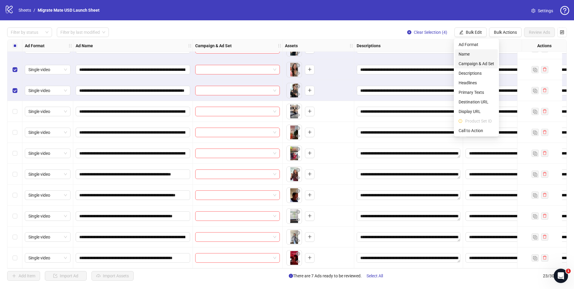
click at [476, 62] on span "Campaign & Ad Set" at bounding box center [476, 63] width 36 height 7
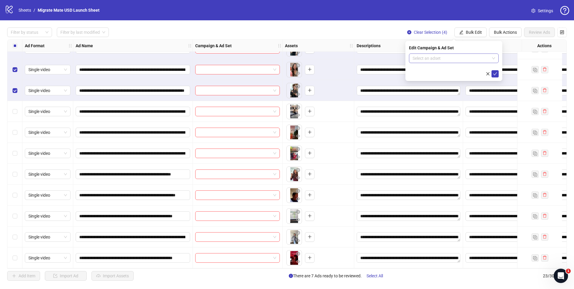
click at [455, 55] on input "search" at bounding box center [450, 58] width 77 height 9
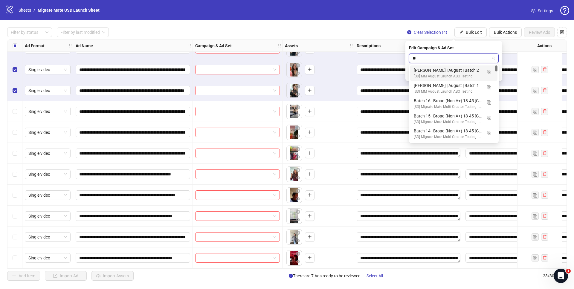
type input "***"
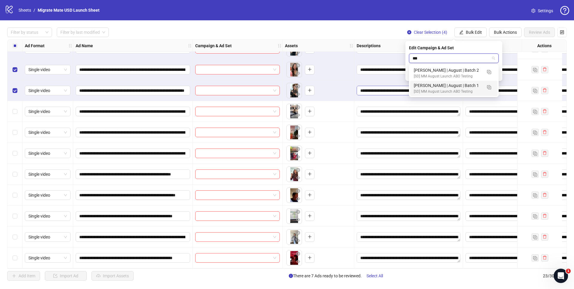
click at [460, 88] on div "[PERSON_NAME] | August | Batch 1" at bounding box center [448, 85] width 68 height 7
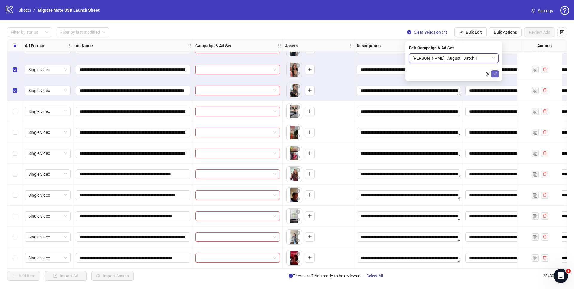
click at [495, 73] on icon "check" at bounding box center [495, 74] width 4 height 4
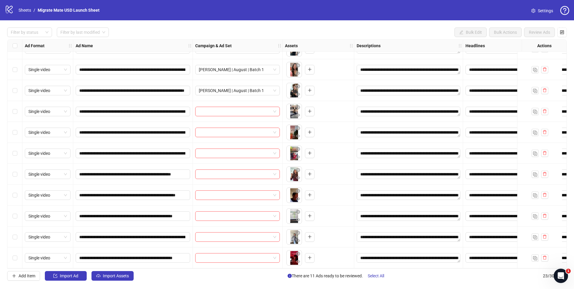
drag, startPoint x: 17, startPoint y: 254, endPoint x: 19, endPoint y: 250, distance: 3.8
click at [17, 254] on div "Select row 23" at bounding box center [14, 257] width 15 height 21
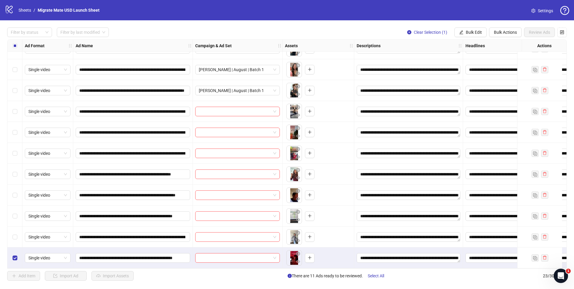
click at [21, 239] on div "Select row 22" at bounding box center [14, 237] width 15 height 21
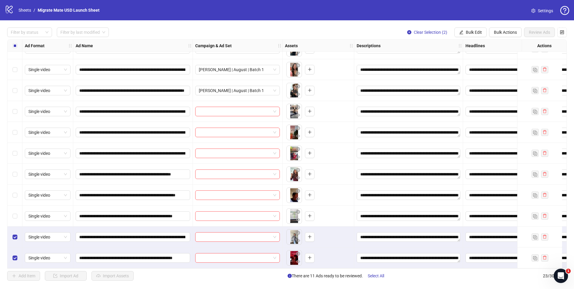
click at [16, 217] on div "Select row 21" at bounding box center [14, 216] width 15 height 21
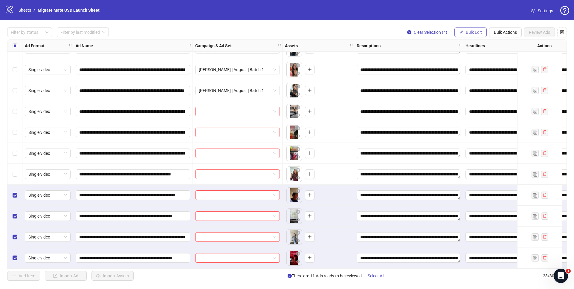
click at [474, 28] on button "Bulk Edit" at bounding box center [470, 32] width 32 height 10
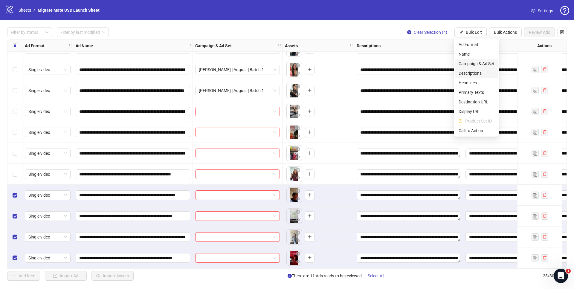
click at [479, 64] on span "Campaign & Ad Set" at bounding box center [476, 63] width 36 height 7
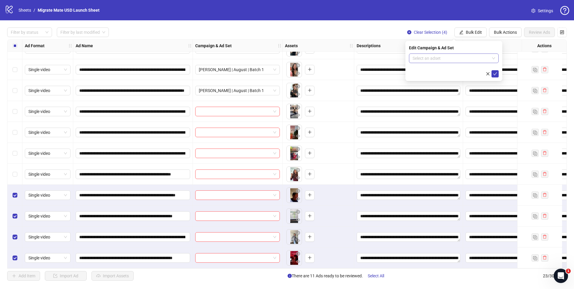
click at [488, 56] on input "search" at bounding box center [450, 58] width 77 height 9
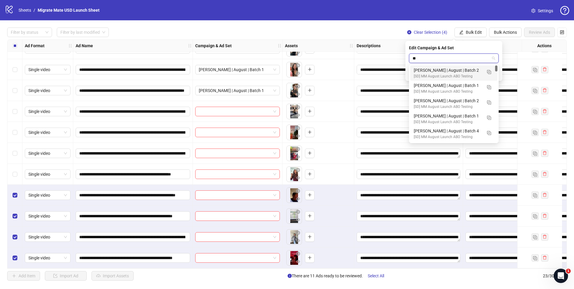
type input "***"
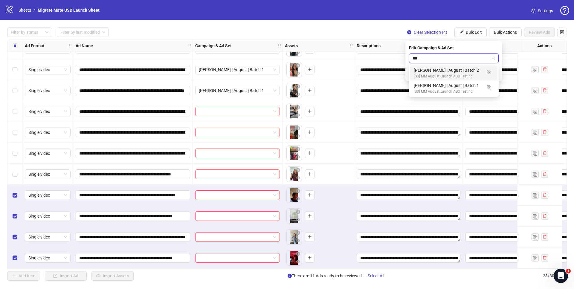
click at [473, 68] on div "[PERSON_NAME] | August | Batch 2" at bounding box center [448, 70] width 68 height 7
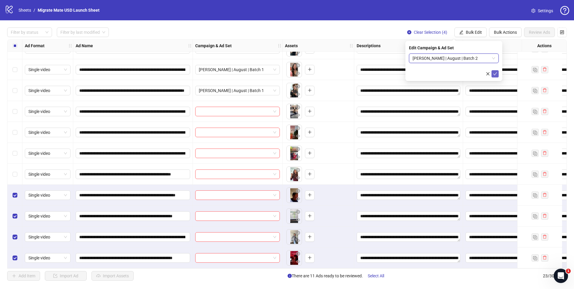
click at [495, 74] on icon "check" at bounding box center [495, 73] width 4 height 3
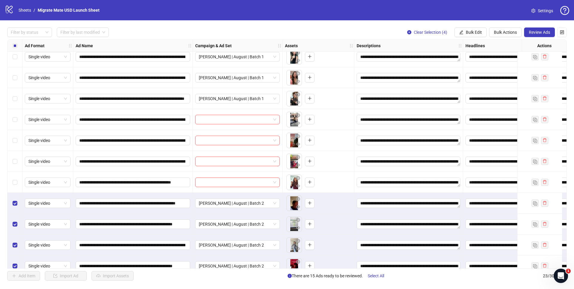
scroll to position [255, 0]
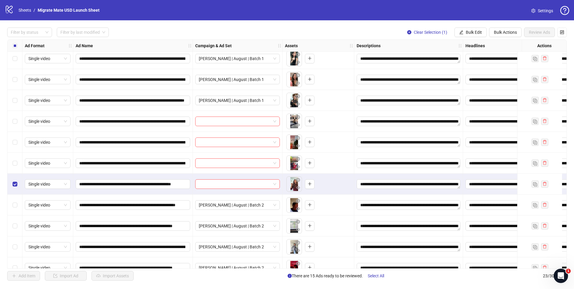
click at [18, 166] on div "Select row 18" at bounding box center [14, 163] width 15 height 21
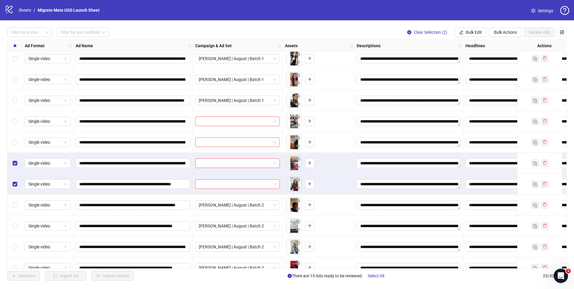
click at [19, 146] on div "Select row 17" at bounding box center [14, 142] width 15 height 21
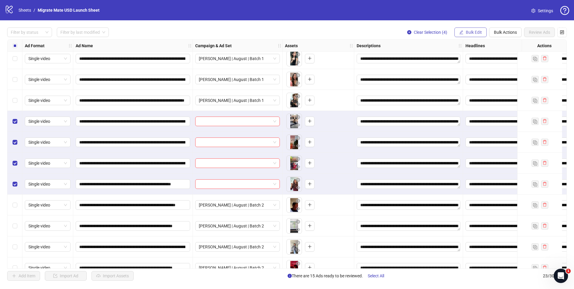
click at [476, 31] on span "Bulk Edit" at bounding box center [474, 32] width 16 height 5
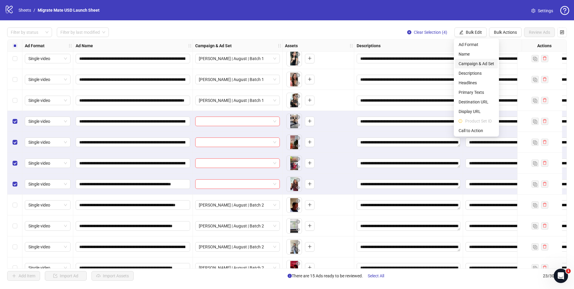
click at [490, 60] on li "Campaign & Ad Set" at bounding box center [476, 64] width 43 height 10
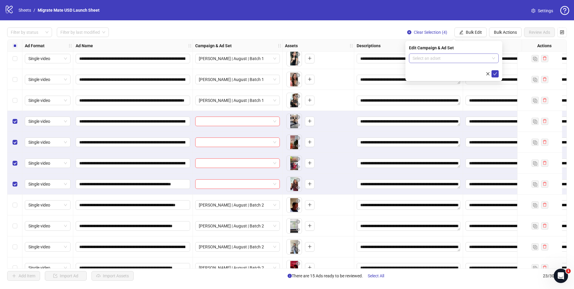
click at [494, 57] on span at bounding box center [453, 58] width 82 height 9
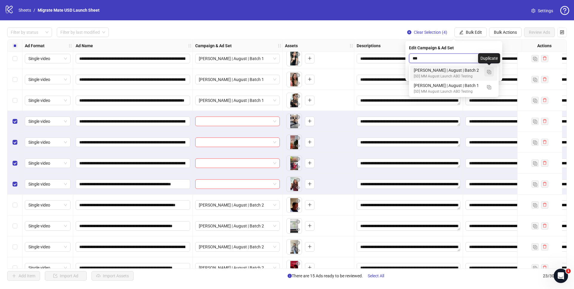
click at [489, 71] on img "button" at bounding box center [489, 72] width 4 height 4
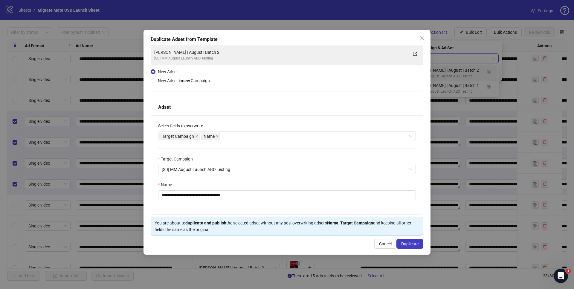
type input "***"
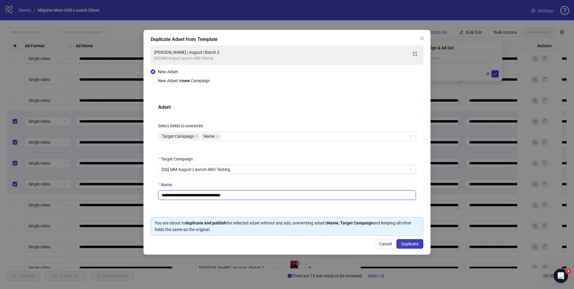
drag, startPoint x: 217, startPoint y: 195, endPoint x: 250, endPoint y: 197, distance: 33.2
click at [245, 195] on input "**********" at bounding box center [287, 195] width 258 height 10
type input "**********"
click at [402, 241] on span "Duplicate" at bounding box center [409, 243] width 17 height 5
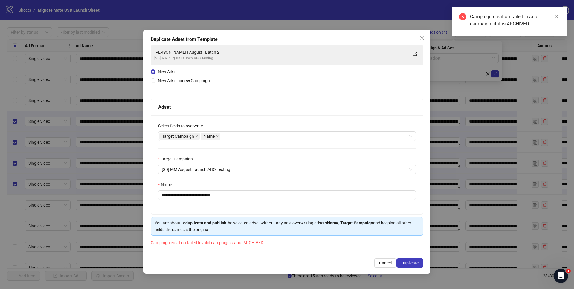
click at [426, 33] on div "**********" at bounding box center [286, 152] width 287 height 244
click at [424, 35] on button "Close" at bounding box center [422, 38] width 10 height 10
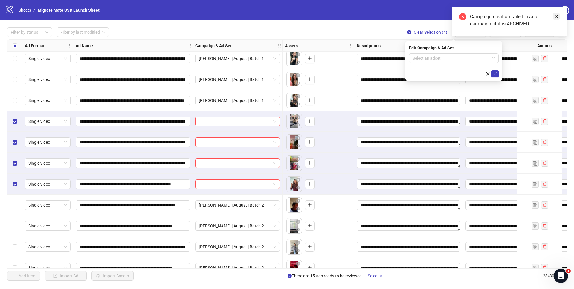
click at [556, 16] on icon "close" at bounding box center [556, 16] width 3 height 3
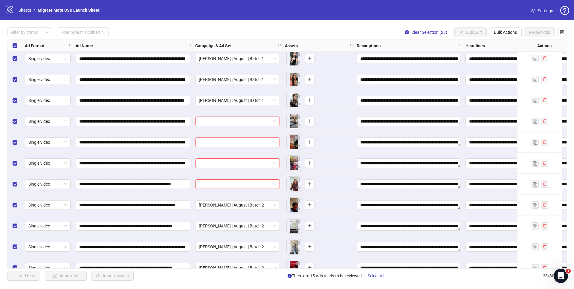
click at [18, 178] on div "Select row 19" at bounding box center [14, 184] width 15 height 21
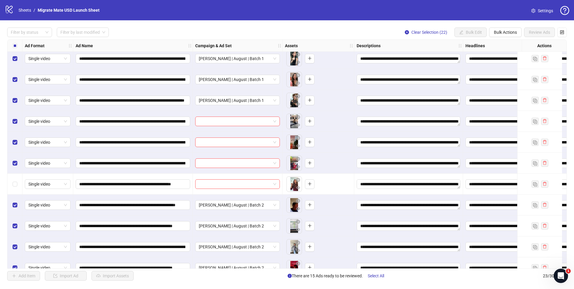
click at [17, 160] on div "Select row 18" at bounding box center [14, 163] width 15 height 21
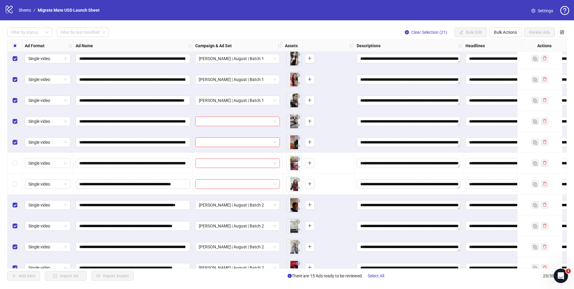
click at [18, 143] on div "Select row 17" at bounding box center [14, 142] width 15 height 21
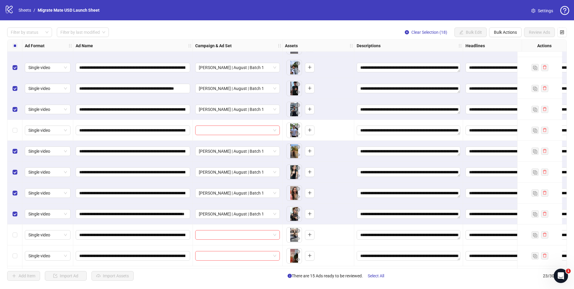
scroll to position [0, 0]
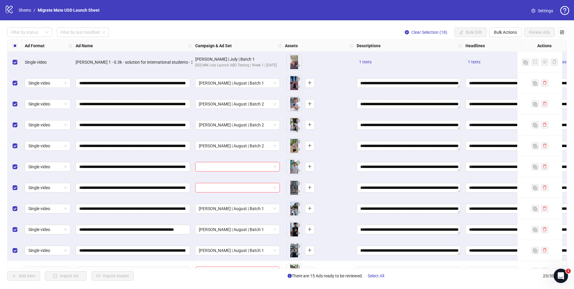
click at [14, 184] on div "Select row 7" at bounding box center [14, 187] width 15 height 21
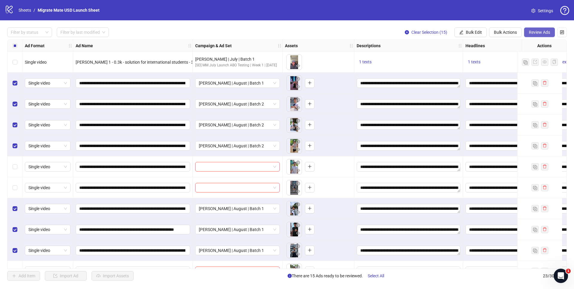
click at [548, 32] on span "Review Ads" at bounding box center [539, 32] width 21 height 5
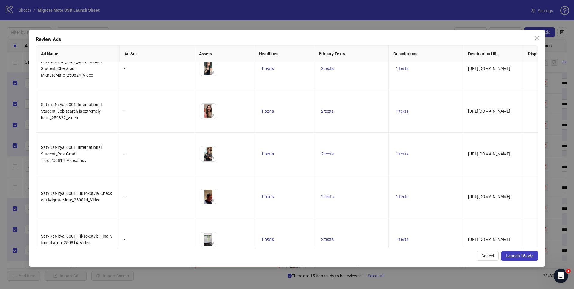
scroll to position [361, 0]
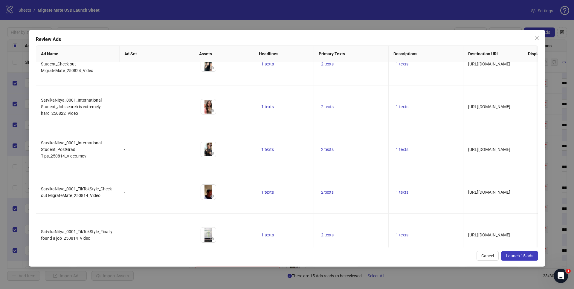
click at [526, 251] on button "Launch 15 ads" at bounding box center [519, 256] width 37 height 10
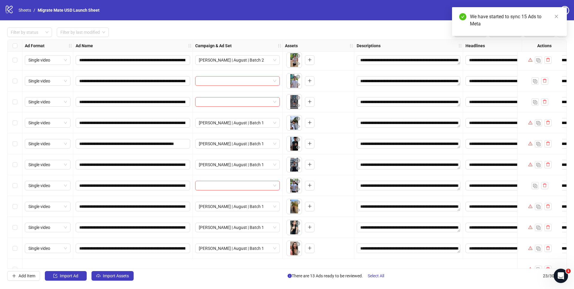
scroll to position [33, 0]
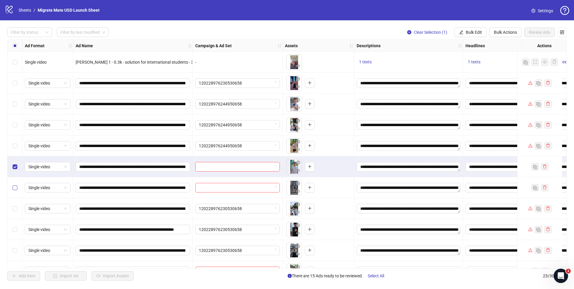
click at [15, 185] on div "Select row 7" at bounding box center [14, 187] width 15 height 21
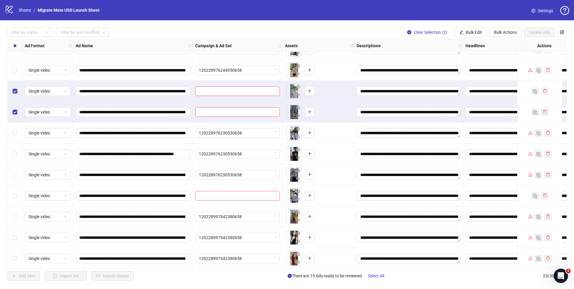
scroll to position [87, 0]
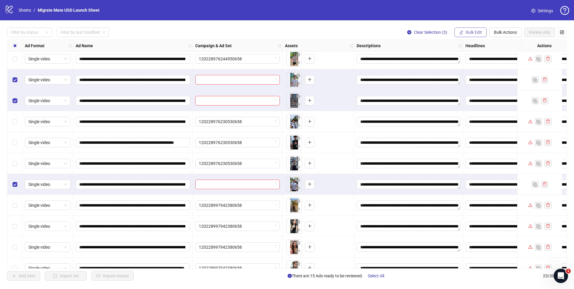
click at [470, 32] on span "Bulk Edit" at bounding box center [474, 32] width 16 height 5
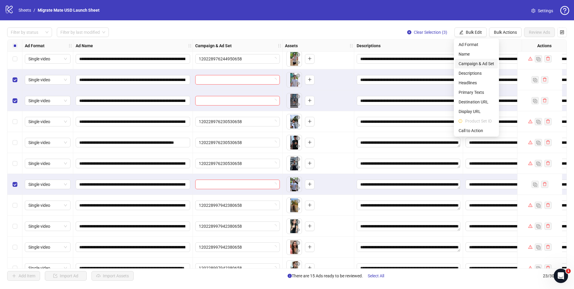
click at [475, 66] on span "Campaign & Ad Set" at bounding box center [476, 63] width 36 height 7
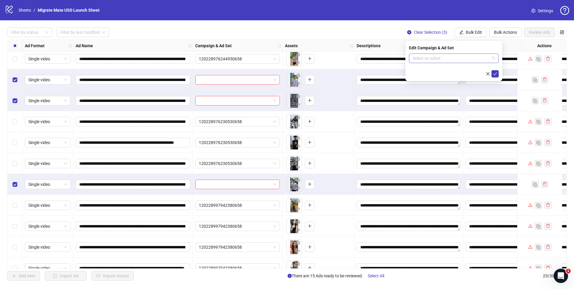
click at [493, 59] on span at bounding box center [453, 58] width 82 height 9
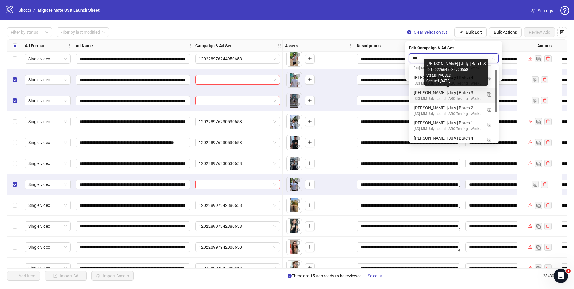
scroll to position [0, 0]
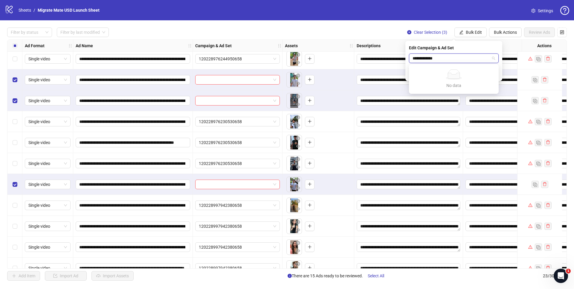
type input "**********"
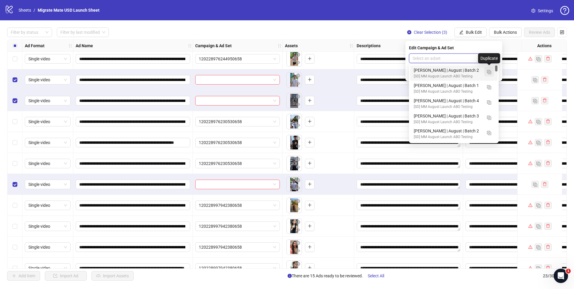
click at [490, 71] on img "button" at bounding box center [489, 72] width 4 height 4
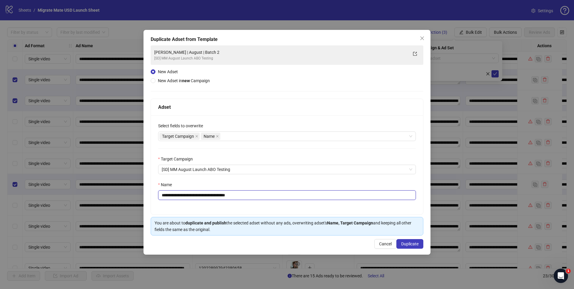
drag, startPoint x: 190, startPoint y: 196, endPoint x: 120, endPoint y: 194, distance: 70.9
click at [124, 196] on div "**********" at bounding box center [287, 144] width 574 height 289
type input "**********"
click at [409, 244] on span "Duplicate" at bounding box center [409, 243] width 17 height 5
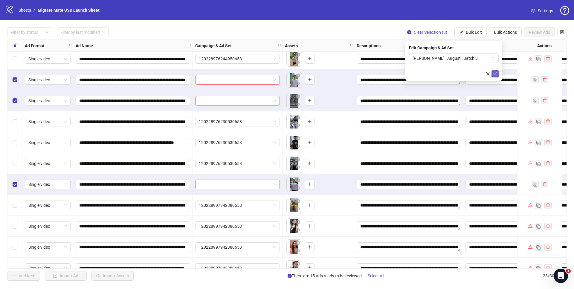
click at [498, 74] on button "submit" at bounding box center [494, 73] width 7 height 7
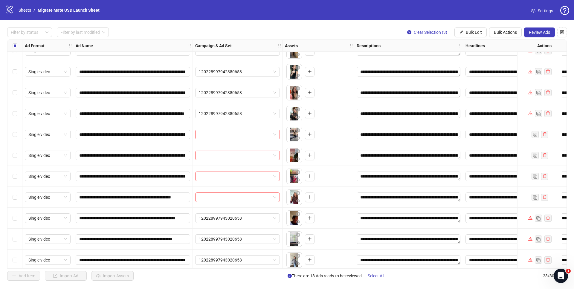
scroll to position [242, 0]
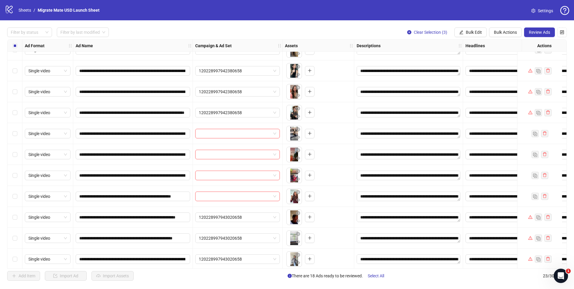
click at [18, 45] on div "Select all rows" at bounding box center [14, 46] width 15 height 12
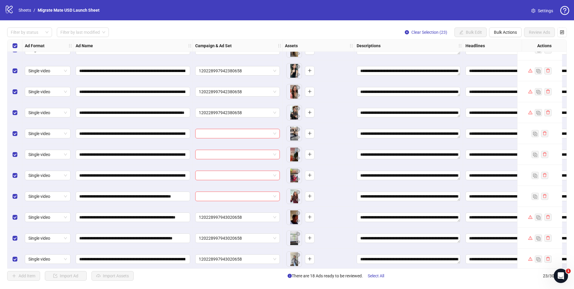
click at [17, 45] on div "Select all rows" at bounding box center [14, 46] width 15 height 12
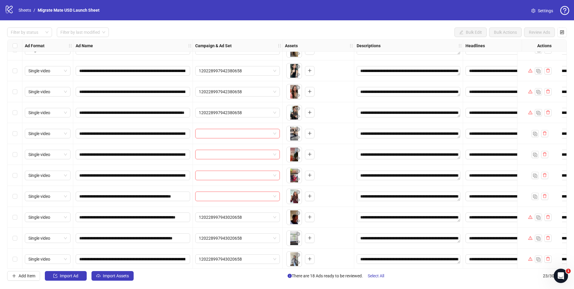
click at [19, 134] on div "Select row 16" at bounding box center [14, 133] width 15 height 21
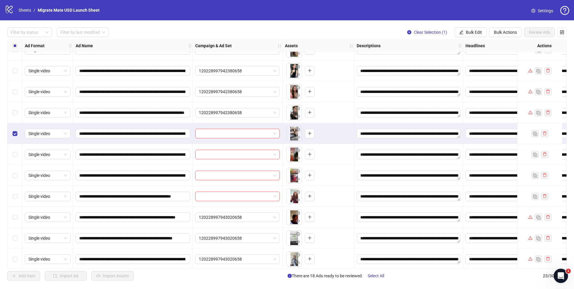
click at [12, 154] on div "Select row 17" at bounding box center [14, 154] width 15 height 21
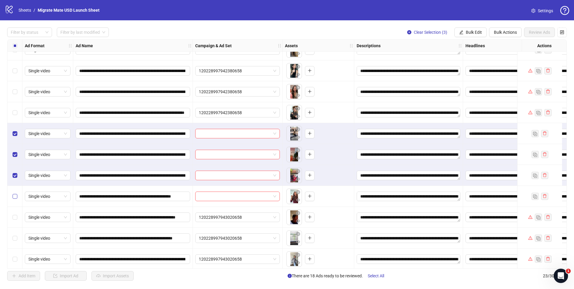
click at [14, 194] on label "Select row 19" at bounding box center [15, 196] width 5 height 7
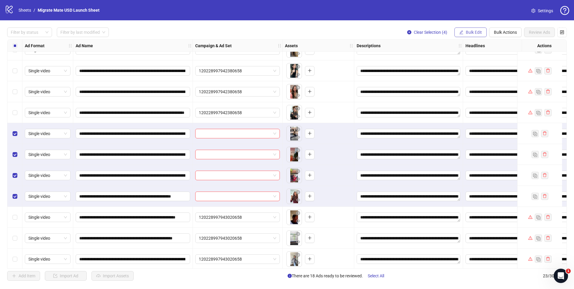
click at [472, 31] on span "Bulk Edit" at bounding box center [474, 32] width 16 height 5
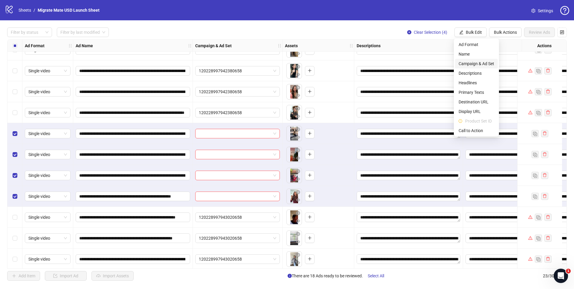
click at [478, 61] on span "Campaign & Ad Set" at bounding box center [476, 63] width 36 height 7
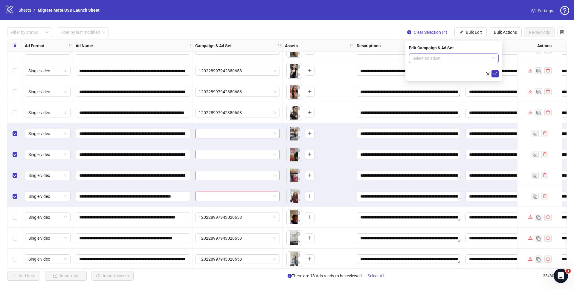
click at [463, 56] on input "search" at bounding box center [450, 58] width 77 height 9
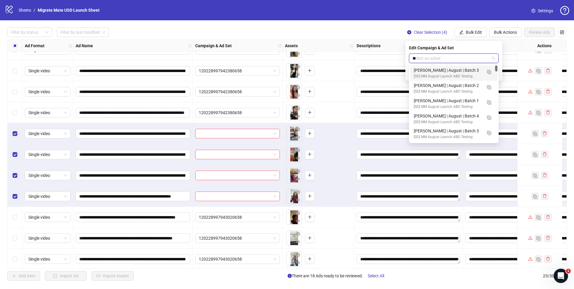
type input "***"
click at [489, 72] on img "button" at bounding box center [489, 72] width 4 height 4
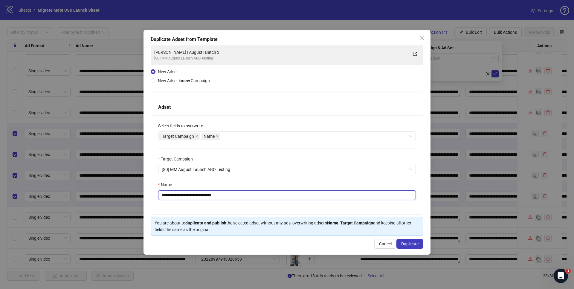
drag, startPoint x: 177, startPoint y: 194, endPoint x: 120, endPoint y: 194, distance: 57.1
click at [125, 194] on div "**********" at bounding box center [287, 144] width 574 height 289
type input "**********"
click at [406, 244] on span "Duplicate" at bounding box center [409, 243] width 17 height 5
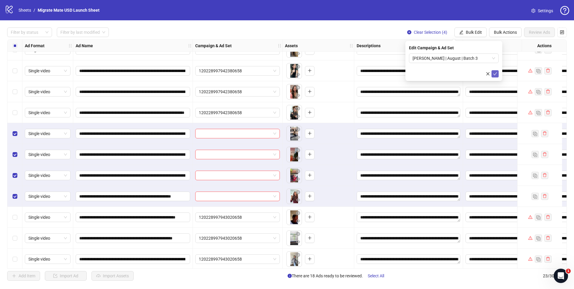
click at [496, 75] on icon "check" at bounding box center [495, 74] width 4 height 4
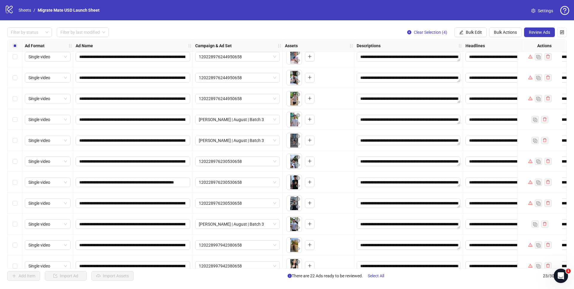
scroll to position [5, 0]
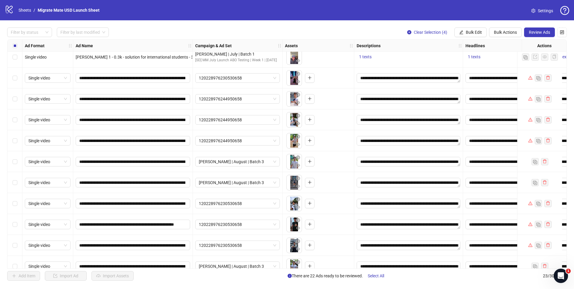
click at [17, 184] on div "Select row 7" at bounding box center [14, 182] width 15 height 21
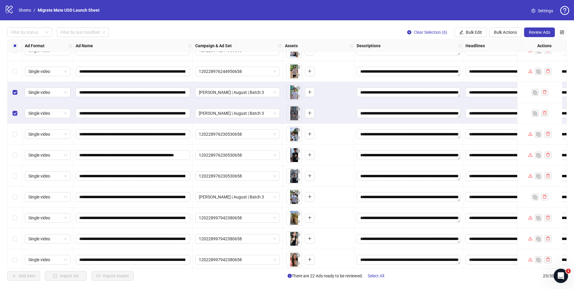
scroll to position [74, 0]
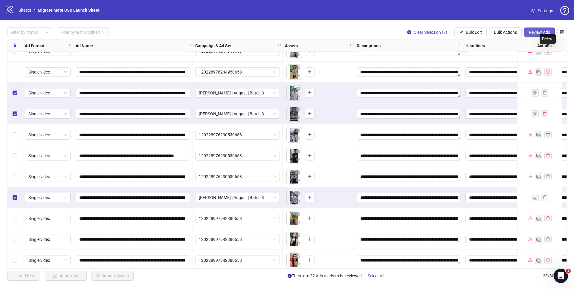
click at [541, 32] on span "Review Ads" at bounding box center [539, 32] width 21 height 5
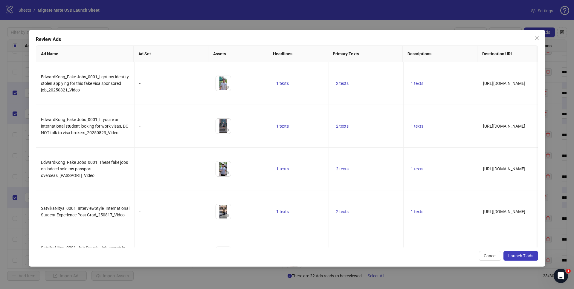
click at [522, 256] on span "Launch 7 ads" at bounding box center [520, 255] width 25 height 5
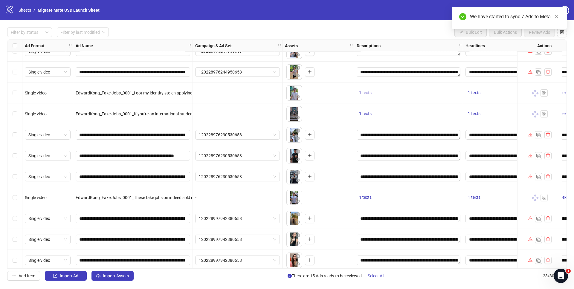
click at [363, 91] on span "1 texts" at bounding box center [365, 92] width 13 height 5
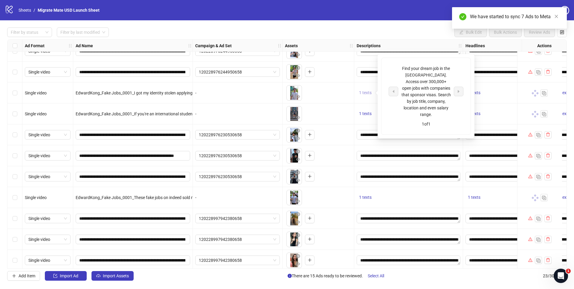
click at [363, 91] on span "1 texts" at bounding box center [365, 92] width 13 height 5
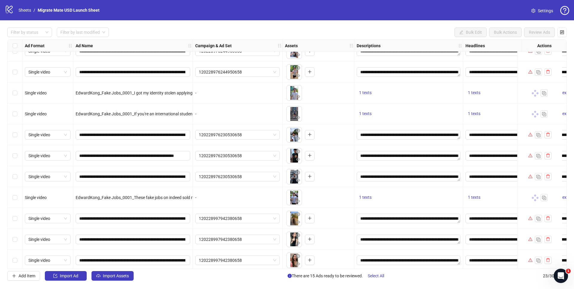
click at [486, 94] on div "1 texts" at bounding box center [507, 92] width 85 height 7
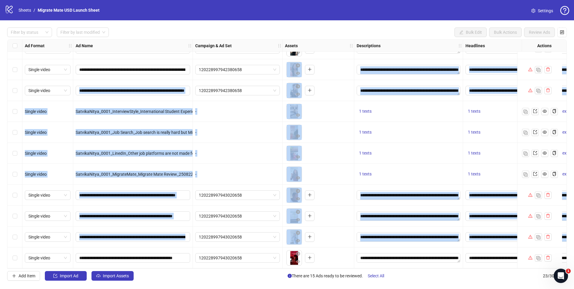
drag, startPoint x: 121, startPoint y: 266, endPoint x: 189, endPoint y: 248, distance: 71.0
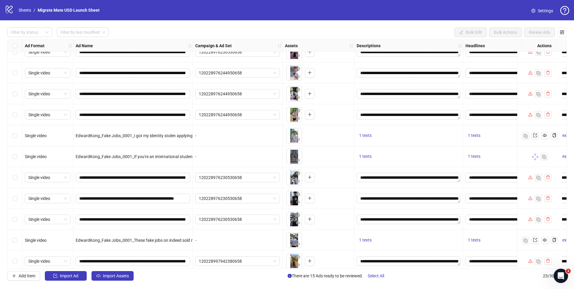
scroll to position [0, 0]
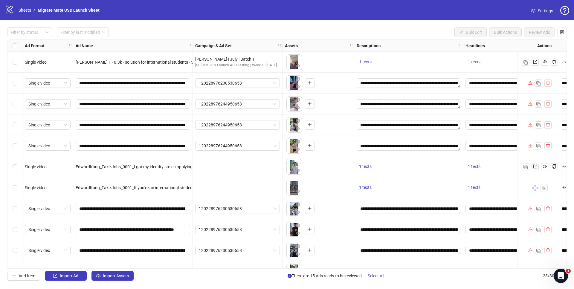
click at [179, 270] on div "**********" at bounding box center [287, 154] width 574 height 268
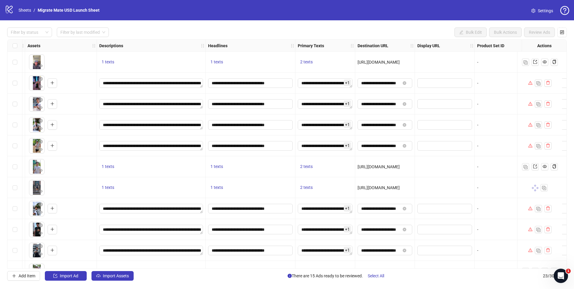
scroll to position [0, 258]
click at [307, 168] on span "2 texts" at bounding box center [306, 166] width 13 height 5
click at [401, 163] on icon "caret-right" at bounding box center [399, 162] width 4 height 4
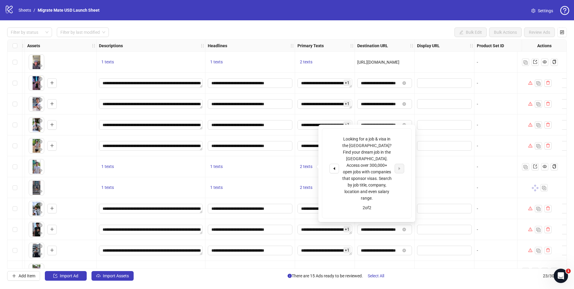
click at [438, 165] on div at bounding box center [445, 166] width 60 height 21
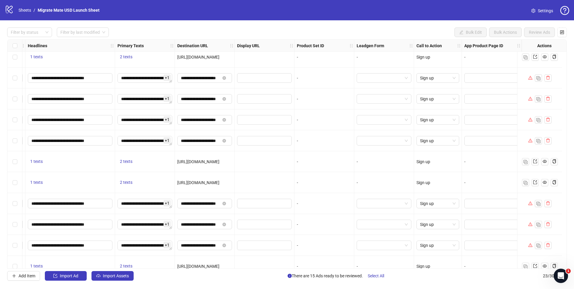
scroll to position [0, 442]
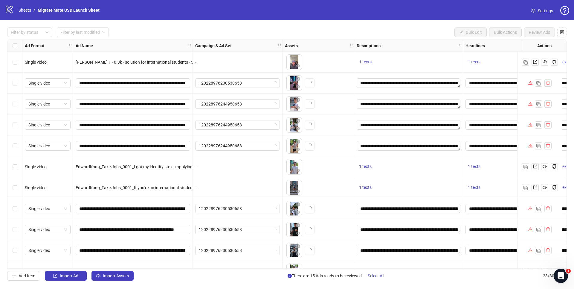
click at [17, 165] on div "Select row 6" at bounding box center [14, 166] width 15 height 21
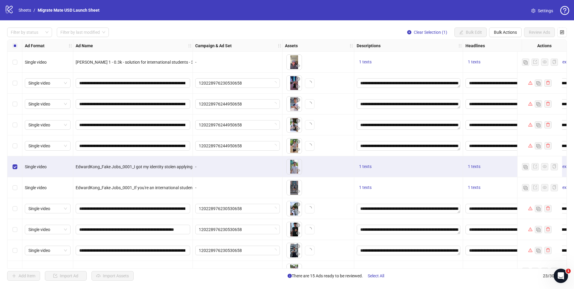
click at [18, 166] on div "Select row 6" at bounding box center [14, 166] width 15 height 21
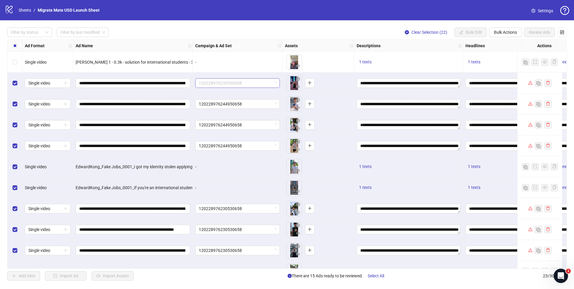
click at [278, 80] on div "120228976230530658" at bounding box center [237, 83] width 85 height 10
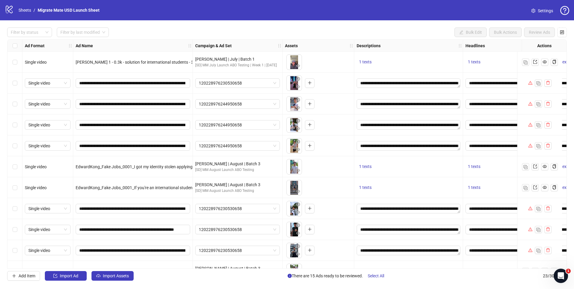
click at [244, 88] on div "120228976230530658" at bounding box center [238, 83] width 90 height 21
click at [264, 83] on span "120228976230530658" at bounding box center [237, 83] width 77 height 9
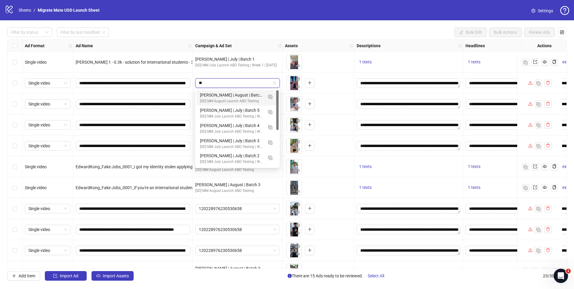
type input "**"
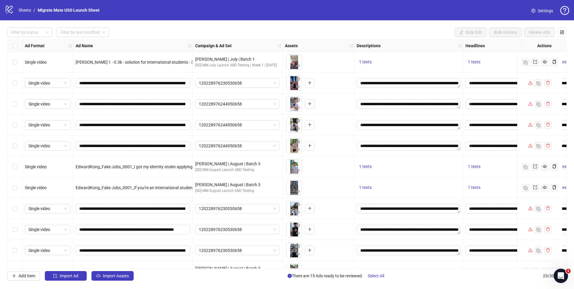
click at [301, 23] on div "**********" at bounding box center [287, 154] width 574 height 268
click at [18, 82] on div "Select row 2" at bounding box center [14, 83] width 15 height 21
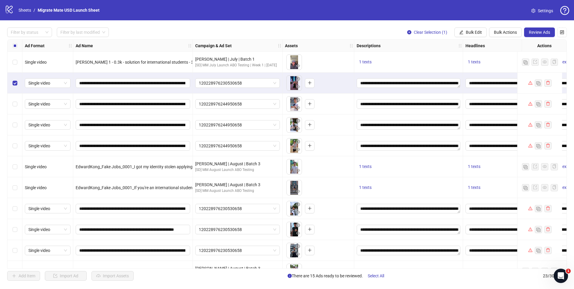
click at [19, 103] on div "Select row 3" at bounding box center [14, 104] width 15 height 21
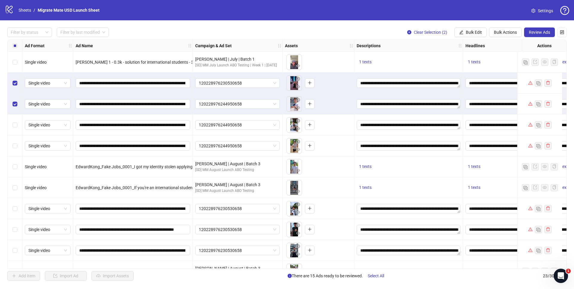
drag, startPoint x: 12, startPoint y: 129, endPoint x: 13, endPoint y: 134, distance: 5.9
click at [12, 129] on div "Select row 4" at bounding box center [14, 124] width 15 height 21
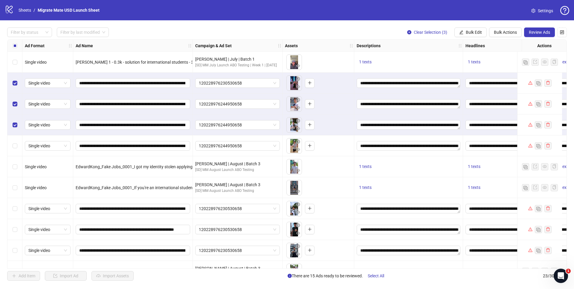
click at [14, 149] on div "Select row 5" at bounding box center [14, 145] width 15 height 21
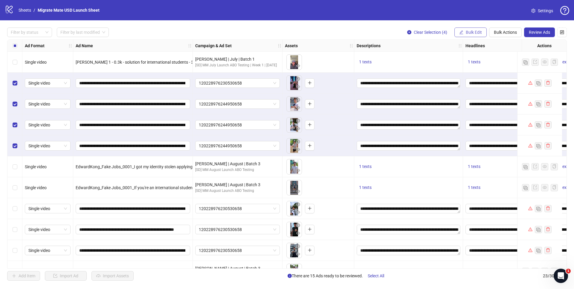
click at [478, 34] on span "Bulk Edit" at bounding box center [474, 32] width 16 height 5
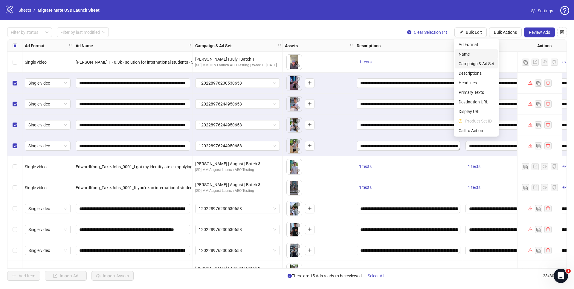
click at [475, 63] on span "Campaign & Ad Set" at bounding box center [476, 63] width 36 height 7
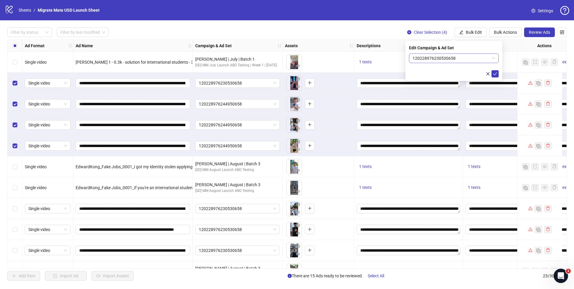
click at [487, 57] on span "120228976230530658" at bounding box center [453, 58] width 82 height 9
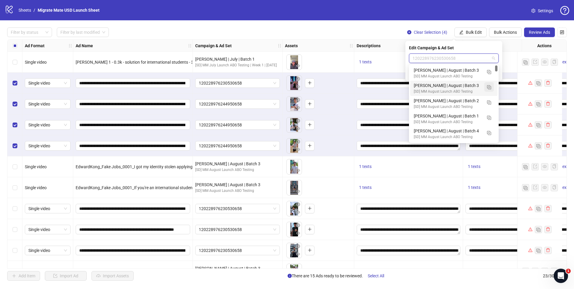
click at [488, 86] on img "button" at bounding box center [489, 87] width 4 height 4
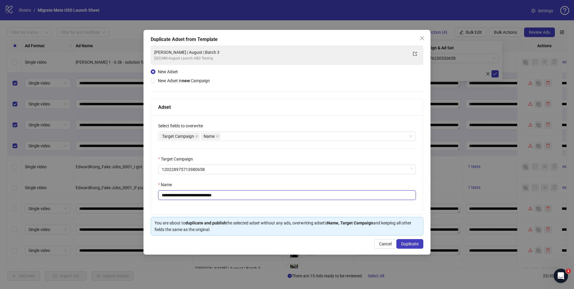
drag, startPoint x: 209, startPoint y: 196, endPoint x: 288, endPoint y: 200, distance: 79.0
click at [288, 200] on div "**********" at bounding box center [287, 164] width 272 height 99
type input "**********"
click at [407, 243] on span "Duplicate" at bounding box center [409, 243] width 17 height 5
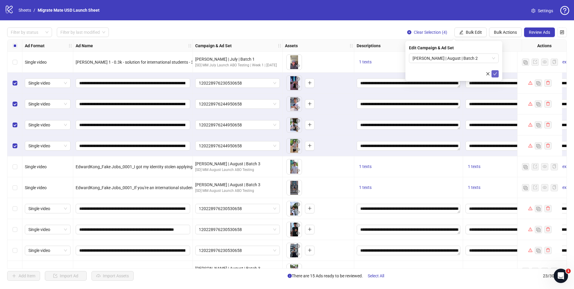
click at [495, 74] on icon "check" at bounding box center [495, 73] width 4 height 3
click at [106, 105] on input "**********" at bounding box center [132, 104] width 106 height 7
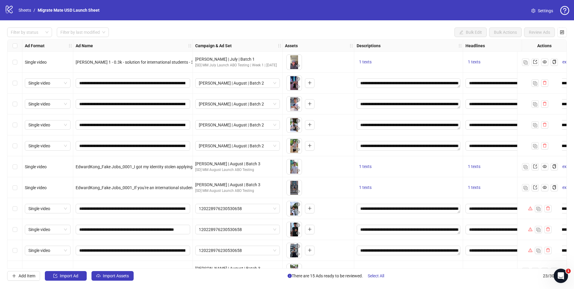
scroll to position [91, 0]
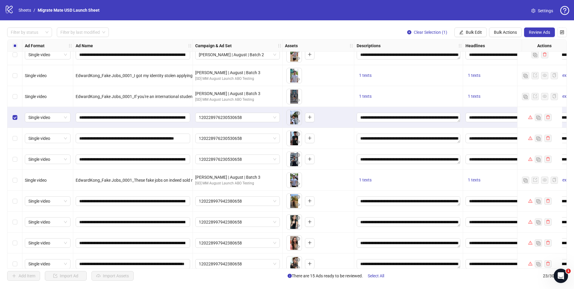
click at [12, 134] on div "Select row 9" at bounding box center [14, 138] width 15 height 21
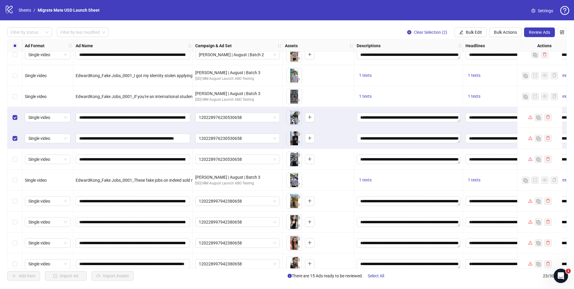
click at [15, 163] on div "Select row 10" at bounding box center [14, 159] width 15 height 21
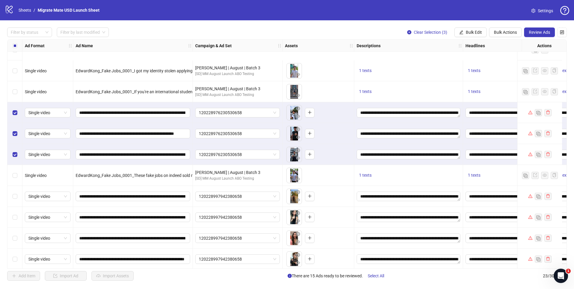
scroll to position [94, 0]
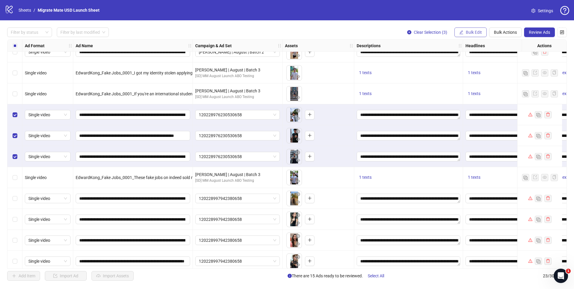
click at [479, 32] on span "Bulk Edit" at bounding box center [474, 32] width 16 height 5
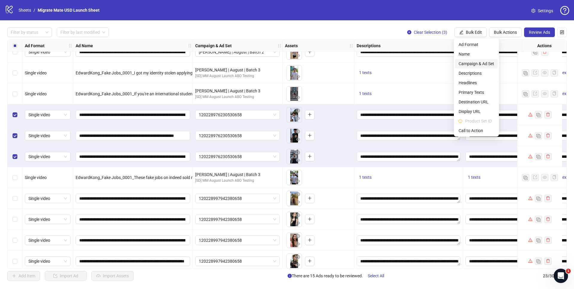
click at [481, 64] on span "Campaign & Ad Set" at bounding box center [476, 63] width 36 height 7
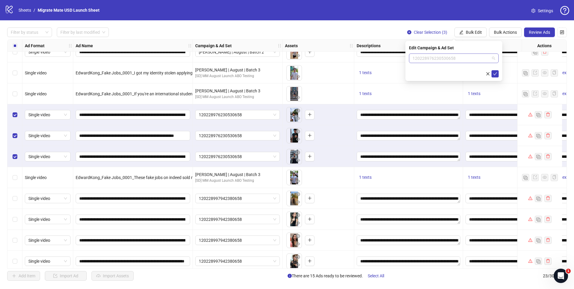
click at [488, 57] on span "120228976230530658" at bounding box center [453, 58] width 82 height 9
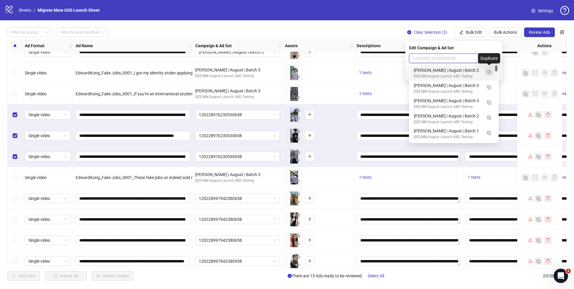
click at [489, 72] on img "button" at bounding box center [489, 72] width 4 height 4
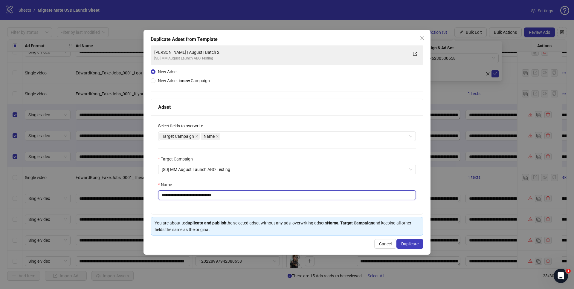
drag, startPoint x: 207, startPoint y: 195, endPoint x: 320, endPoint y: 197, distance: 112.7
click at [320, 197] on input "**********" at bounding box center [287, 195] width 258 height 10
type input "**********"
click at [412, 245] on span "Duplicate" at bounding box center [409, 243] width 17 height 5
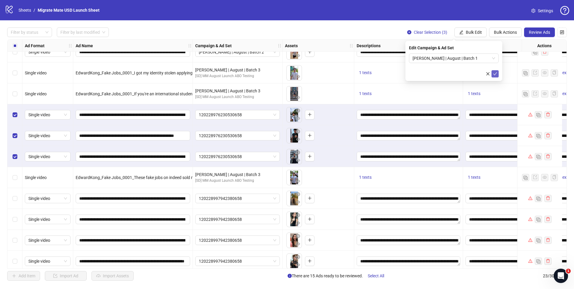
click at [496, 73] on icon "check" at bounding box center [495, 74] width 4 height 4
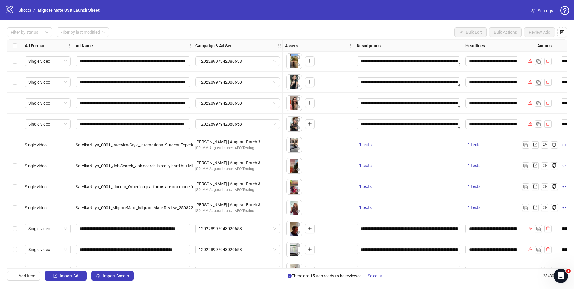
scroll to position [267, 0]
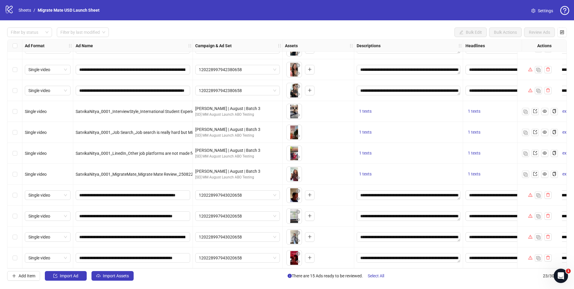
click at [17, 192] on div "Select row 20" at bounding box center [14, 195] width 15 height 21
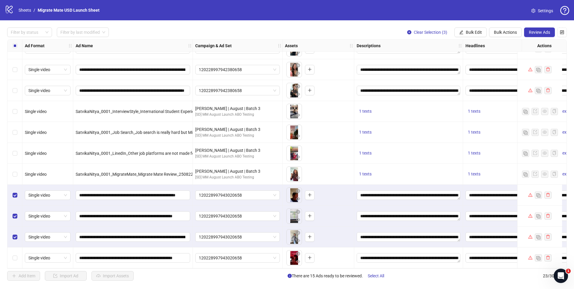
click at [14, 260] on div "Select row 23" at bounding box center [14, 257] width 15 height 21
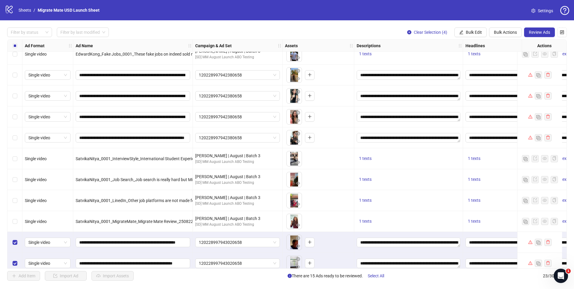
scroll to position [216, 0]
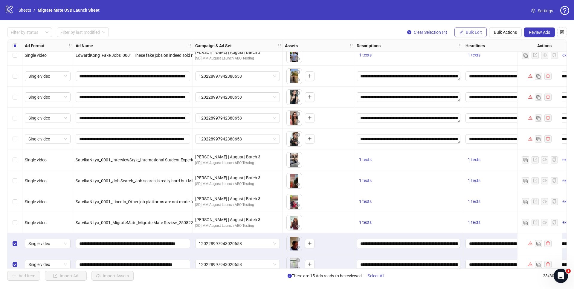
click at [469, 30] on span "Bulk Edit" at bounding box center [474, 32] width 16 height 5
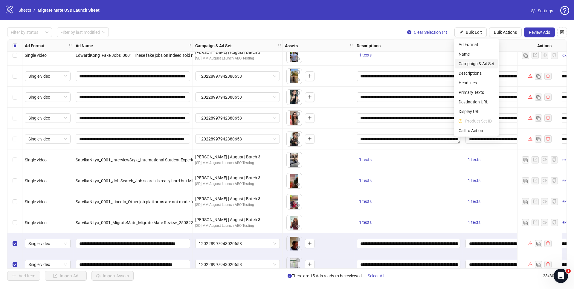
click at [473, 68] on li "Campaign & Ad Set" at bounding box center [476, 64] width 43 height 10
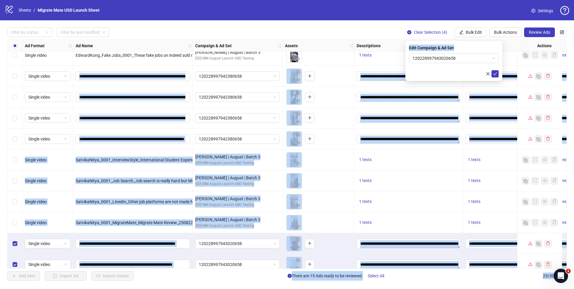
click at [504, 56] on body "**********" at bounding box center [287, 144] width 574 height 289
click at [495, 57] on div "120228997943020658" at bounding box center [454, 59] width 90 height 10
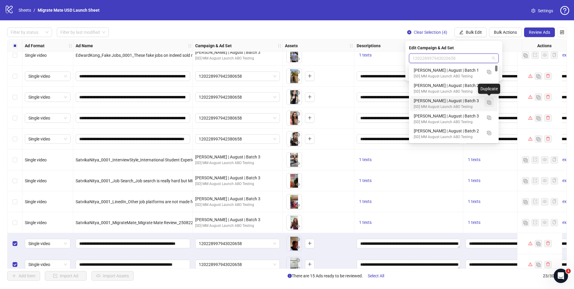
click at [488, 100] on img "button" at bounding box center [489, 102] width 4 height 4
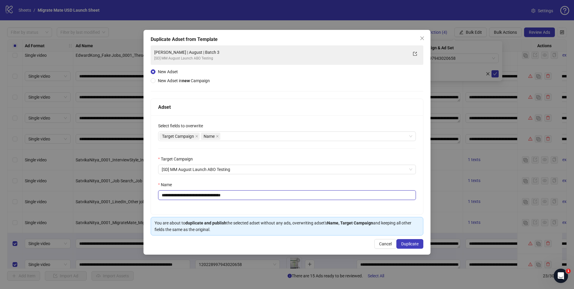
drag, startPoint x: 215, startPoint y: 195, endPoint x: 262, endPoint y: 199, distance: 46.8
click at [259, 198] on input "**********" at bounding box center [287, 195] width 258 height 10
type input "**********"
click at [414, 245] on span "Duplicate" at bounding box center [409, 243] width 17 height 5
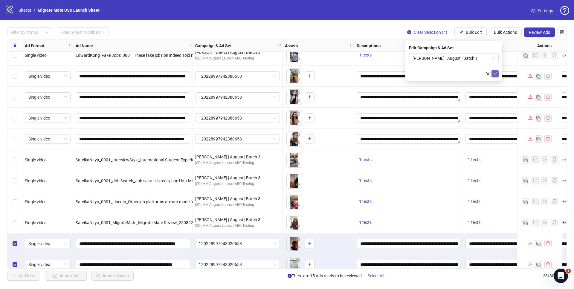
click at [496, 74] on icon "check" at bounding box center [495, 74] width 4 height 4
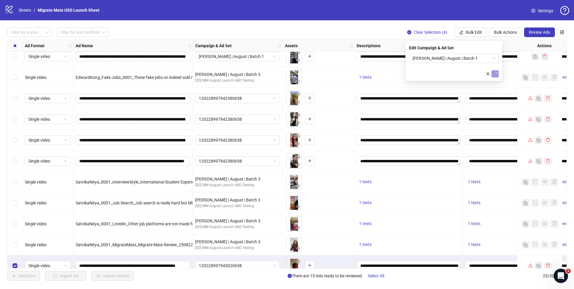
scroll to position [190, 0]
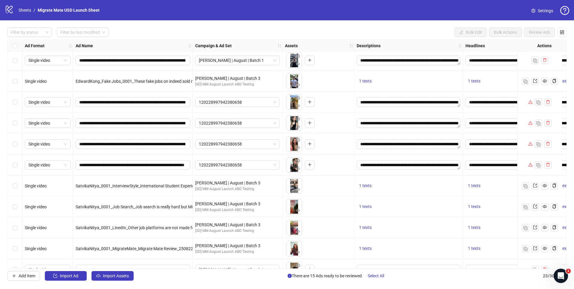
click at [18, 107] on div "Select row 12" at bounding box center [14, 102] width 15 height 21
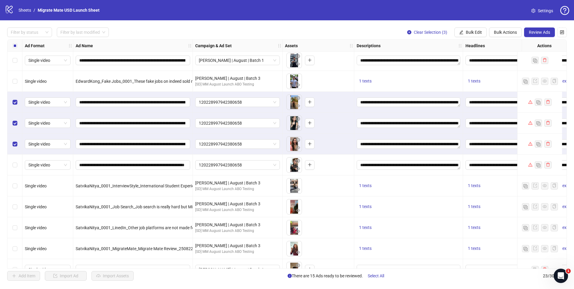
click at [16, 161] on div "Select row 15" at bounding box center [14, 165] width 15 height 21
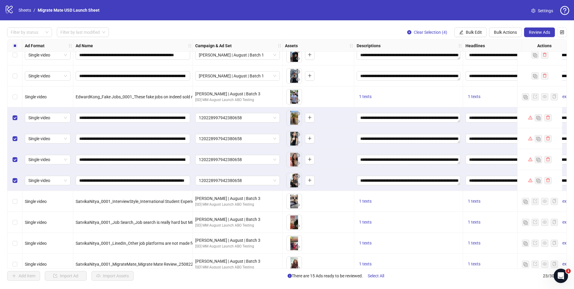
scroll to position [166, 0]
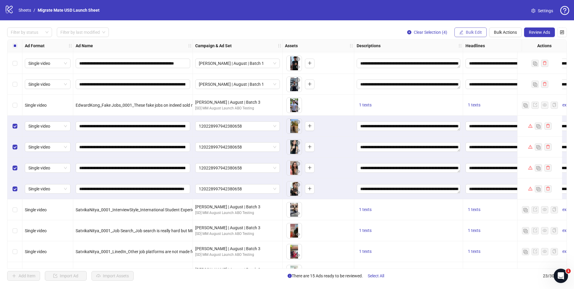
click at [476, 33] on span "Bulk Edit" at bounding box center [474, 32] width 16 height 5
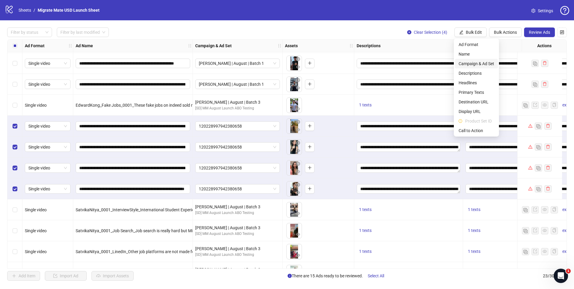
click at [480, 62] on span "Campaign & Ad Set" at bounding box center [476, 63] width 36 height 7
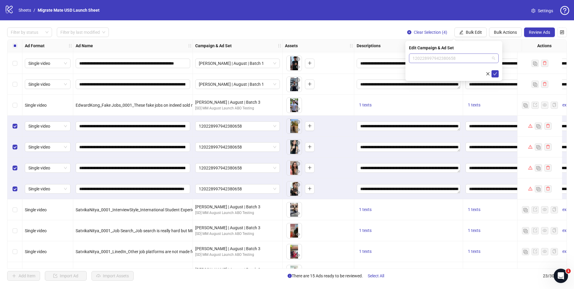
click at [458, 57] on span "120228997942380658" at bounding box center [453, 58] width 82 height 9
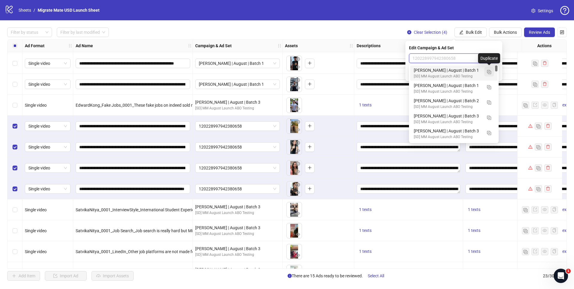
click at [490, 72] on img "button" at bounding box center [489, 72] width 4 height 4
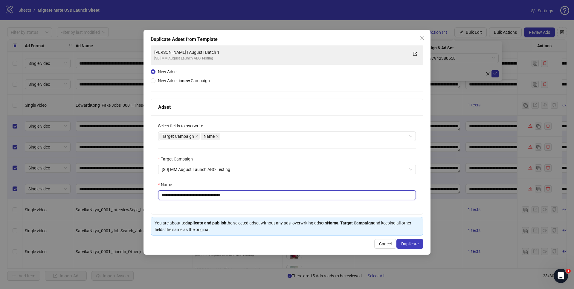
drag, startPoint x: 218, startPoint y: 195, endPoint x: 279, endPoint y: 201, distance: 62.1
click at [260, 198] on input "**********" at bounding box center [287, 195] width 258 height 10
type input "**********"
click at [415, 242] on span "Duplicate" at bounding box center [409, 243] width 17 height 5
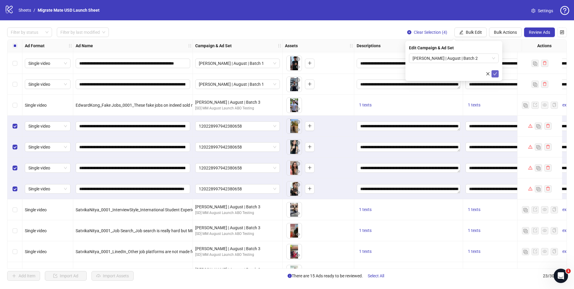
click at [495, 74] on icon "check" at bounding box center [495, 73] width 4 height 3
click at [375, 24] on div "**********" at bounding box center [287, 154] width 574 height 268
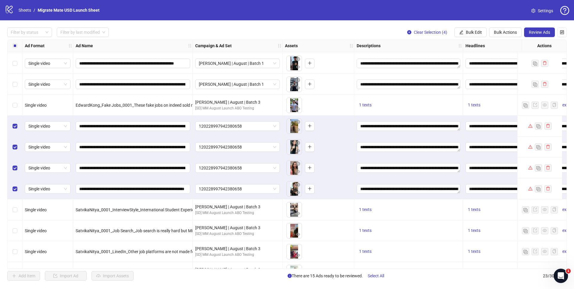
click at [358, 19] on div "logo/logo-mobile Sheets / Migrate Mate USD Launch Sheet Settings" at bounding box center [287, 10] width 574 height 20
click at [349, 25] on div "**********" at bounding box center [287, 154] width 574 height 268
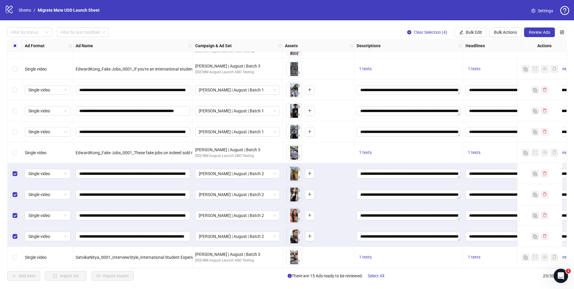
click at [280, 20] on div "**********" at bounding box center [287, 154] width 574 height 268
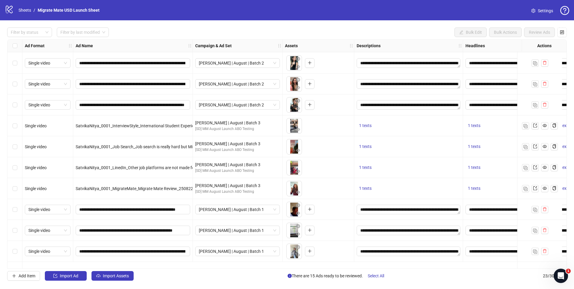
scroll to position [267, 0]
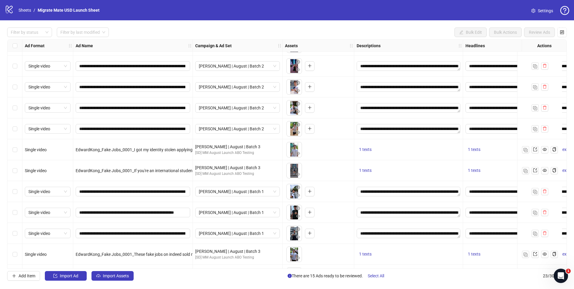
click at [325, 29] on div "Filter by status Filter by last modified Bulk Edit Bulk Actions Review Ads" at bounding box center [287, 32] width 560 height 10
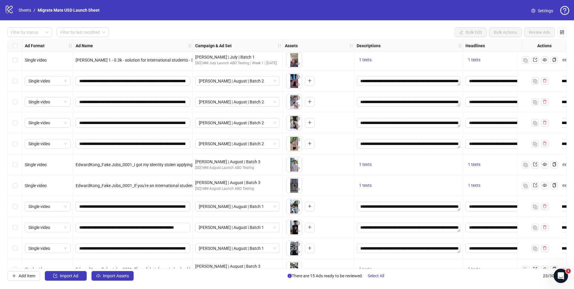
scroll to position [0, 0]
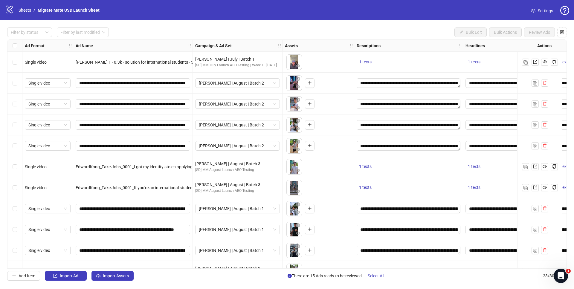
click at [321, 26] on div "**********" at bounding box center [287, 154] width 574 height 268
click at [11, 44] on div "Select all rows" at bounding box center [14, 46] width 15 height 12
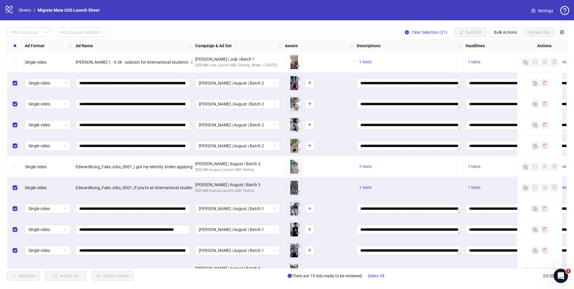
click at [12, 189] on div "Select row 7" at bounding box center [14, 187] width 15 height 21
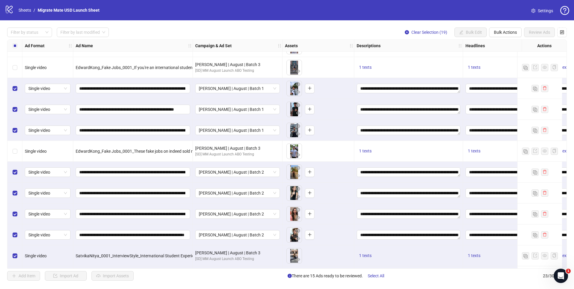
scroll to position [249, 0]
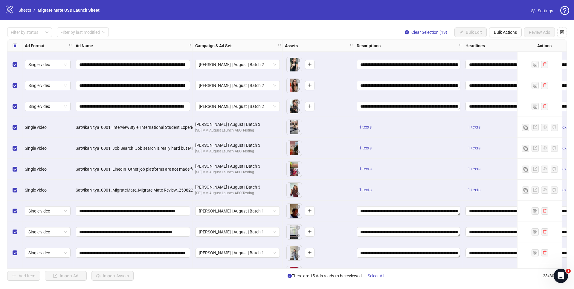
click at [18, 129] on div "Select row 16" at bounding box center [14, 127] width 15 height 21
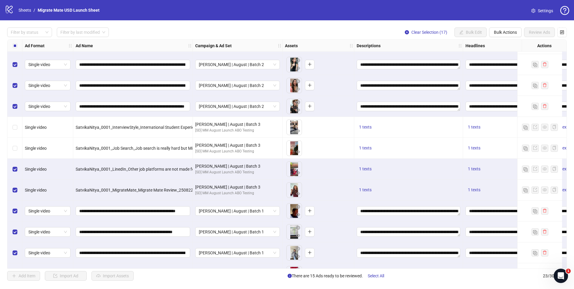
click at [12, 173] on div "Select row 18" at bounding box center [14, 169] width 15 height 21
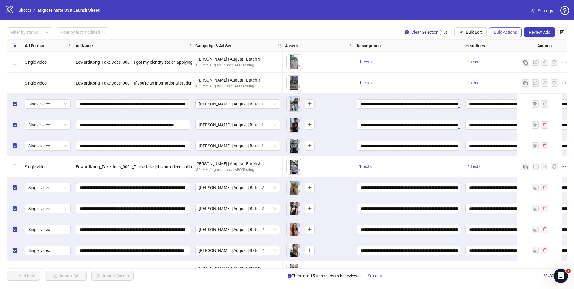
scroll to position [83, 0]
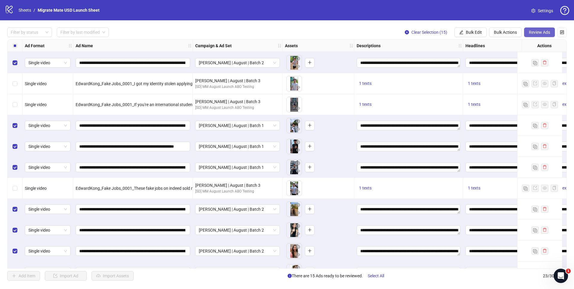
click at [527, 30] on button "Review Ads" at bounding box center [539, 32] width 31 height 10
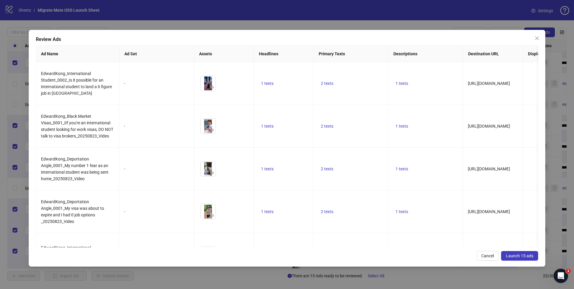
click at [529, 255] on span "Launch 15 ads" at bounding box center [519, 255] width 27 height 5
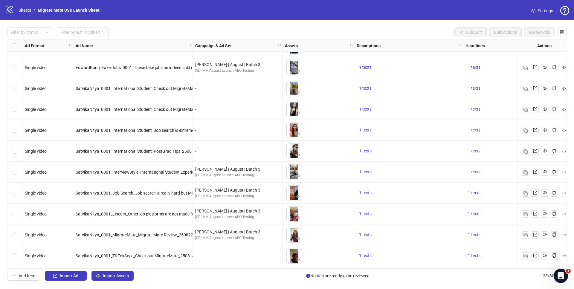
scroll to position [0, 0]
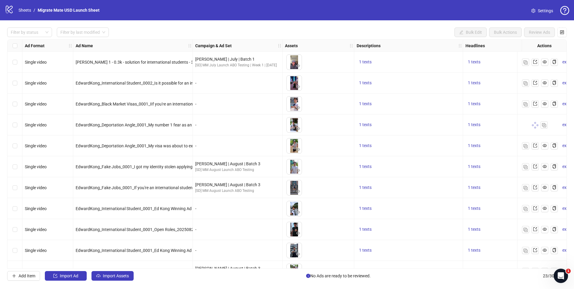
click at [312, 23] on div "Filter by status Filter by last modified Bulk Edit Bulk Actions Review Ads Ad F…" at bounding box center [287, 154] width 574 height 268
click at [260, 14] on div "logo/logo-mobile Sheets / Migrate Mate USD Launch Sheet Settings" at bounding box center [287, 10] width 564 height 11
